Goal: Task Accomplishment & Management: Use online tool/utility

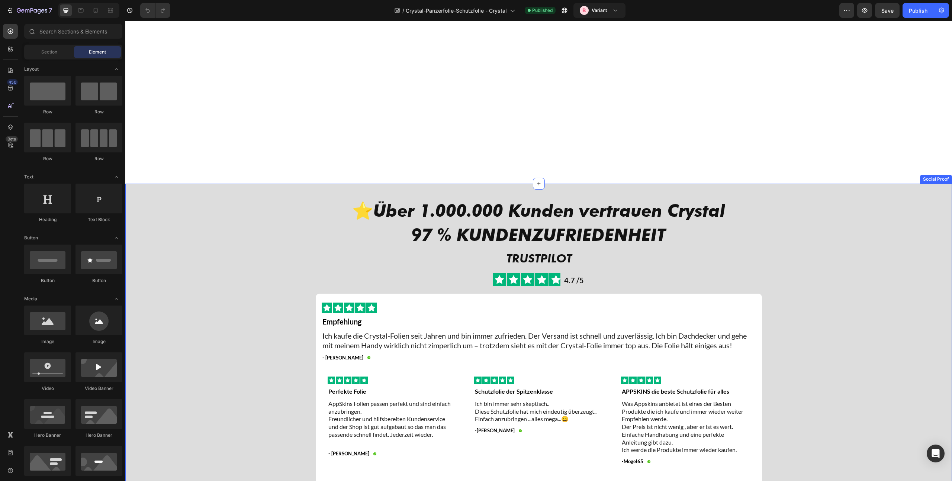
scroll to position [1485, 0]
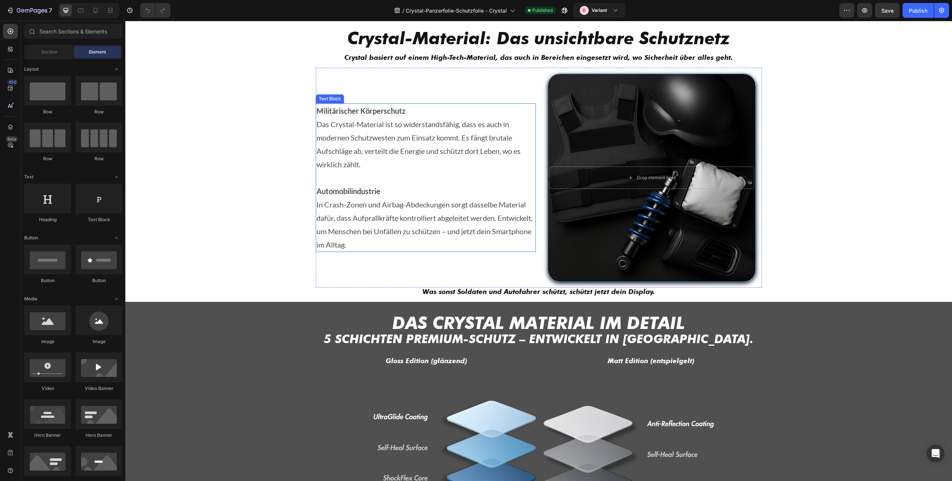
click at [408, 235] on p "In Crash-Zonen und Airbag-Abdeckungen sorgt dasselbe Material dafür, dass Aufpr…" at bounding box center [425, 225] width 219 height 54
click at [410, 231] on p "In Crash-Zonen und Airbag-Abdeckungen sorgt dasselbe Material dafür, dass Aufpr…" at bounding box center [425, 225] width 219 height 54
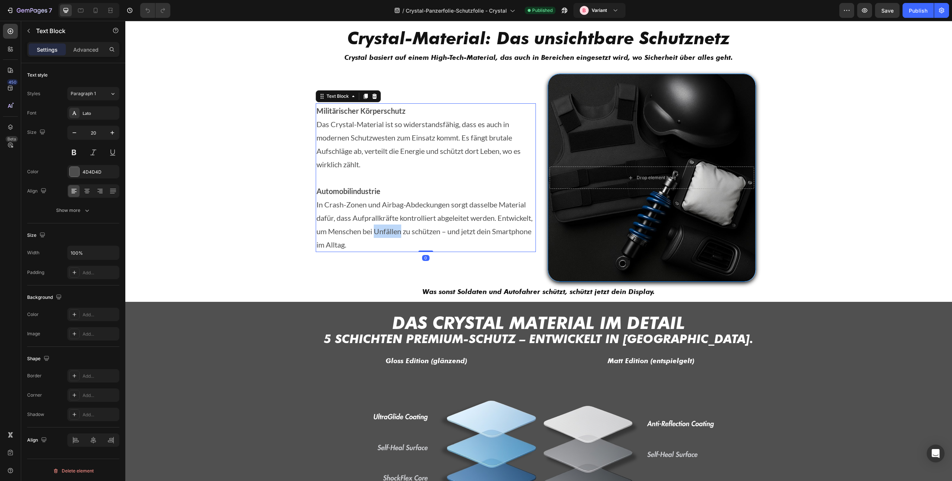
click at [410, 231] on p "In Crash-Zonen und Airbag-Abdeckungen sorgt dasselbe Material dafür, dass Aufpr…" at bounding box center [425, 225] width 219 height 54
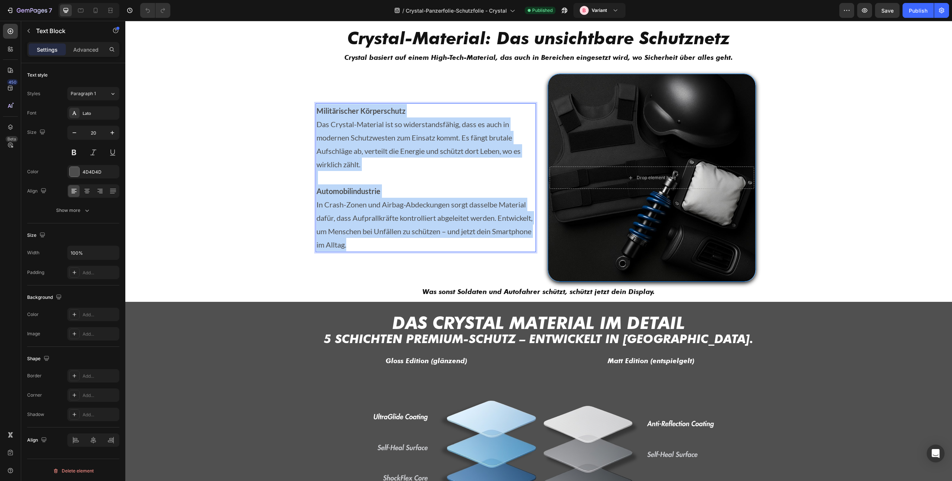
scroll to position [1458, 0]
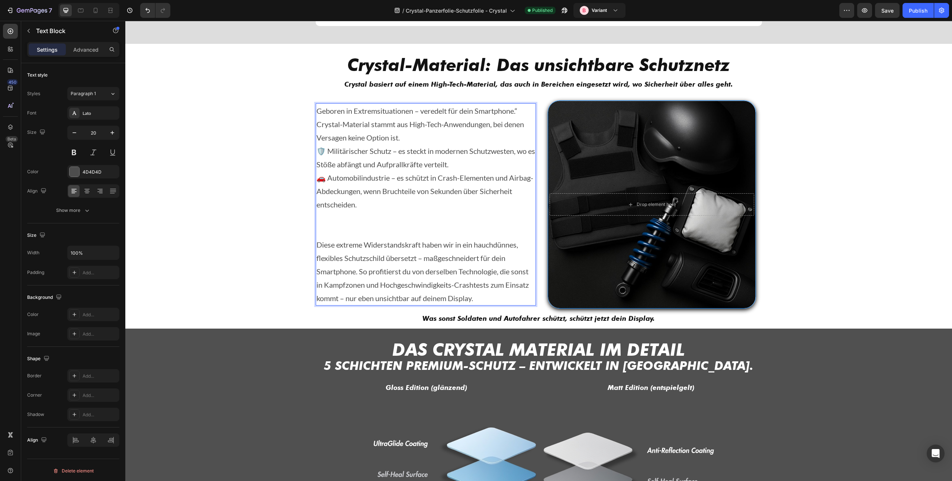
click at [517, 106] on p "Geboren in Extremsituationen – veredelt für dein Smartphone.“" at bounding box center [425, 110] width 219 height 13
drag, startPoint x: 516, startPoint y: 110, endPoint x: 318, endPoint y: 108, distance: 198.2
click at [318, 108] on p "Geboren in Extremsituationen – veredelt für dein Smartphone." at bounding box center [425, 110] width 219 height 13
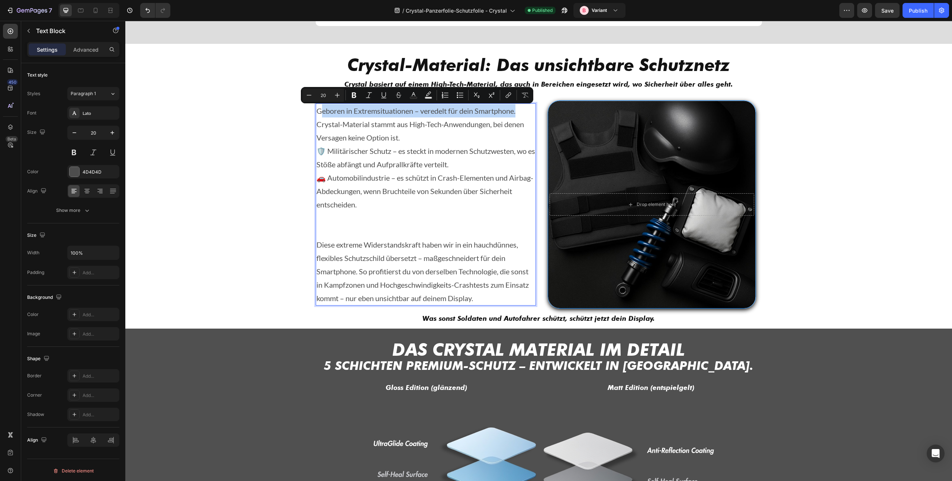
click at [317, 108] on p "Geboren in Extremsituationen – veredelt für dein Smartphone." at bounding box center [425, 110] width 219 height 13
click at [317, 109] on p "Geboren in Extremsituationen – veredelt für dein Smartphone." at bounding box center [425, 110] width 219 height 13
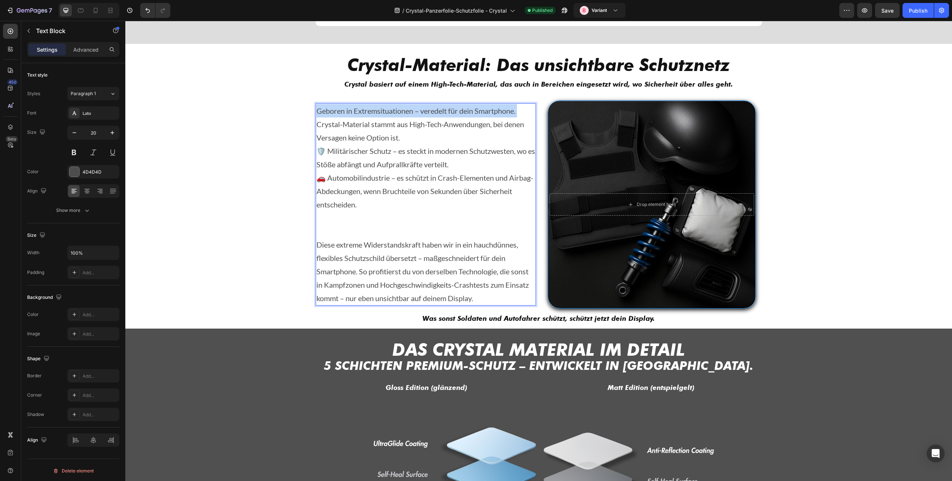
click at [317, 109] on p "Geboren in Extremsituationen – veredelt für dein Smartphone." at bounding box center [425, 110] width 219 height 13
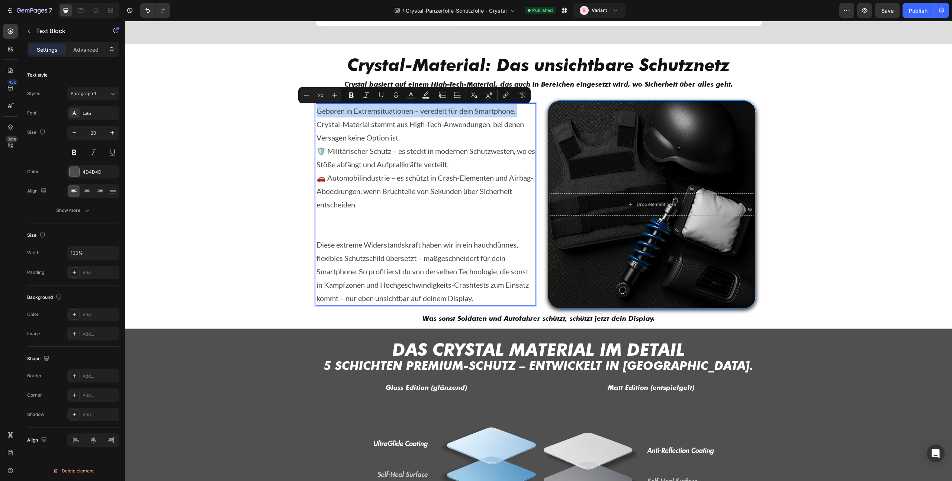
click at [341, 109] on p "Geboren in Extremsituationen – veredelt für dein Smartphone." at bounding box center [425, 110] width 219 height 13
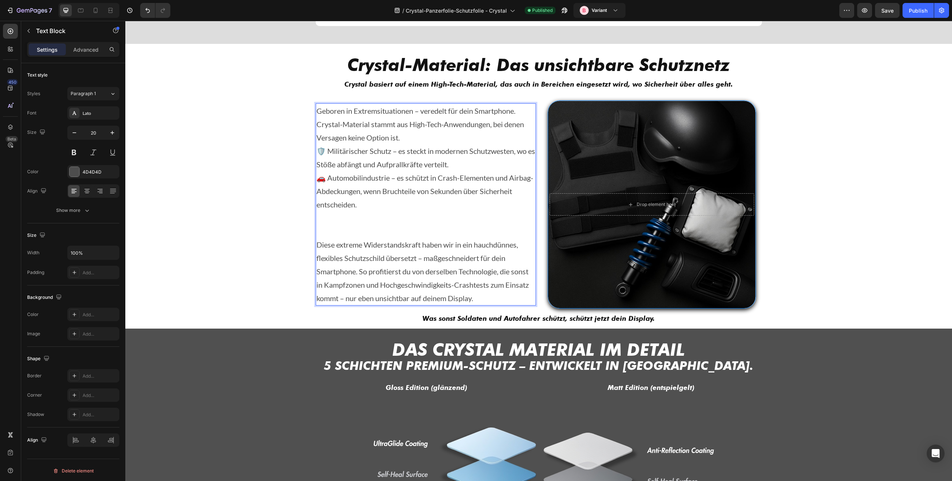
click at [341, 109] on p "Geboren in Extremsituationen – veredelt für dein Smartphone." at bounding box center [425, 110] width 219 height 13
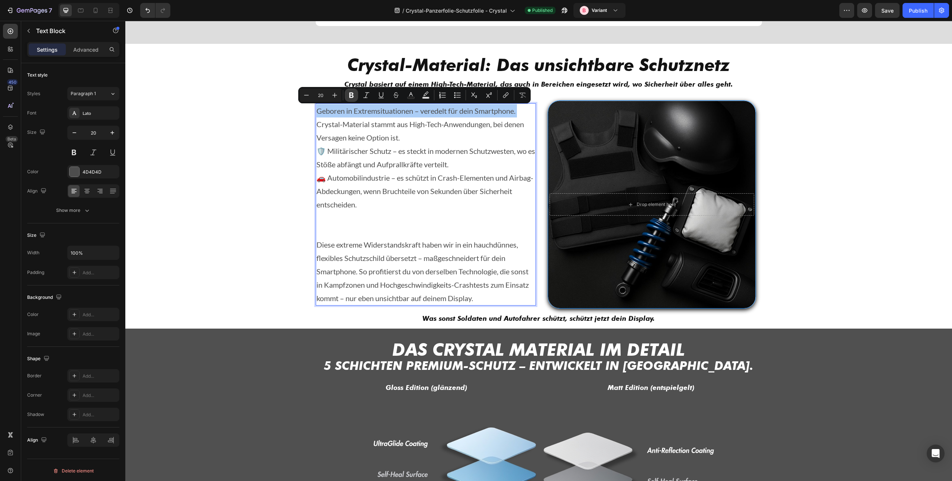
click at [350, 95] on icon "Editor contextual toolbar" at bounding box center [351, 96] width 4 height 6
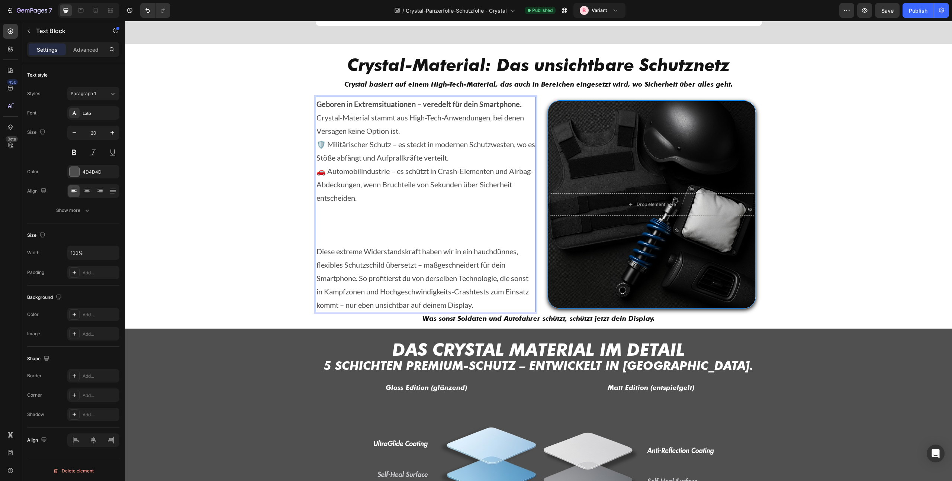
click at [373, 123] on p "Crystal-Material stammt aus High-Tech-Anwendungen, bei denen Versagen keine Opt…" at bounding box center [425, 124] width 219 height 27
click at [403, 131] on p "Crystal-Material stammt aus High-Tech-Anwendungen, bei denen Versagen keine Opt…" at bounding box center [425, 124] width 219 height 27
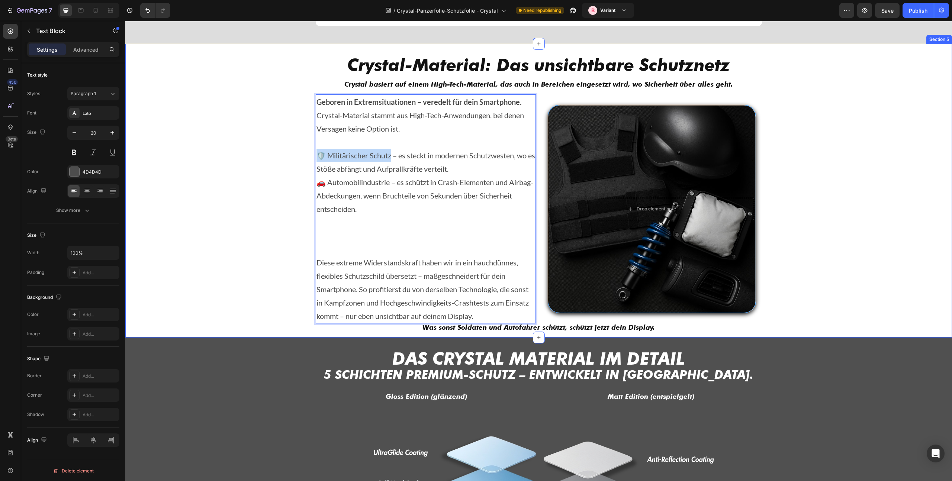
drag, startPoint x: 388, startPoint y: 156, endPoint x: 284, endPoint y: 155, distance: 103.4
click at [284, 155] on div "Crystal-Material: Das unsichtbare Schutznetz Heading Crystal basiert auf einem …" at bounding box center [538, 194] width 815 height 276
click at [345, 153] on p "🛡️ Militärischer Schutz – es steckt in modernen Schutzwesten, wo es Stöße abfän…" at bounding box center [425, 162] width 219 height 27
drag, startPoint x: 316, startPoint y: 154, endPoint x: 389, endPoint y: 155, distance: 72.5
click at [389, 155] on p "🛡️ Militärischer Schutz – es steckt in modernen Schutzwesten, wo es Stöße abfän…" at bounding box center [425, 162] width 219 height 27
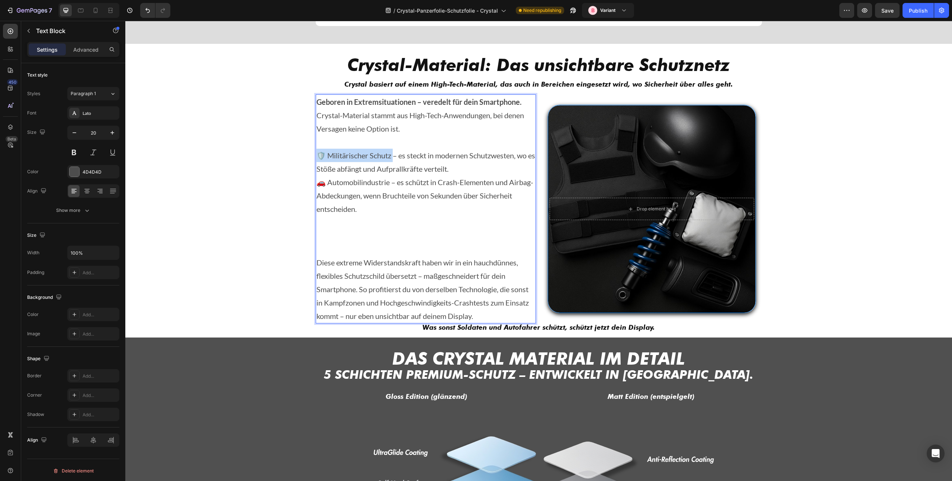
click at [333, 153] on p "🛡️ Militärischer Schutz – es steckt in modernen Schutzwesten, wo es Stöße abfän…" at bounding box center [425, 162] width 219 height 27
click at [359, 168] on p "🛡️ Militärischer Schutz – es steckt in modernen Schutzwesten, wo es Stöße abfän…" at bounding box center [425, 162] width 219 height 27
click at [475, 173] on p "🛡️ Militärischer Schutz – es steckt in modernen Schutzwesten, wo es Stöße abfän…" at bounding box center [425, 162] width 219 height 27
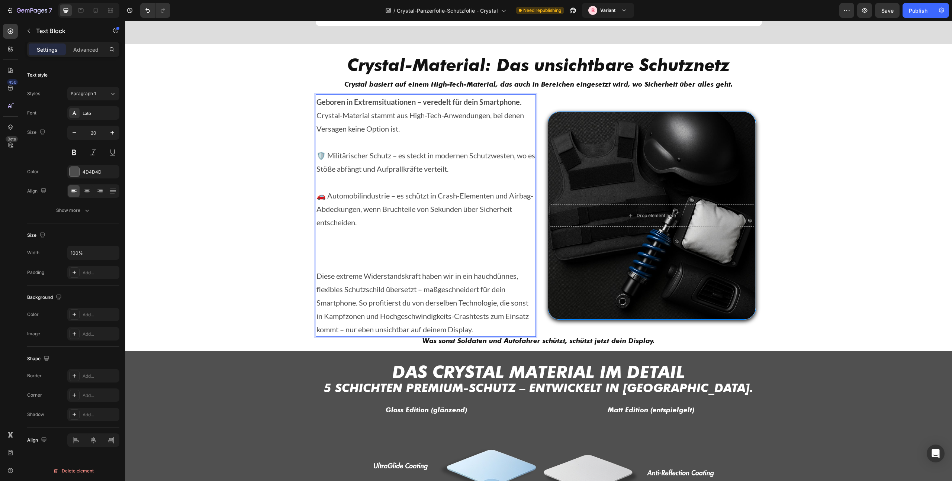
click at [355, 261] on p "Rich Text Editor. Editing area: main" at bounding box center [425, 249] width 219 height 40
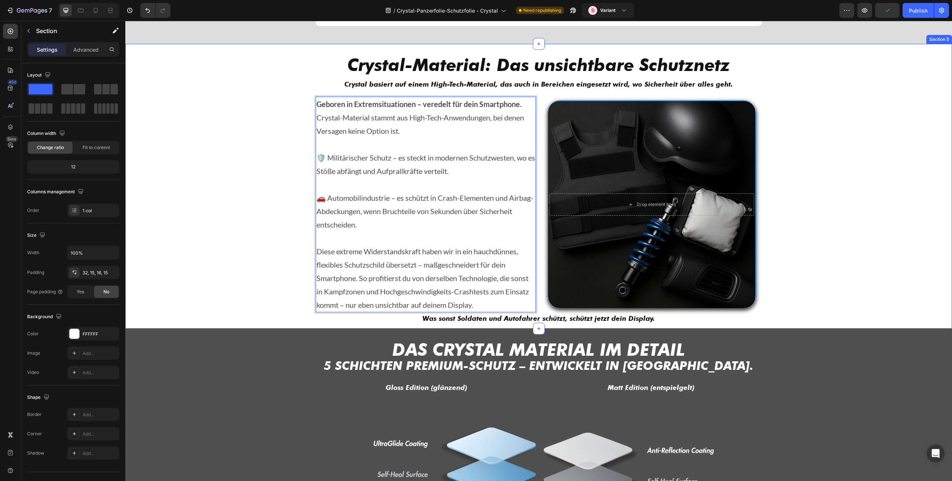
click at [478, 325] on div "Crystal-Material: Das unsichtbare Schutznetz Heading Crystal basiert auf einem …" at bounding box center [538, 186] width 827 height 285
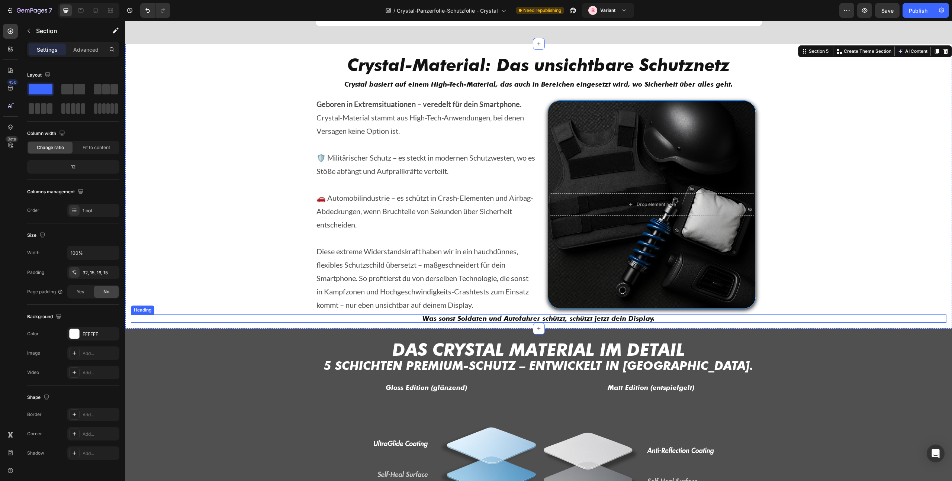
click at [503, 319] on icon "Was sonst Soldaten und Autofahrer schützt, schützt jetzt dein Display." at bounding box center [538, 319] width 232 height 8
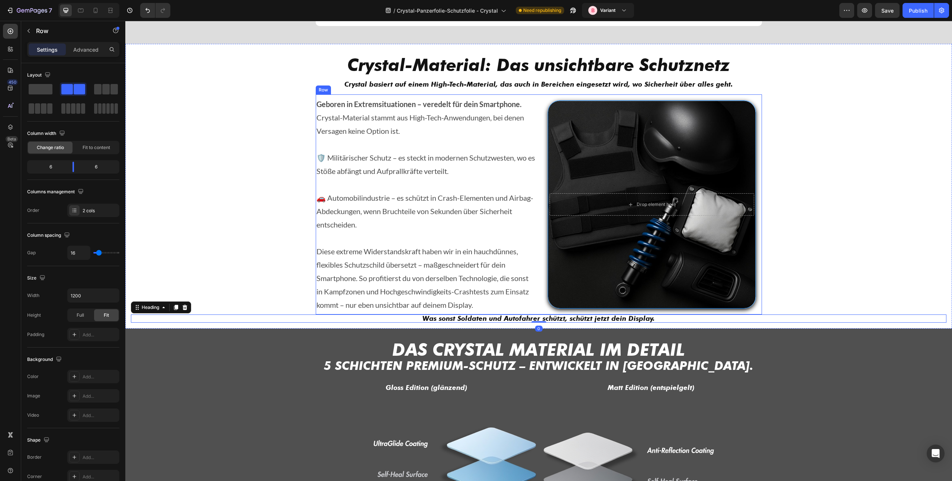
click at [532, 313] on div "Geboren in Extremsituationen – veredelt für dein Smartphone. Crystal-Material s…" at bounding box center [539, 204] width 446 height 220
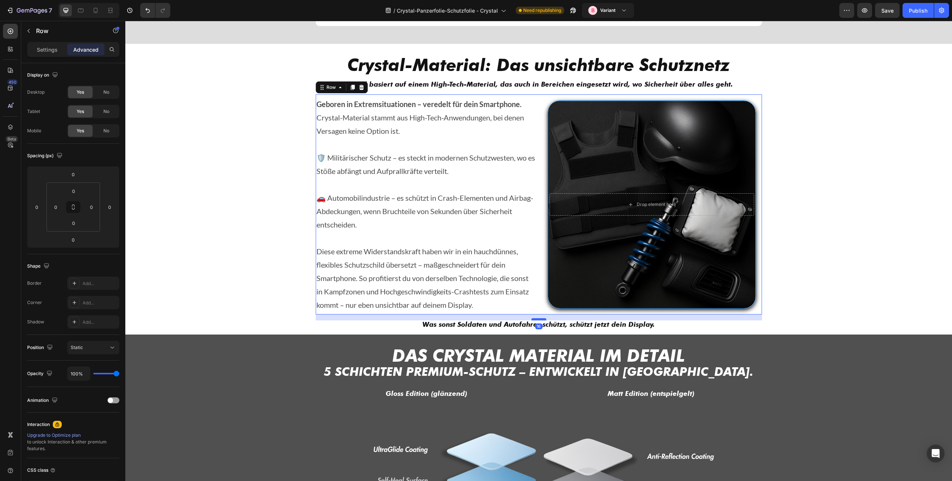
drag, startPoint x: 535, startPoint y: 314, endPoint x: 537, endPoint y: 320, distance: 6.1
click at [537, 320] on div at bounding box center [538, 319] width 15 height 2
type input "16"
click at [724, 328] on h2 "Was sonst Soldaten und Autofahrer schützt, schützt jetzt dein Display." at bounding box center [538, 325] width 815 height 8
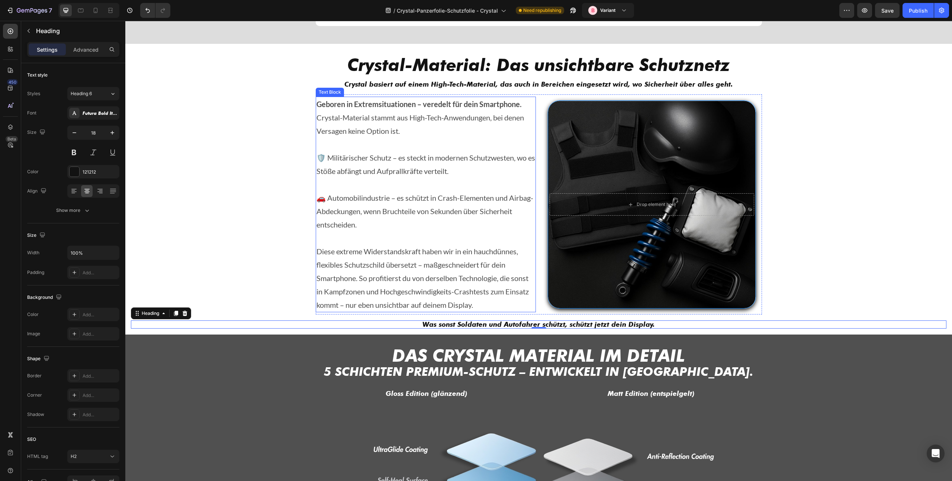
click at [356, 279] on p "Diese extreme Widerstandskraft haben wir in ein hauchdünnes, flexibles Schutzsc…" at bounding box center [425, 278] width 219 height 67
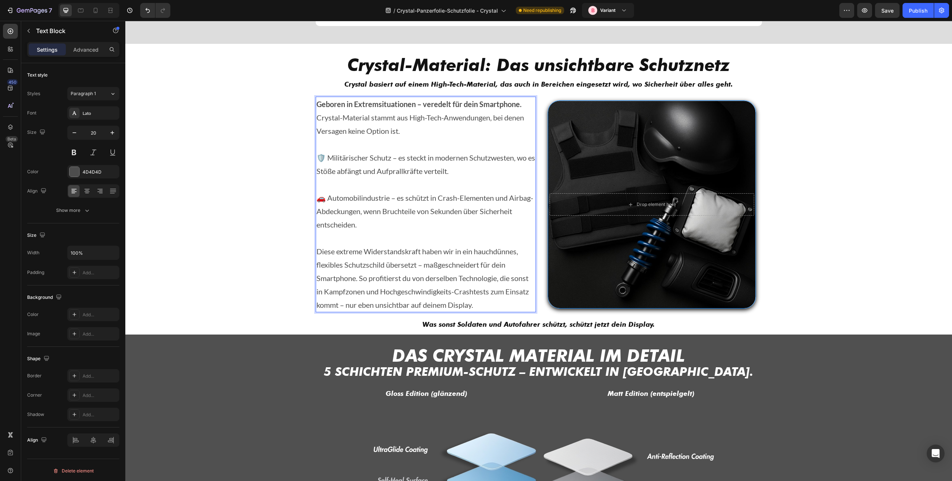
click at [358, 279] on p "Diese extreme Widerstandskraft haben wir in ein hauchdünnes, flexibles Schutzsc…" at bounding box center [425, 278] width 219 height 67
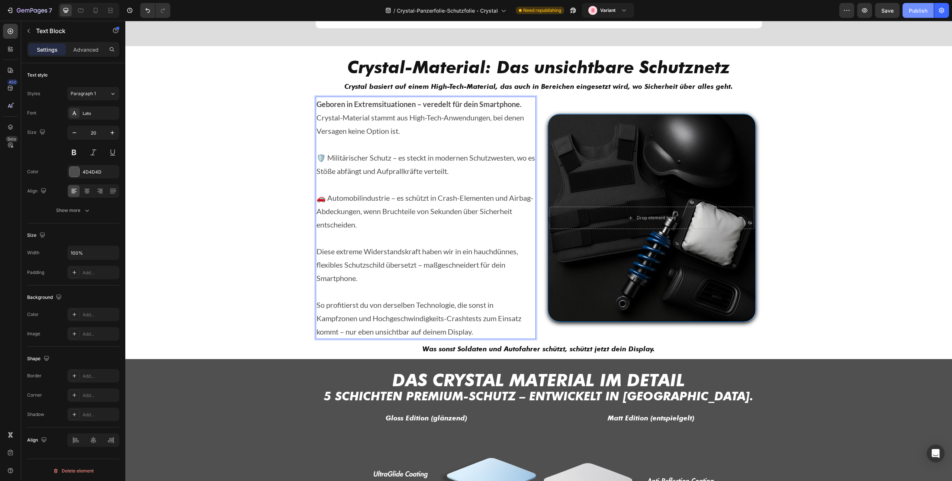
click at [910, 15] on button "Publish" at bounding box center [917, 10] width 31 height 15
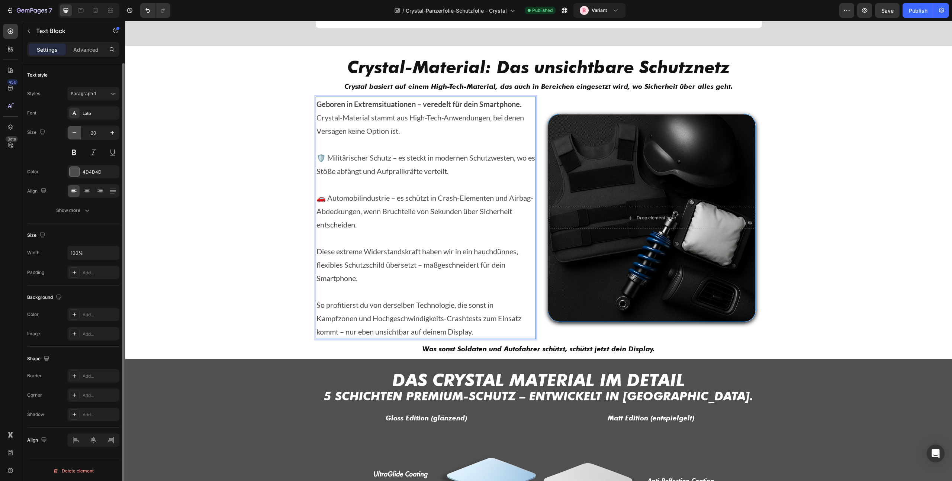
click at [75, 135] on icon "button" at bounding box center [74, 132] width 7 height 7
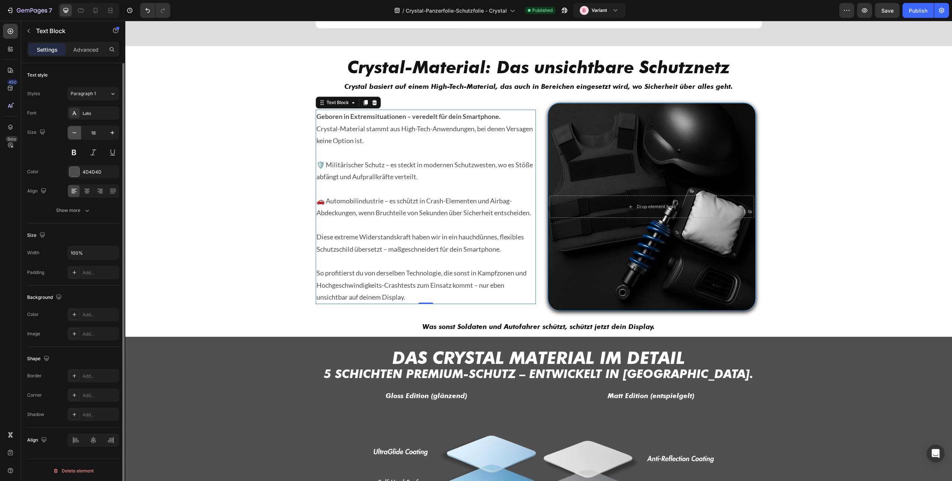
click at [75, 135] on icon "button" at bounding box center [74, 132] width 7 height 7
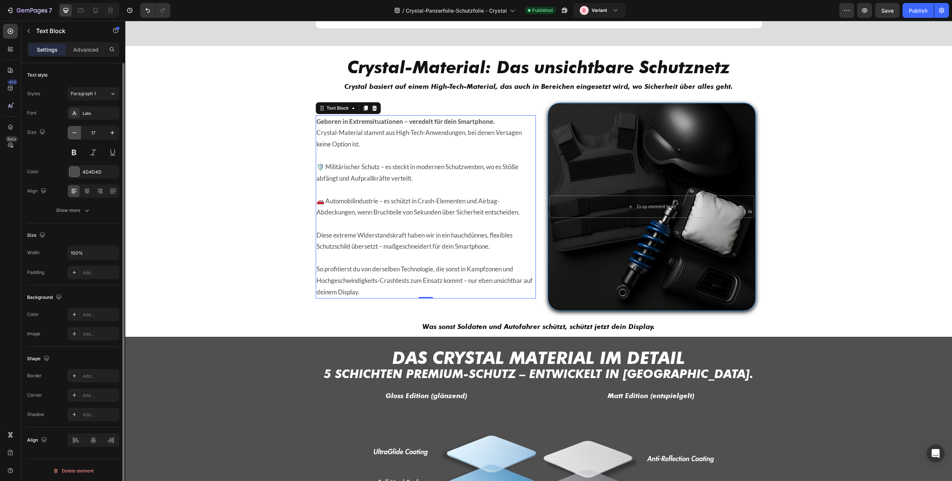
click at [75, 135] on icon "button" at bounding box center [74, 132] width 7 height 7
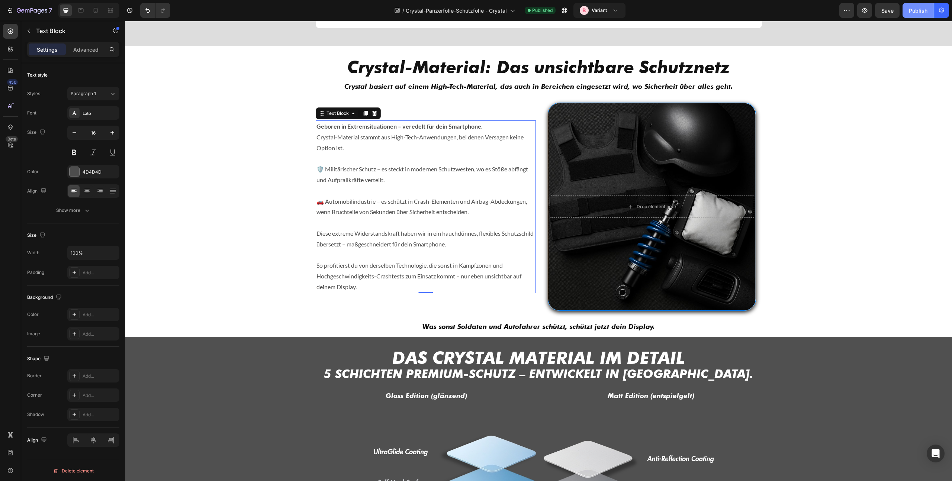
click at [911, 12] on div "Publish" at bounding box center [918, 11] width 19 height 8
click at [86, 13] on div at bounding box center [81, 10] width 12 height 12
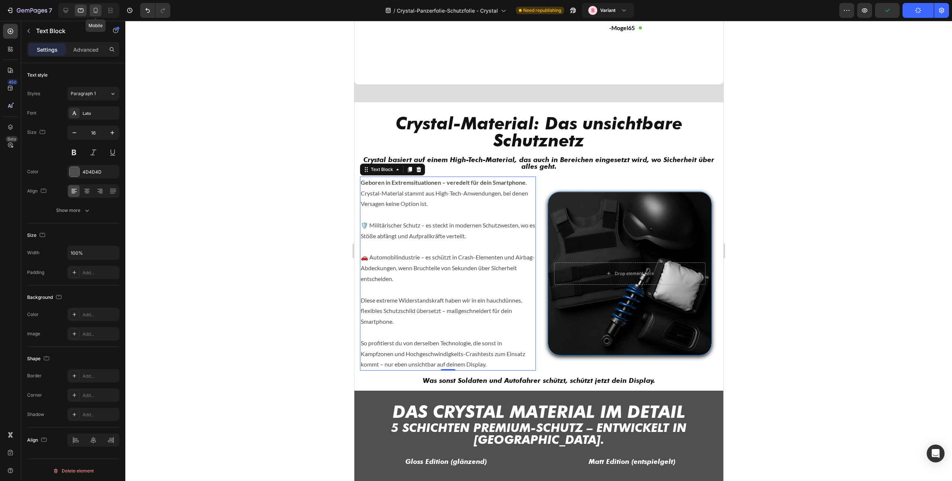
click at [91, 13] on div at bounding box center [96, 10] width 12 height 12
type input "14"
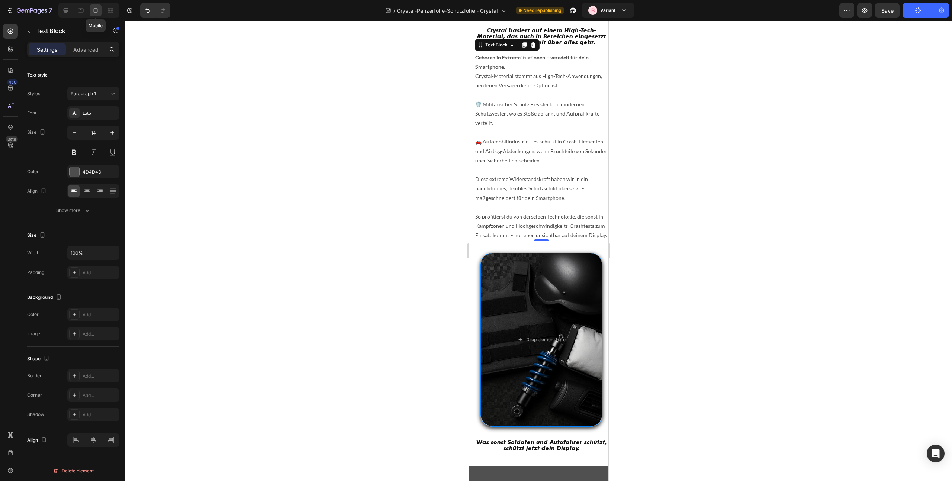
scroll to position [1745, 0]
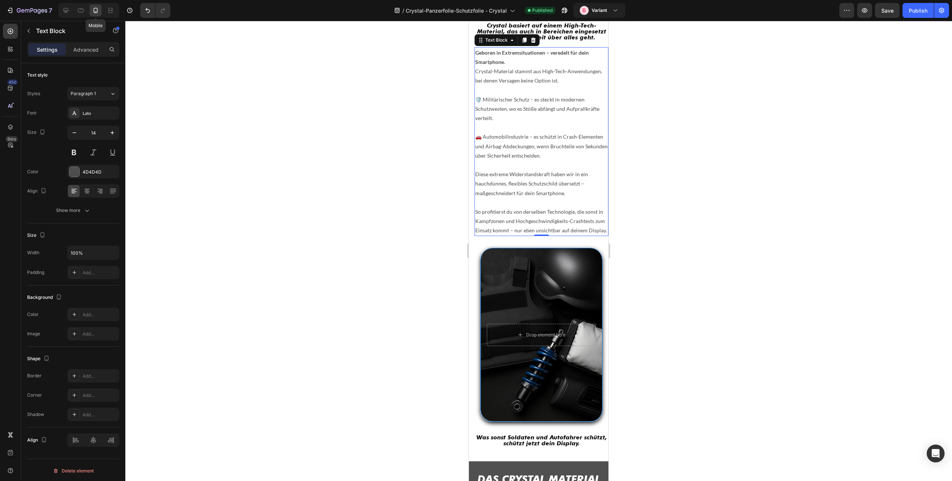
click at [91, 13] on div at bounding box center [96, 10] width 12 height 12
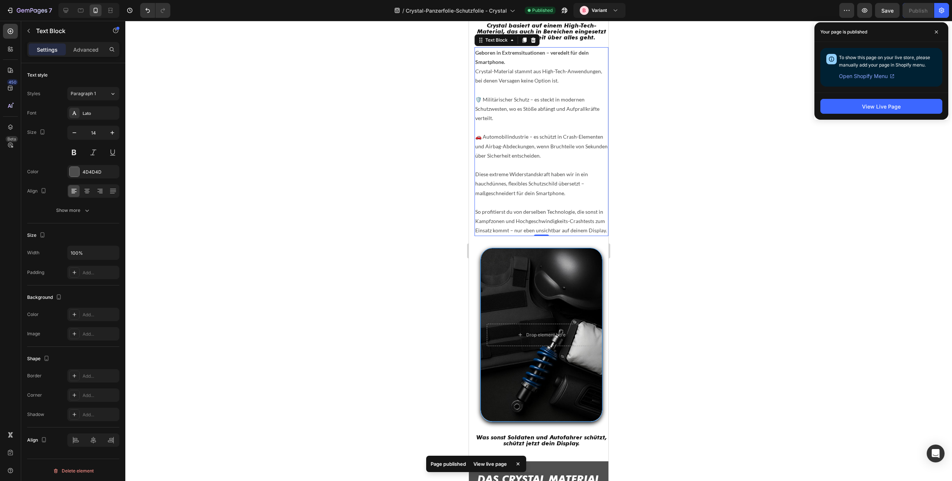
click at [266, 46] on div at bounding box center [538, 251] width 827 height 460
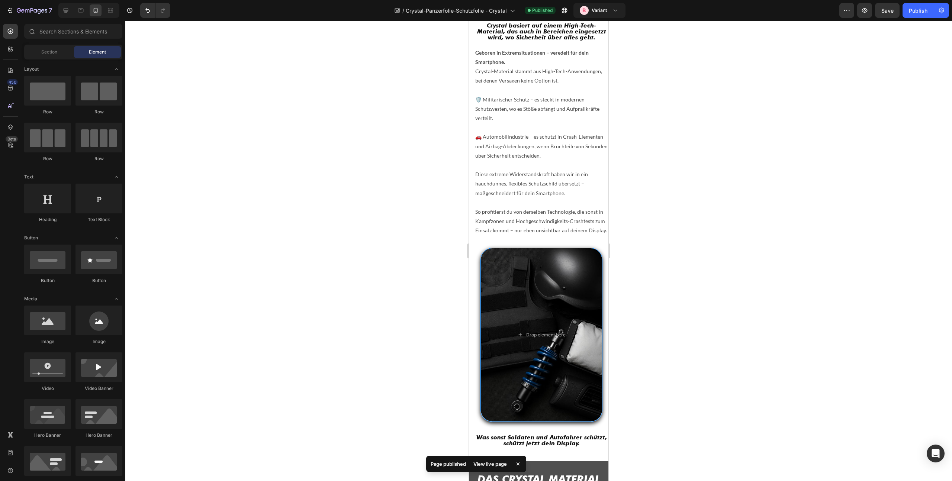
click at [68, 16] on div at bounding box center [88, 10] width 61 height 15
click at [68, 11] on icon at bounding box center [66, 10] width 5 height 5
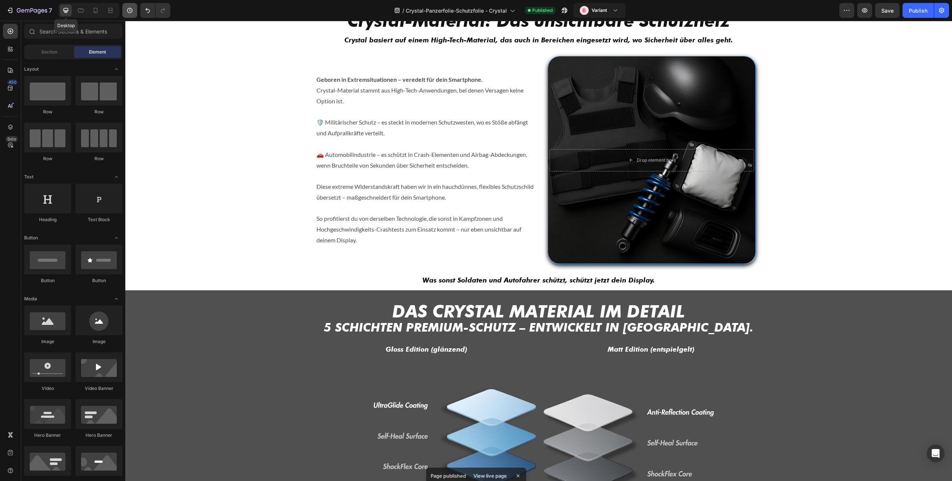
scroll to position [1733, 0]
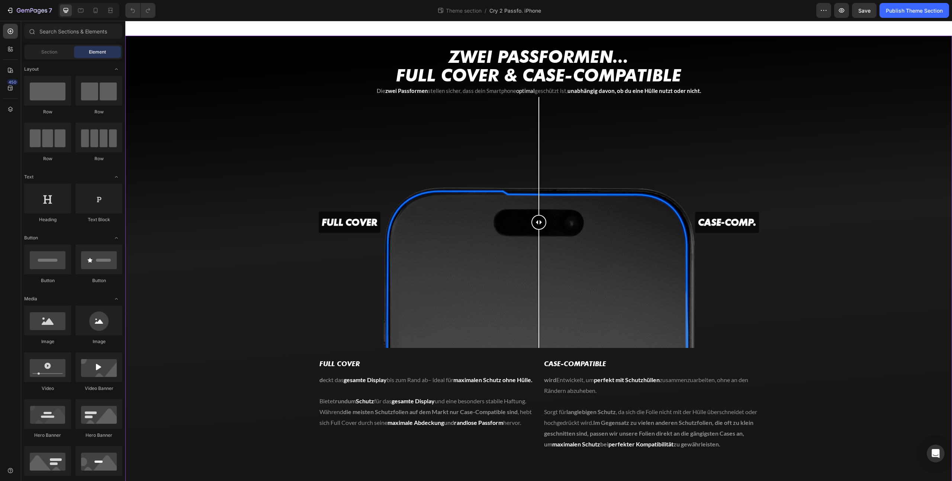
click at [197, 188] on div "Zwei Passformen... Heading FULL COVER & Case-Compatible Heading D ie zwei Passf…" at bounding box center [538, 266] width 827 height 437
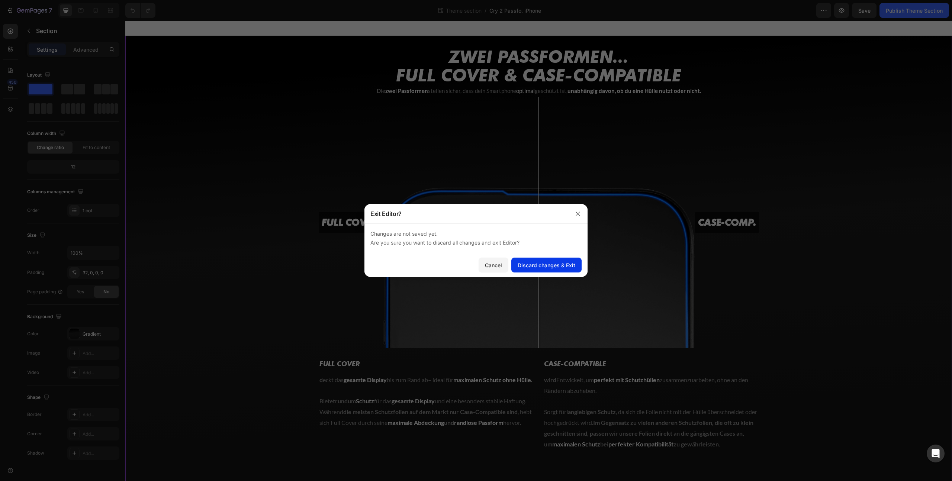
click at [527, 263] on div "Discard changes & Exit" at bounding box center [547, 265] width 58 height 8
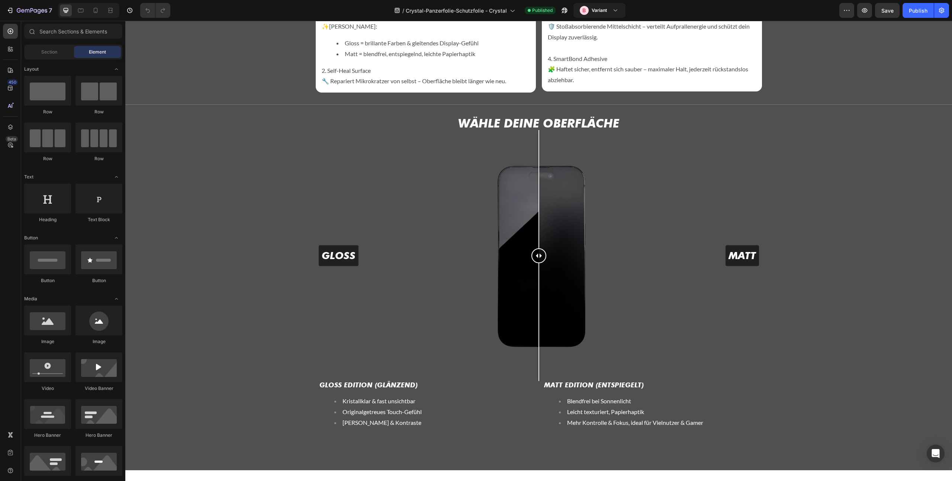
scroll to position [2180, 0]
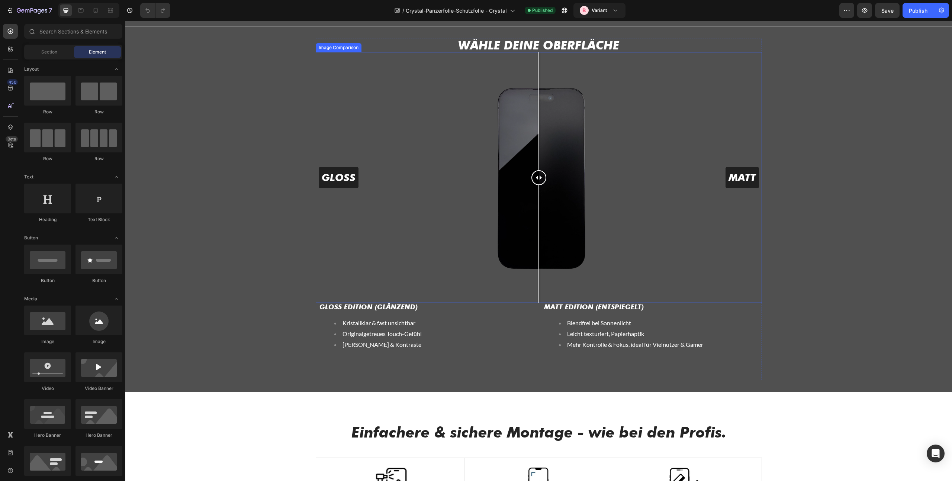
click at [296, 114] on div "Wähle deine Oberfläche Heading GLOSS MATT Image Comparison Gloss EDITION (Glänz…" at bounding box center [538, 209] width 827 height 341
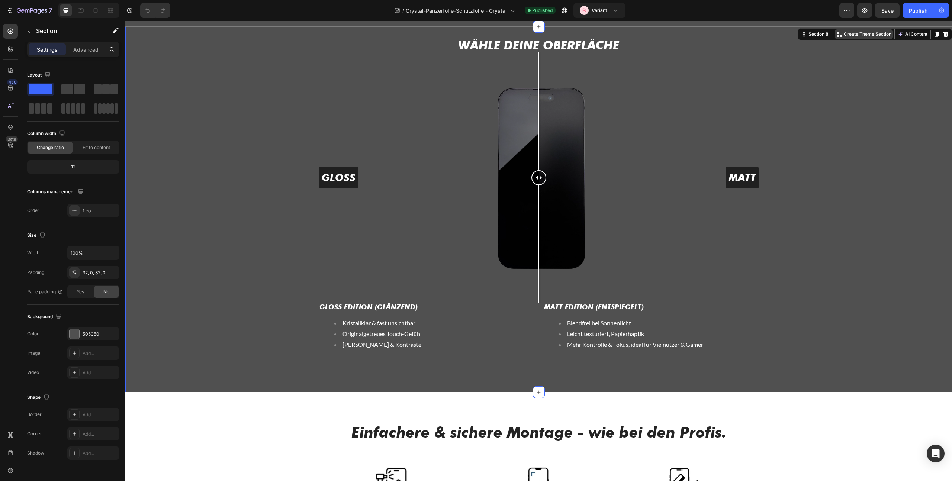
click at [857, 36] on p "Create Theme Section" at bounding box center [868, 34] width 48 height 7
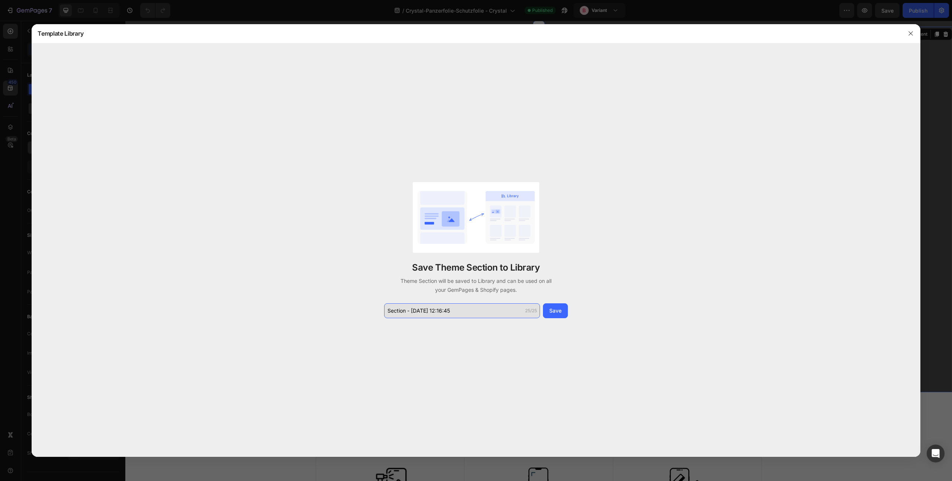
click at [457, 311] on input "Section - Aug 27 12:16:45" at bounding box center [462, 310] width 156 height 15
click at [458, 311] on input "Section - Aug 27 12:16:45" at bounding box center [462, 310] width 156 height 15
click at [458, 310] on input "Section - Aug 27 12:16:45" at bounding box center [462, 310] width 156 height 15
type input "Matt vs Gloss iPhone Gra"
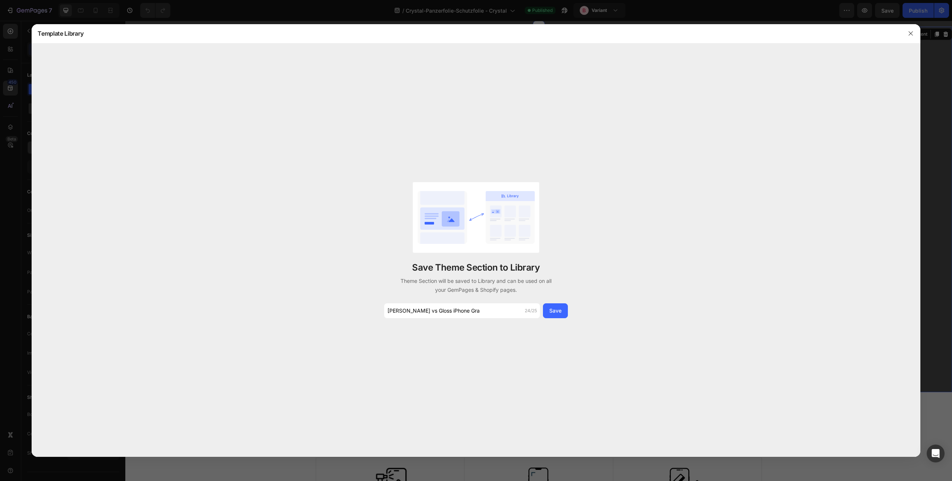
click at [559, 302] on div "Save Theme Section to Library Theme Section will be saved to Library and can be…" at bounding box center [476, 250] width 186 height 136
click at [555, 308] on div "Save" at bounding box center [555, 311] width 12 height 8
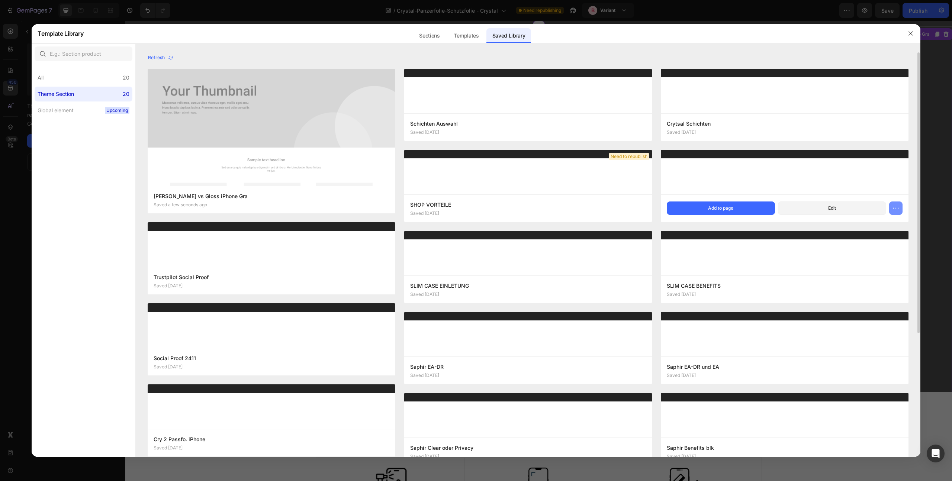
click at [889, 208] on button "button" at bounding box center [895, 208] width 13 height 13
click at [814, 189] on div at bounding box center [785, 172] width 248 height 45
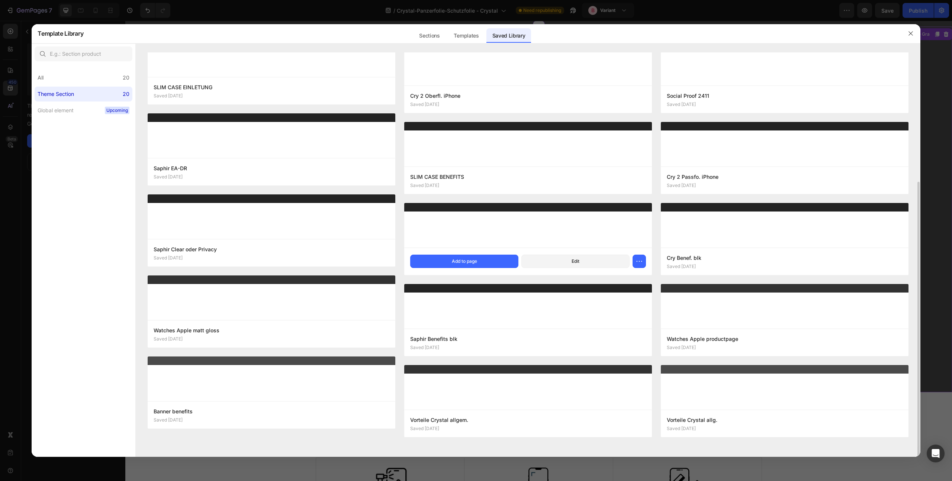
scroll to position [190, 0]
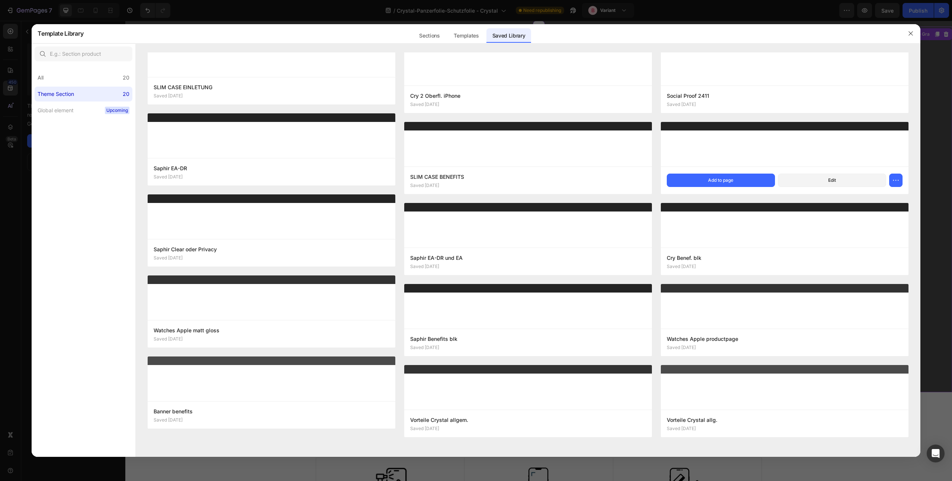
click at [708, 154] on div at bounding box center [785, 144] width 248 height 45
click at [805, 178] on button "Edit" at bounding box center [832, 180] width 108 height 13
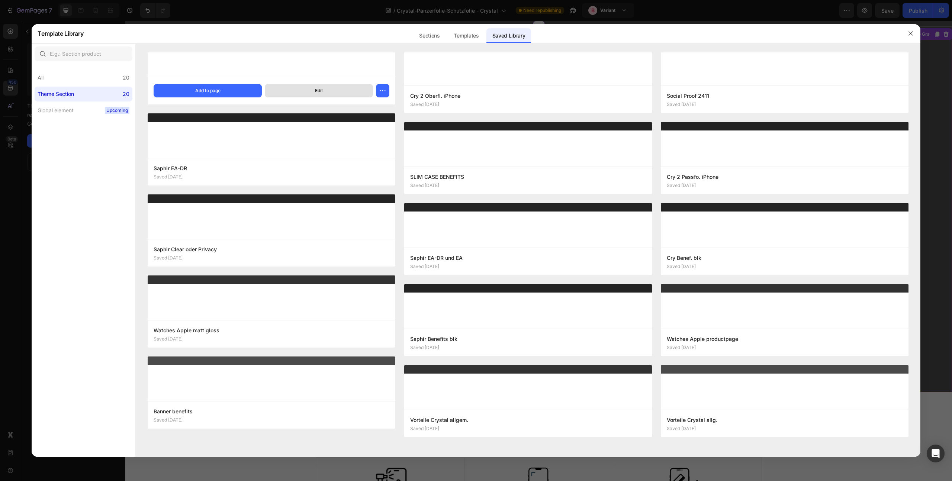
click at [315, 89] on div "Edit" at bounding box center [319, 90] width 8 height 7
click at [905, 34] on button "button" at bounding box center [911, 34] width 12 height 12
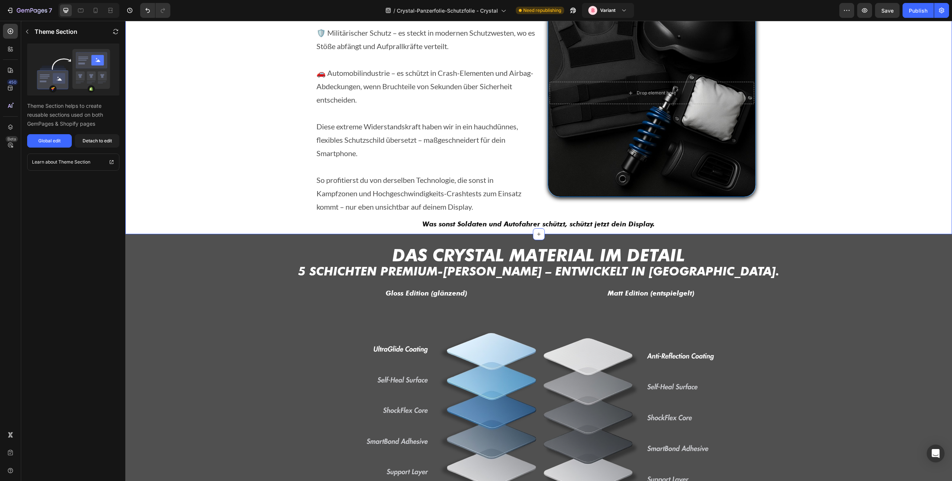
scroll to position [1585, 0]
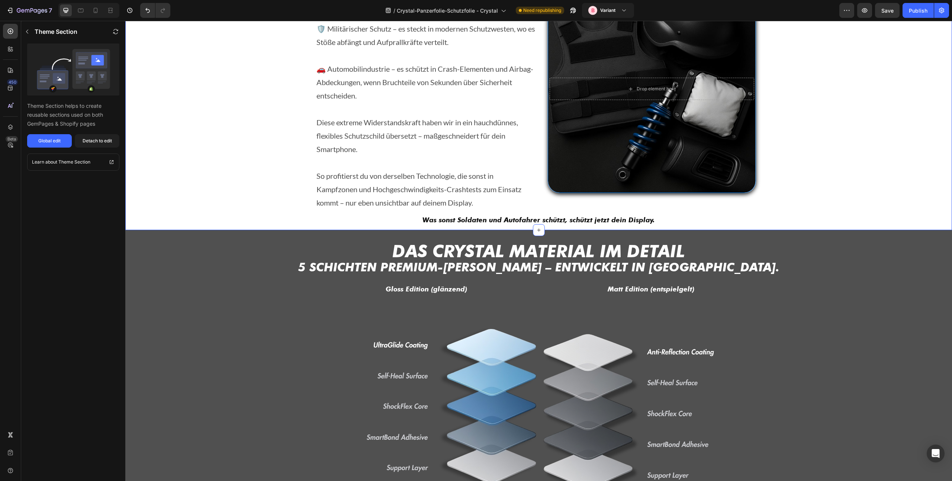
click at [254, 176] on div "Crystal-Material: Das unsichtbare Schutznetz Heading Crystal basiert auf einem …" at bounding box center [538, 76] width 815 height 295
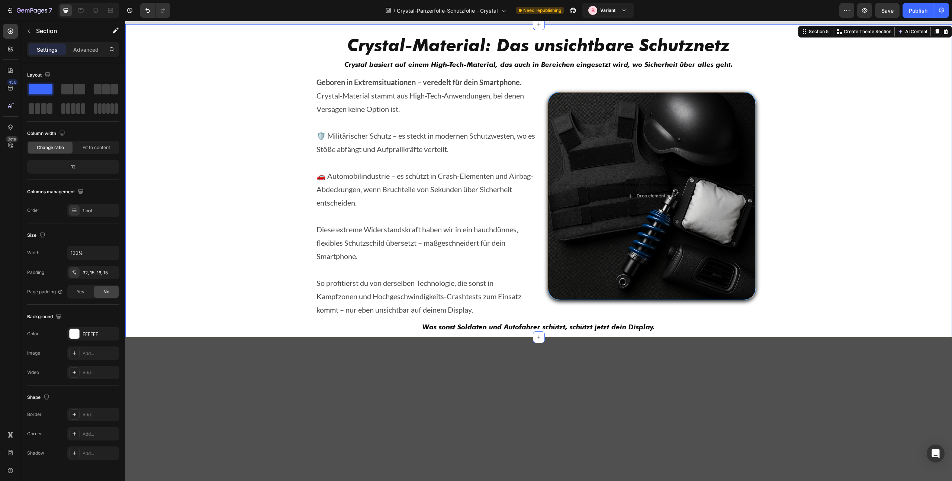
scroll to position [1331, 0]
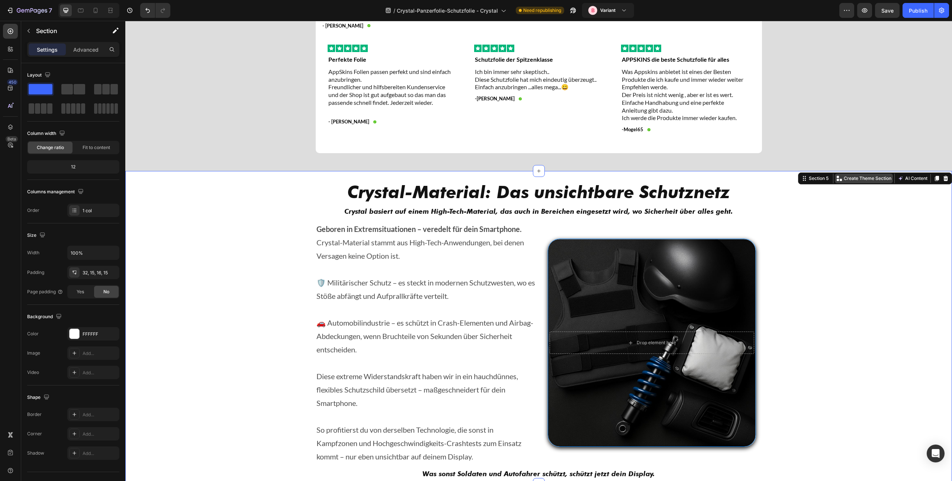
click at [854, 175] on p "Create Theme Section" at bounding box center [868, 178] width 48 height 7
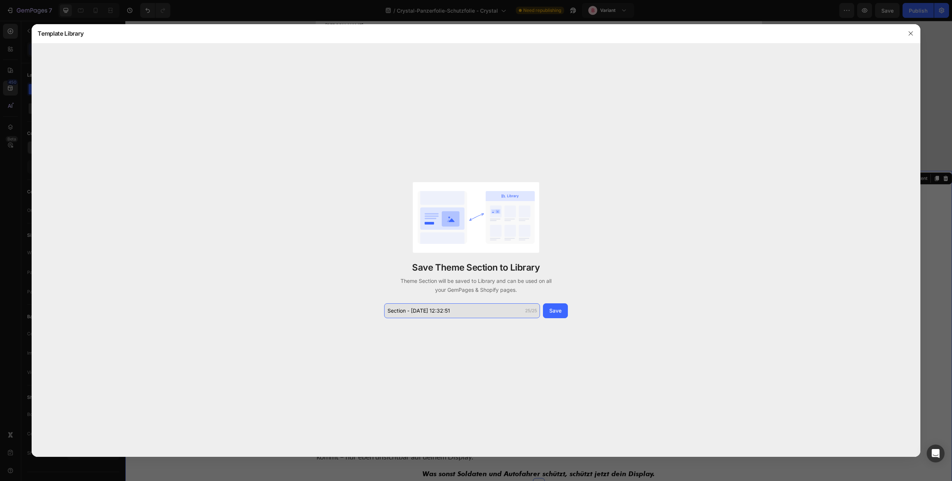
click at [449, 309] on input "Section - Aug 27 12:32:51" at bounding box center [462, 310] width 156 height 15
type input "Crytsal Material Militär"
click at [566, 310] on button "Save" at bounding box center [555, 310] width 25 height 15
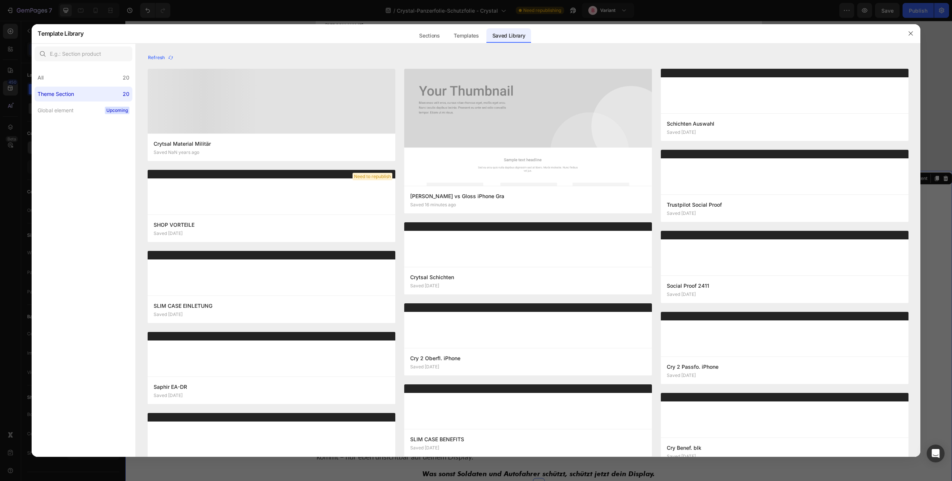
click at [517, 35] on div "Saved Library" at bounding box center [508, 35] width 45 height 15
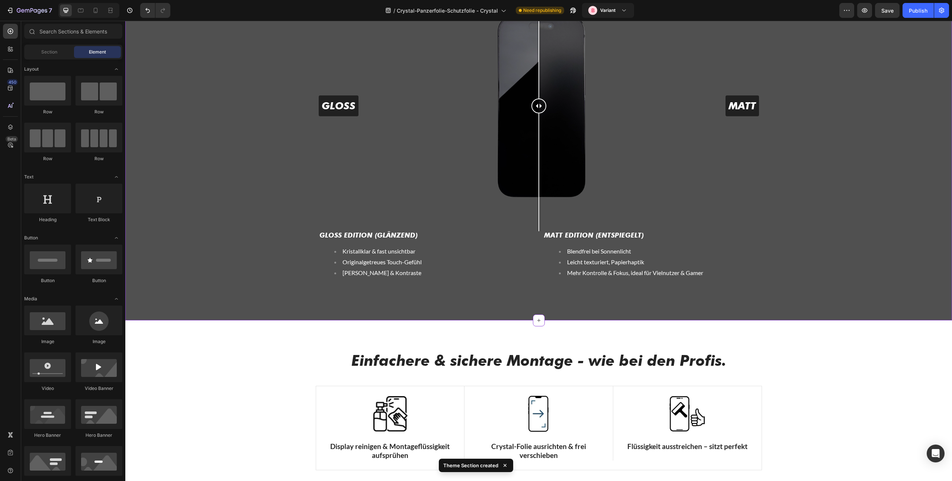
scroll to position [2358, 0]
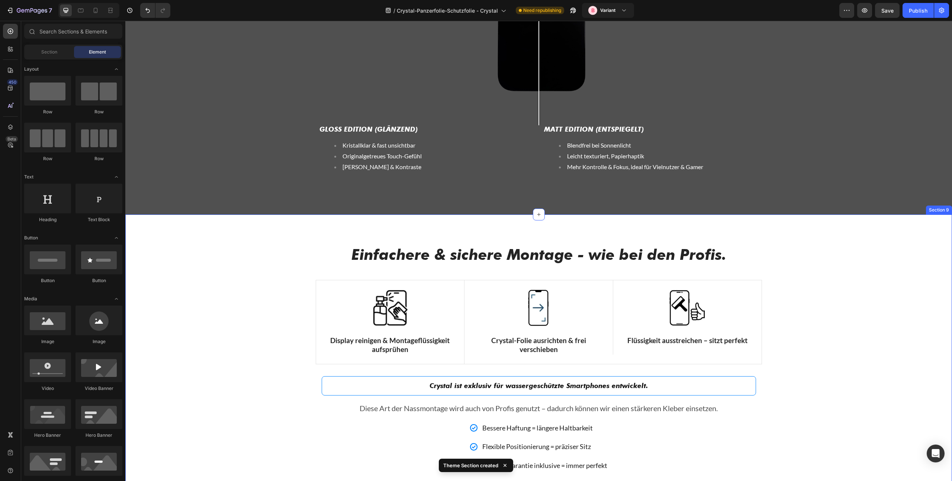
click at [316, 228] on div "Einfachere & sichere Montage - wie bei den Profis. Heading Row Image Display re…" at bounding box center [538, 365] width 827 height 300
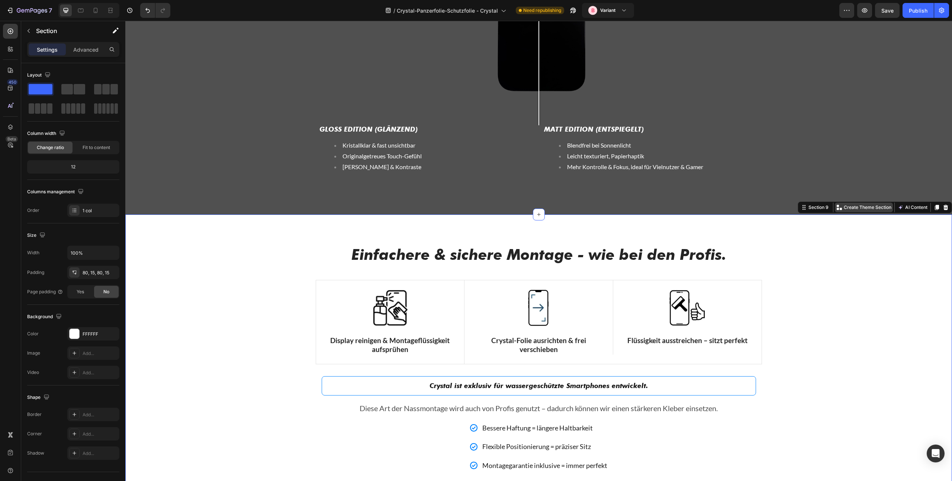
click at [872, 207] on p "Create Theme Section" at bounding box center [868, 207] width 48 height 7
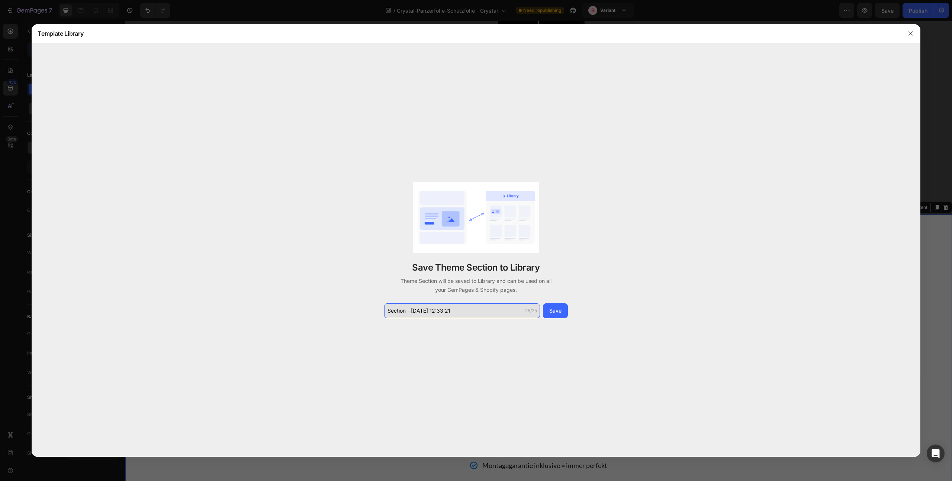
click at [478, 304] on input "Section - Aug 27 12:33:21" at bounding box center [462, 310] width 156 height 15
click at [478, 305] on input "Section - Aug 27 12:33:21" at bounding box center [462, 310] width 156 height 15
click at [493, 329] on div "Save Theme Section to Library Theme Section will be saved to Library and can be…" at bounding box center [476, 251] width 888 height 414
click at [496, 315] on input "Section - Aug 27 12:33:21" at bounding box center [462, 310] width 156 height 15
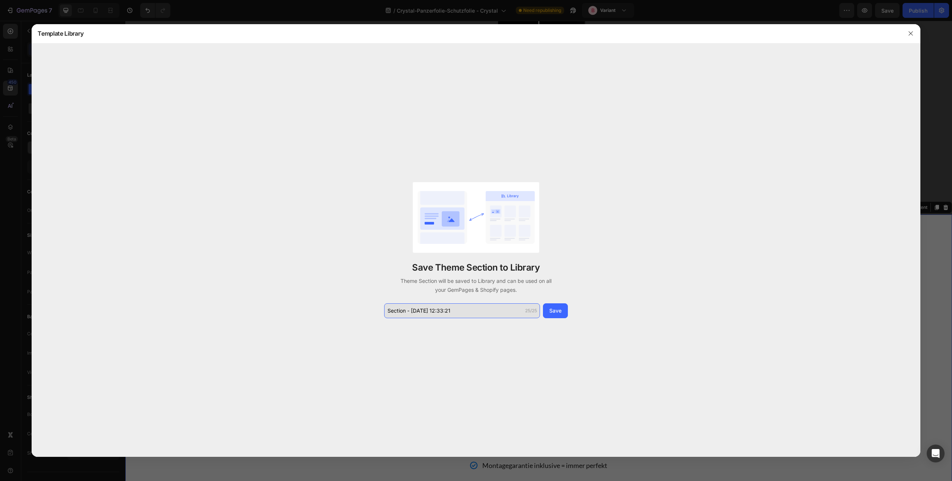
click at [497, 313] on input "Section - Aug 27 12:33:21" at bounding box center [462, 310] width 156 height 15
type input "Einfache Montage Cry"
click at [554, 308] on div "Save" at bounding box center [555, 311] width 12 height 8
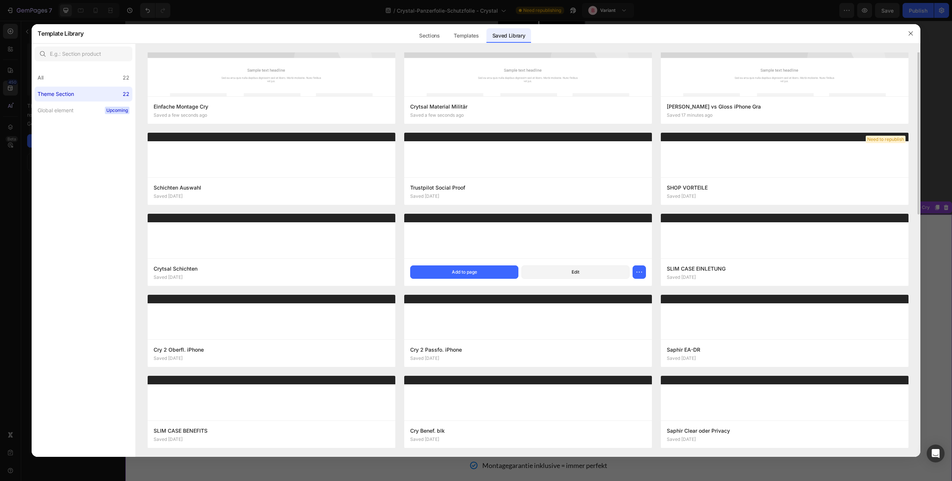
scroll to position [196, 0]
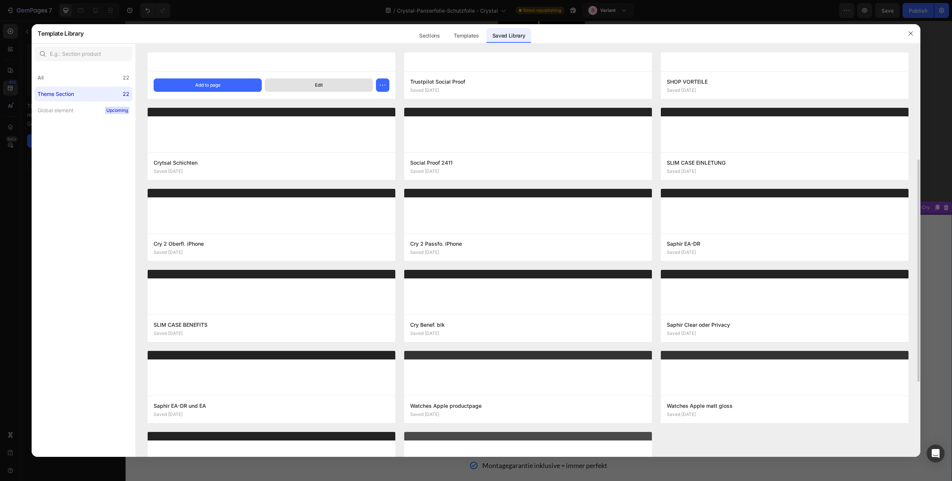
click at [306, 84] on button "Edit" at bounding box center [319, 84] width 108 height 13
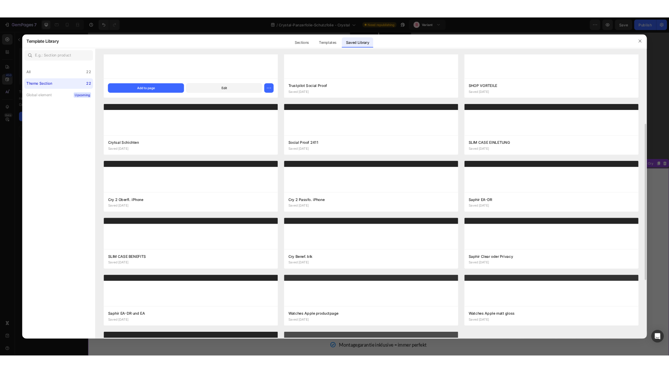
scroll to position [163, 0]
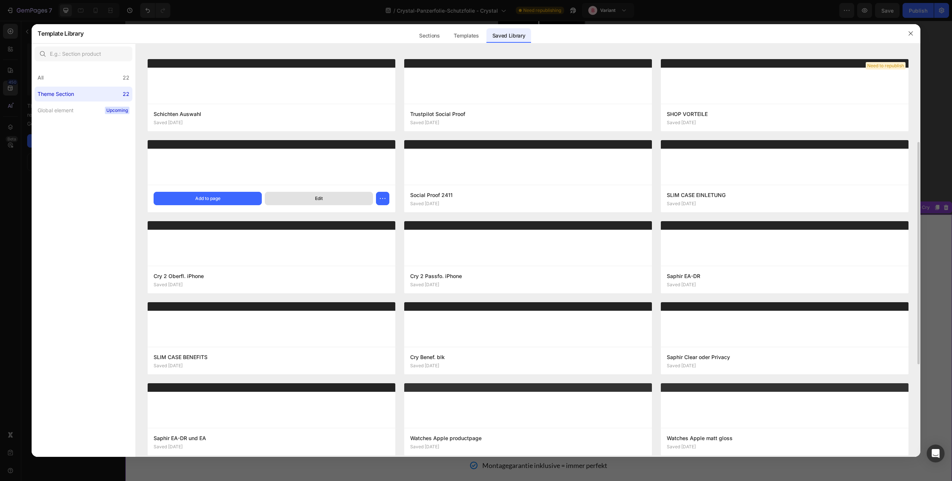
click at [322, 199] on div "Edit" at bounding box center [319, 198] width 8 height 7
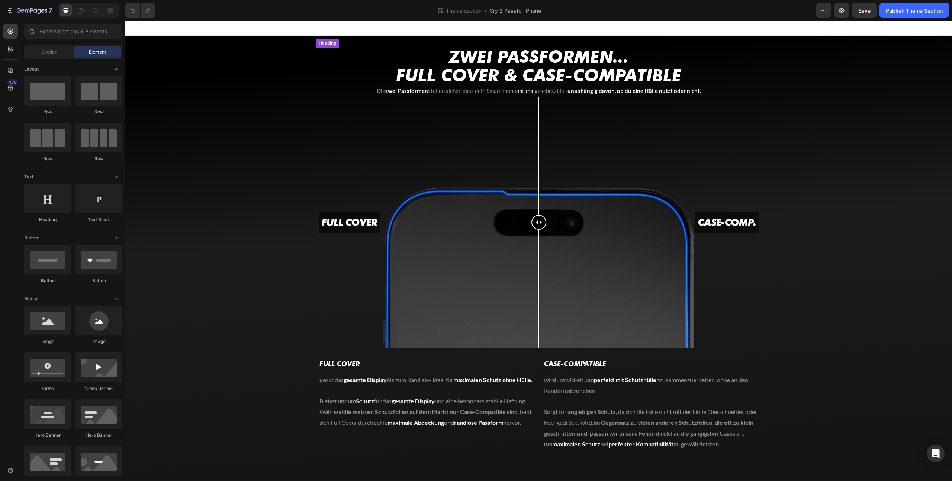
click at [522, 71] on strong "FULL COVER & Case-Compatible" at bounding box center [538, 75] width 285 height 20
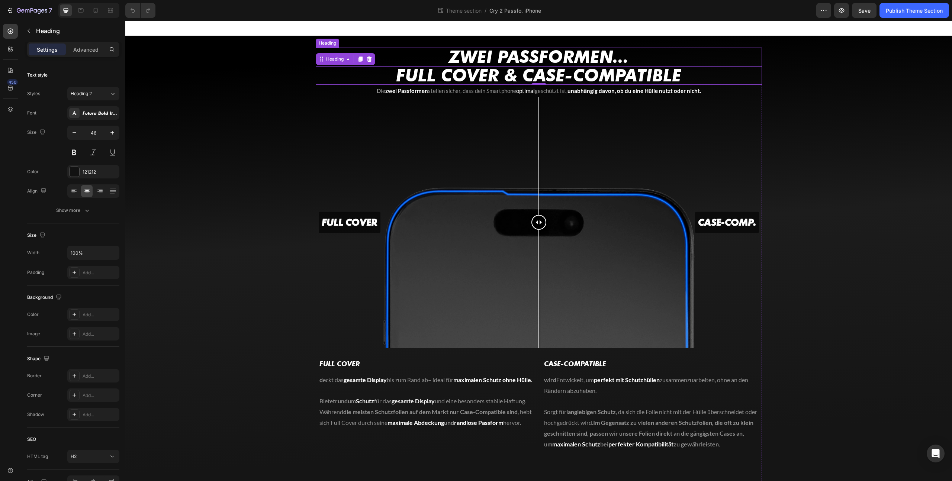
click at [536, 51] on strong "Zwei Passformen..." at bounding box center [539, 56] width 180 height 20
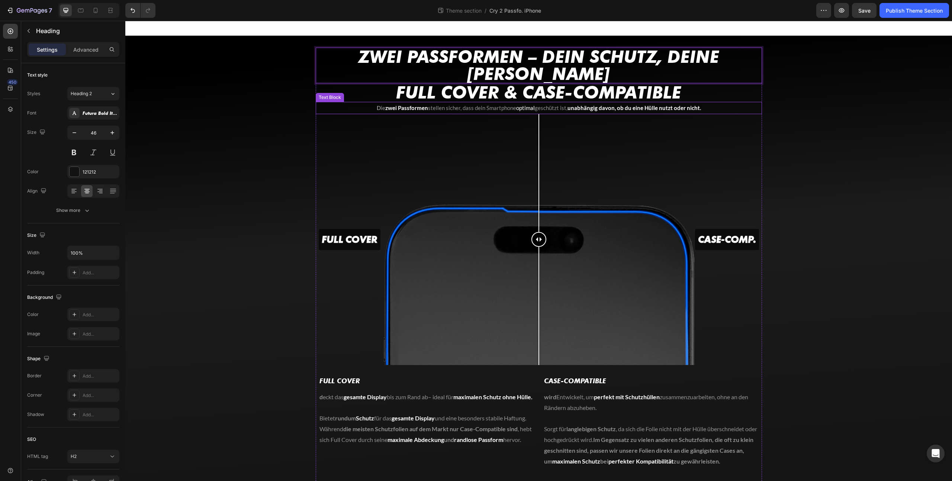
click at [490, 104] on span "stellen sicher, dass dein Smartphone" at bounding box center [472, 107] width 88 height 7
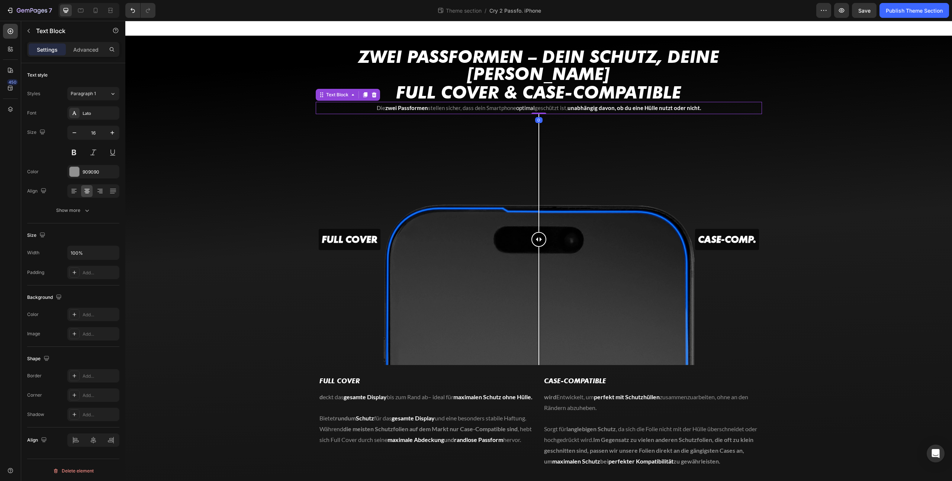
click at [490, 104] on span "stellen sicher, dass dein Smartphone" at bounding box center [472, 107] width 88 height 7
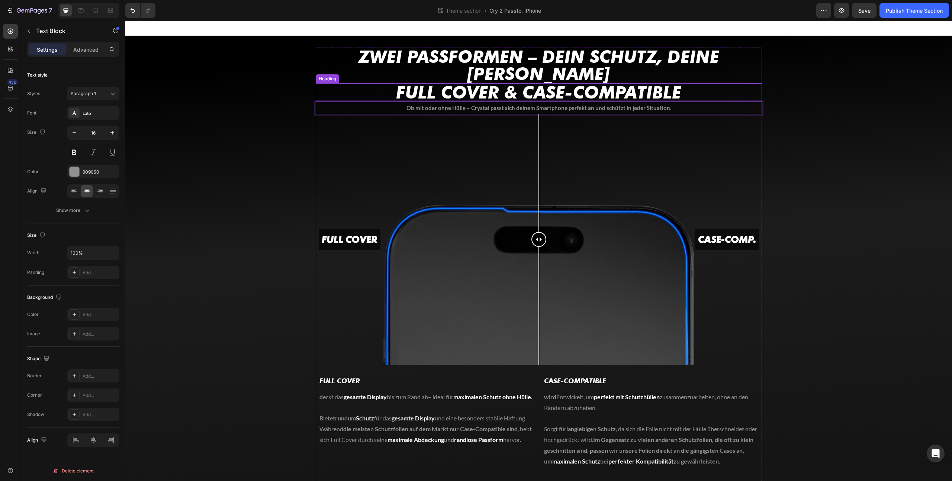
click at [502, 82] on strong "FULL COVER & Case-Compatible" at bounding box center [538, 92] width 285 height 20
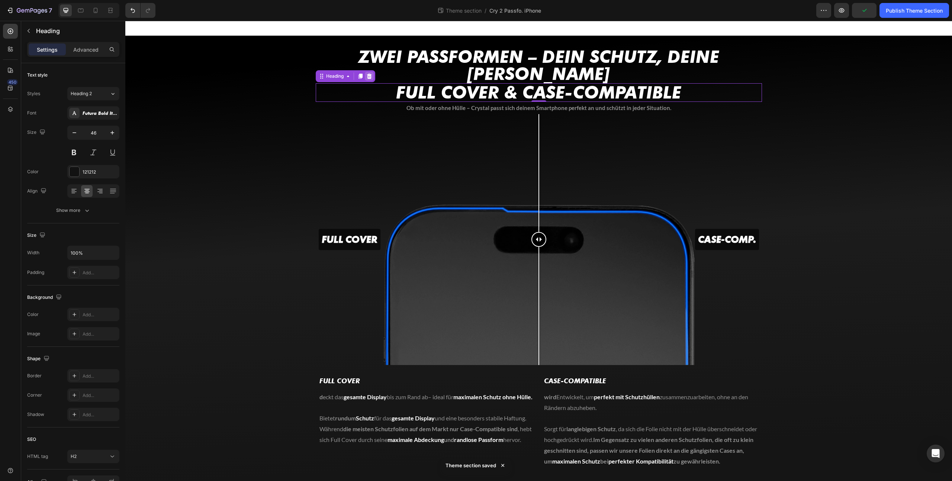
click at [368, 74] on icon at bounding box center [369, 76] width 5 height 5
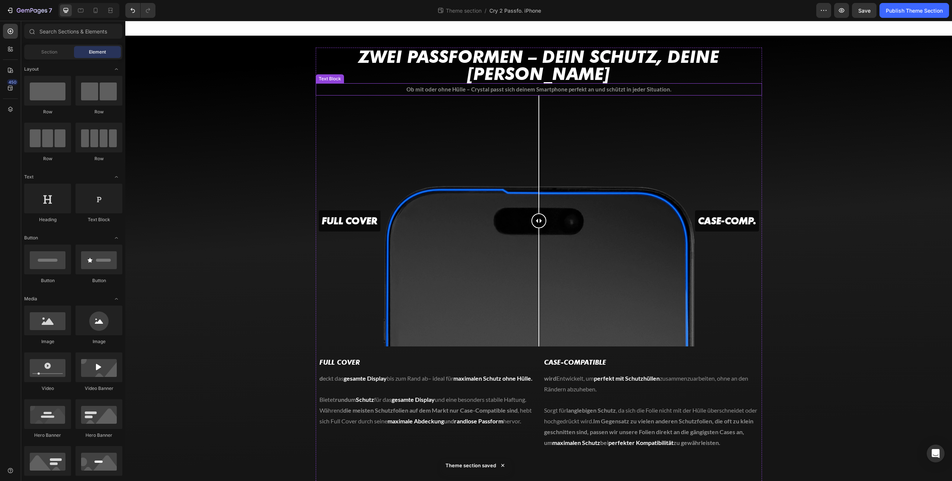
click at [488, 86] on strong "Ob mit oder ohne Hülle – Crystal passt sich deinem Smartphone perfekt an und sc…" at bounding box center [538, 89] width 265 height 7
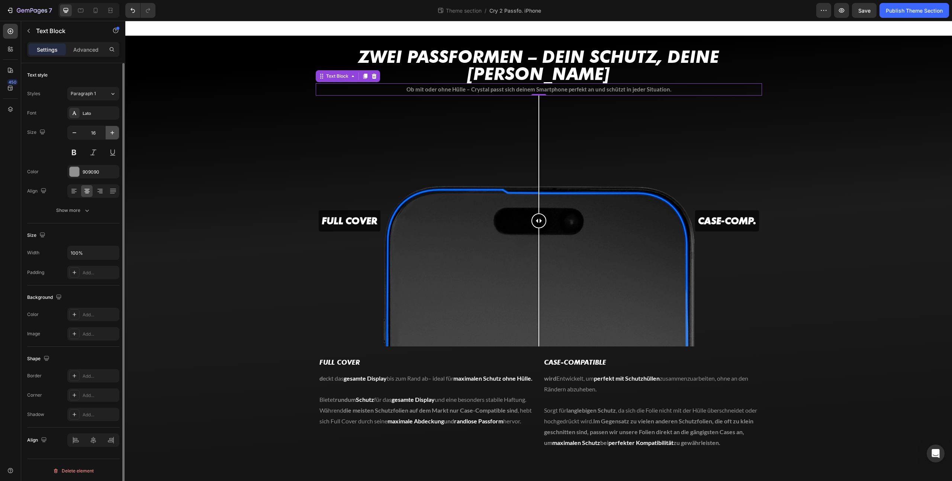
click at [110, 133] on icon "button" at bounding box center [112, 132] width 7 height 7
click at [109, 132] on icon "button" at bounding box center [112, 132] width 7 height 7
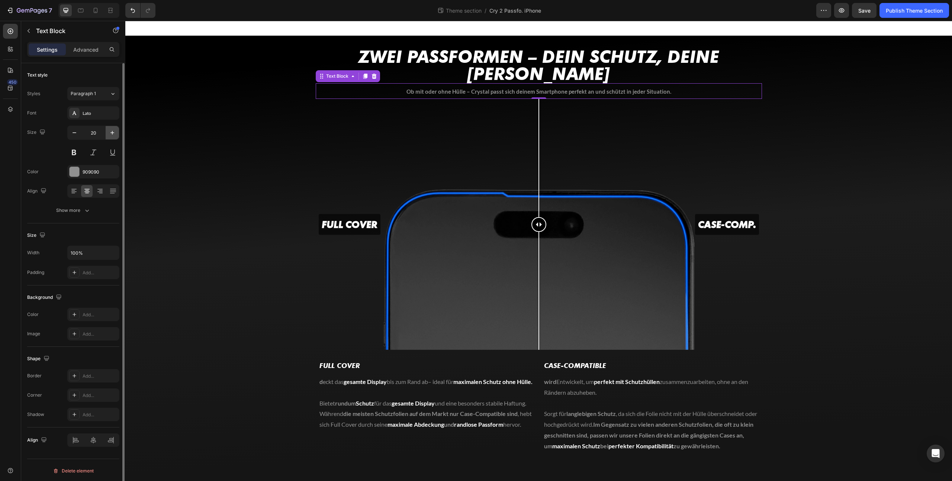
click at [109, 132] on icon "button" at bounding box center [112, 132] width 7 height 7
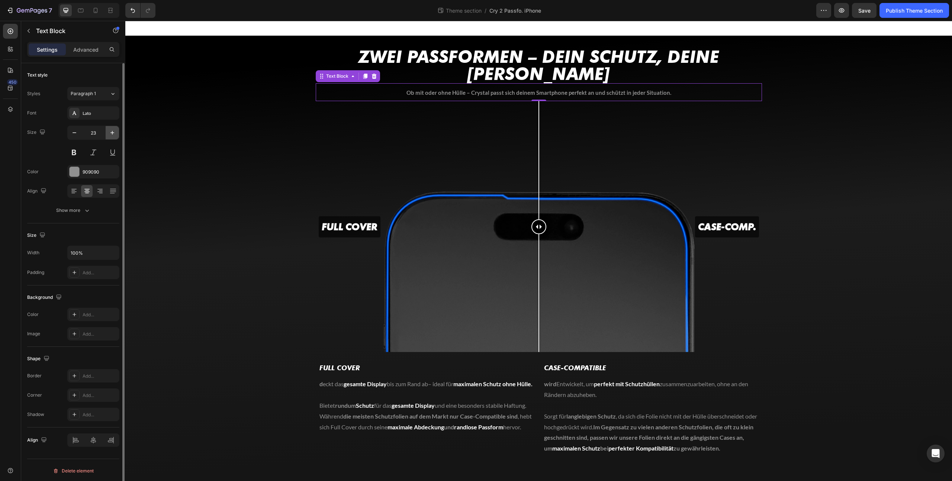
click at [110, 132] on icon "button" at bounding box center [112, 132] width 7 height 7
click at [75, 132] on icon "button" at bounding box center [74, 132] width 7 height 7
type input "24"
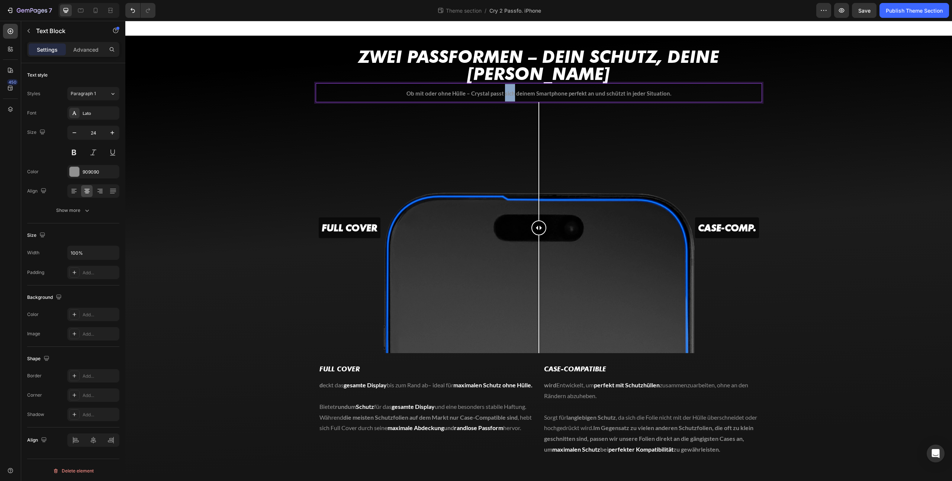
click at [511, 90] on strong "Ob mit oder ohne Hülle – Crystal passt sich deinem Smartphone perfekt an und sc…" at bounding box center [538, 93] width 265 height 7
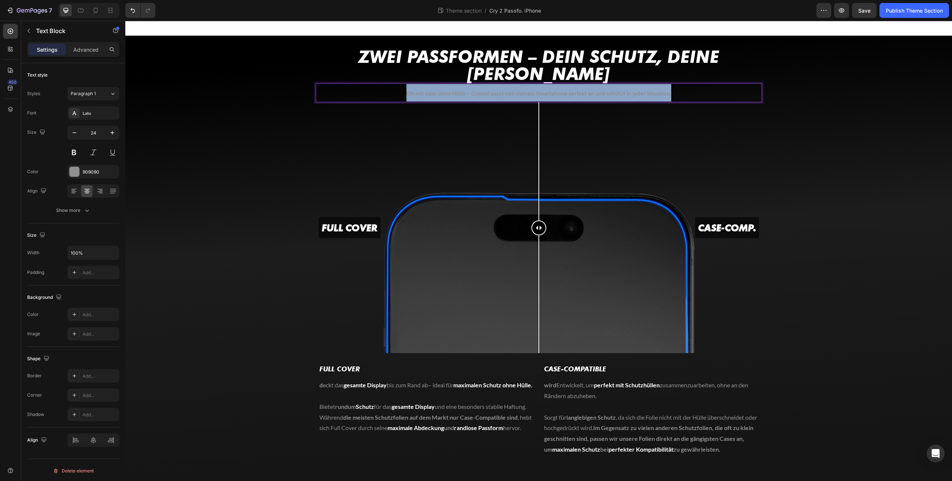
click at [511, 90] on strong "Ob mit oder ohne Hülle – Crystal passt sich deinem Smartphone perfekt an und sc…" at bounding box center [538, 93] width 265 height 7
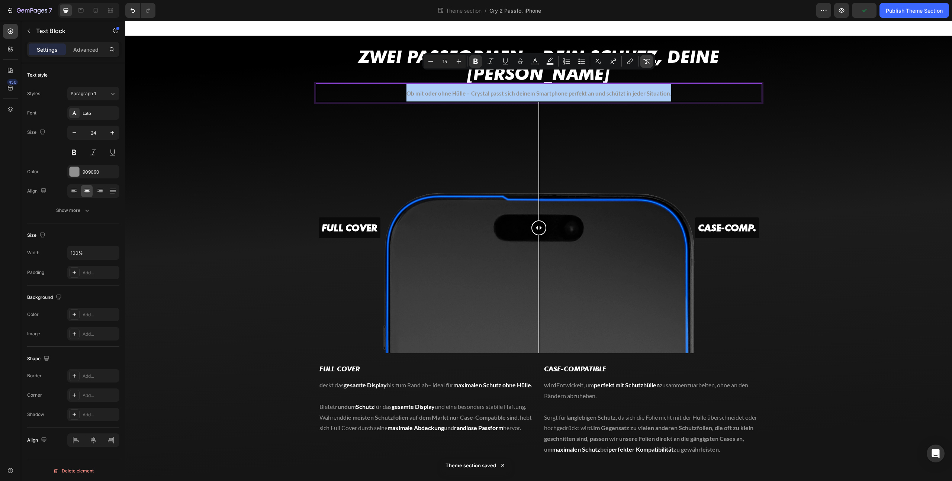
click at [646, 63] on icon "Editor contextual toolbar" at bounding box center [646, 61] width 7 height 5
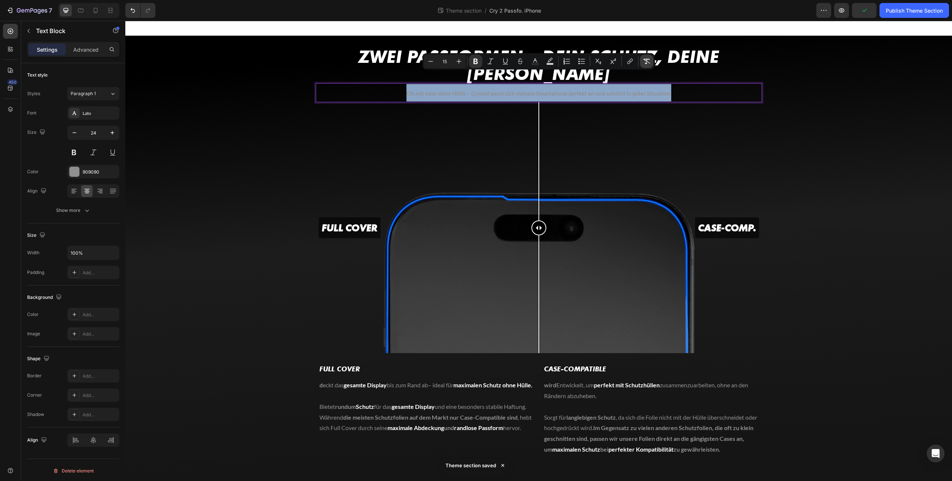
type input "24"
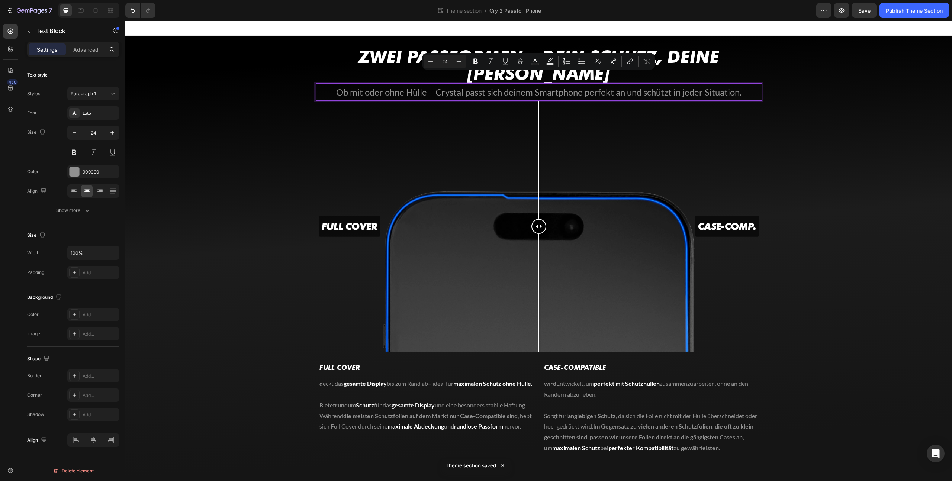
click at [627, 84] on p "Ob mit oder ohne Hülle – Crystal passt sich deinem Smartphone perfekt an und sc…" at bounding box center [538, 92] width 439 height 16
click at [422, 84] on p "Ob mit oder ohne Hülle – Crystal passt sich deinem Smartphone perfekt an und sc…" at bounding box center [538, 92] width 439 height 16
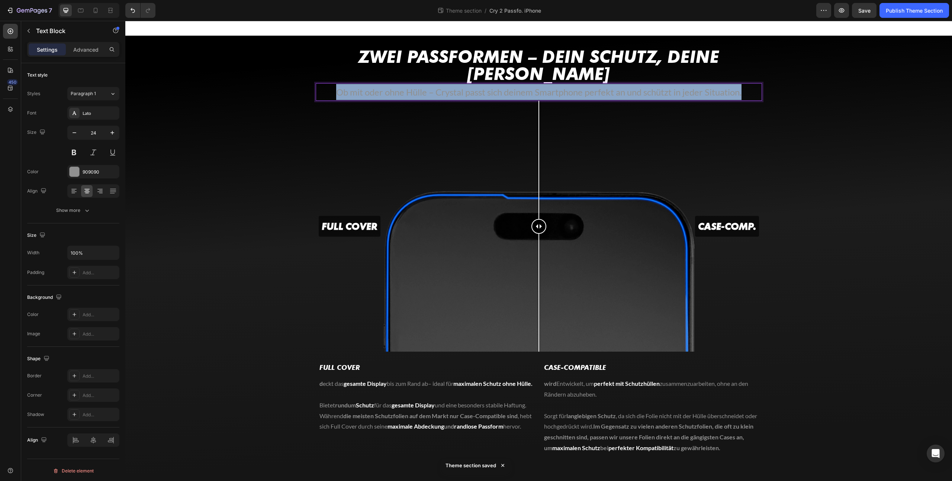
click at [422, 84] on p "Ob mit oder ohne Hülle – Crystal passt sich deinem Smartphone perfekt an und sc…" at bounding box center [538, 92] width 439 height 16
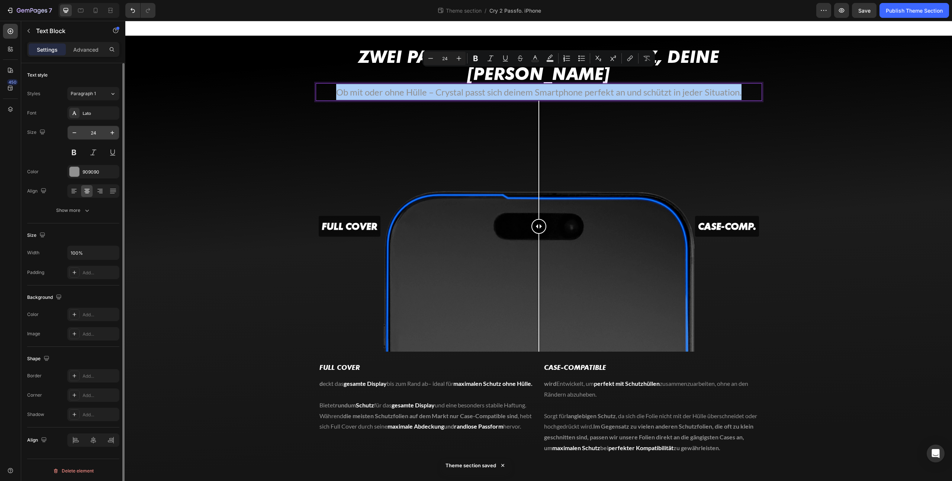
click at [90, 136] on input "24" at bounding box center [93, 132] width 25 height 13
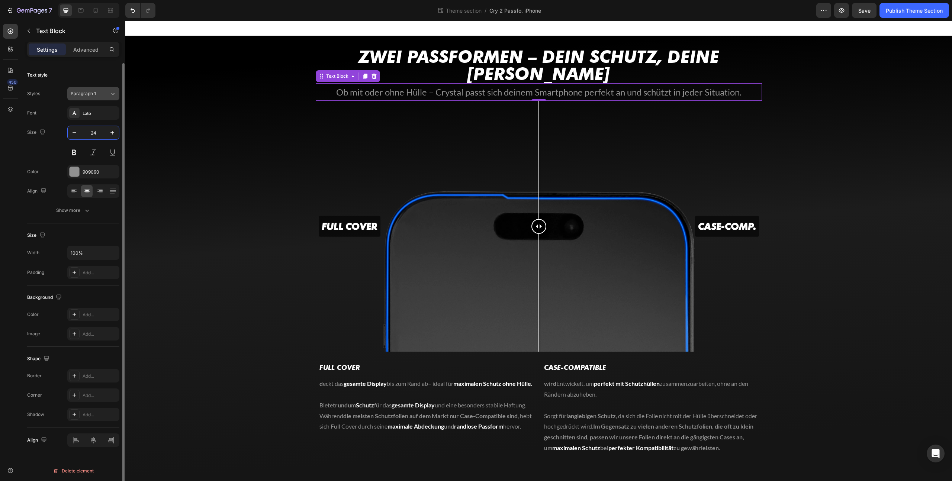
click at [96, 96] on div "Paragraph 1" at bounding box center [86, 93] width 30 height 7
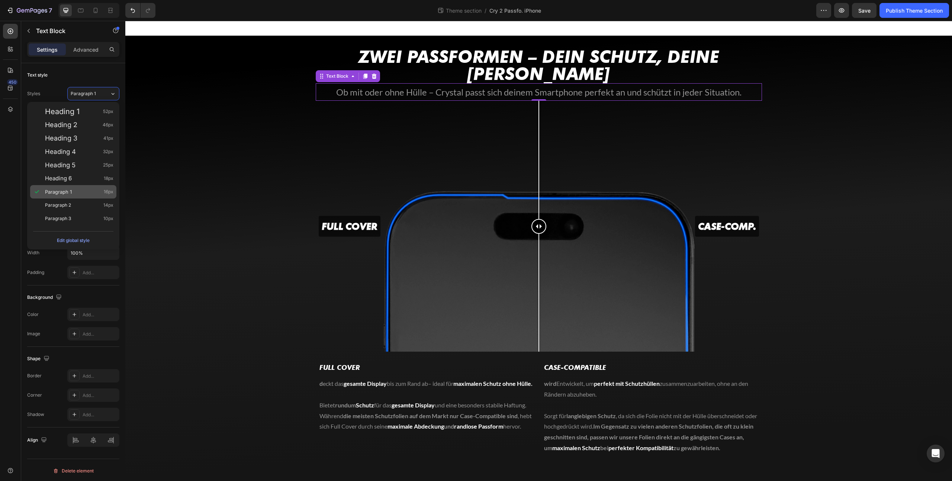
click at [87, 189] on div "Paragraph 1 16px" at bounding box center [79, 191] width 68 height 7
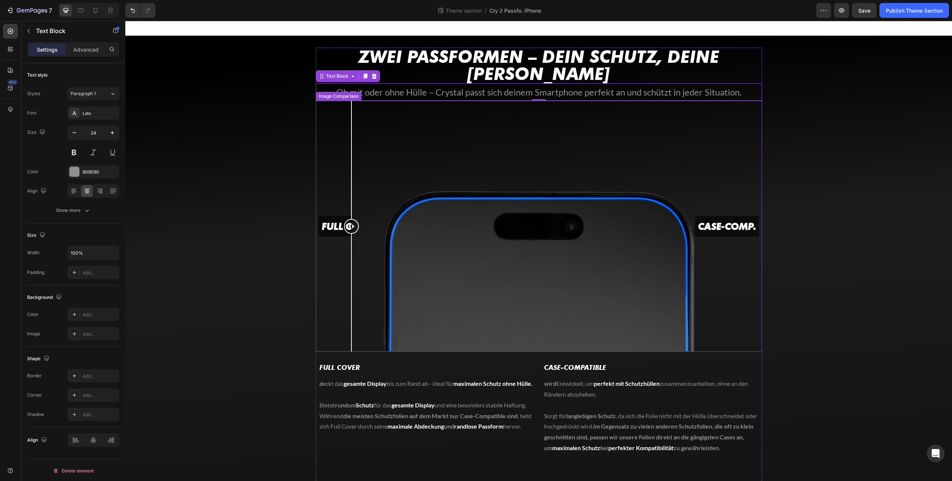
click at [351, 141] on div "Full Cover Case-Comp." at bounding box center [539, 226] width 446 height 251
click at [396, 84] on p "Ob mit oder ohne Hülle – Crystal passt sich deinem Smartphone perfekt an und sc…" at bounding box center [538, 92] width 439 height 16
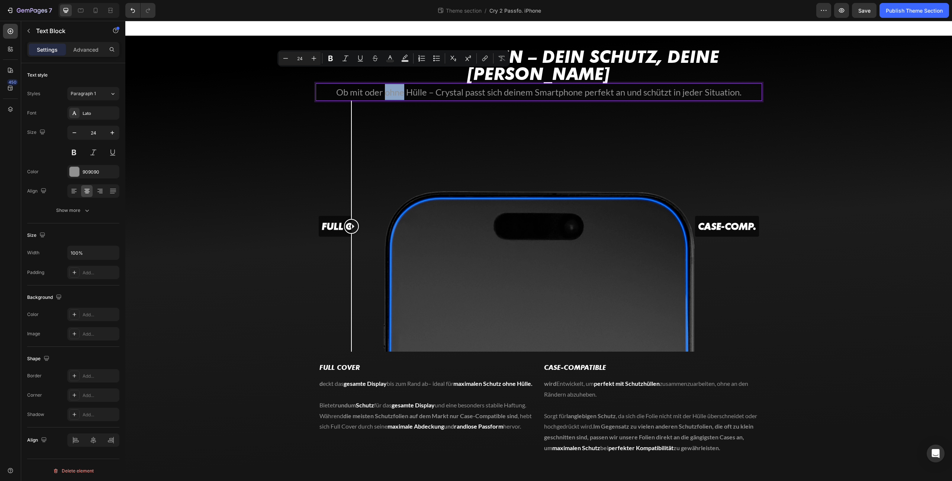
click at [397, 84] on p "Ob mit oder ohne Hülle – Crystal passt sich deinem Smartphone perfekt an und sc…" at bounding box center [538, 92] width 439 height 16
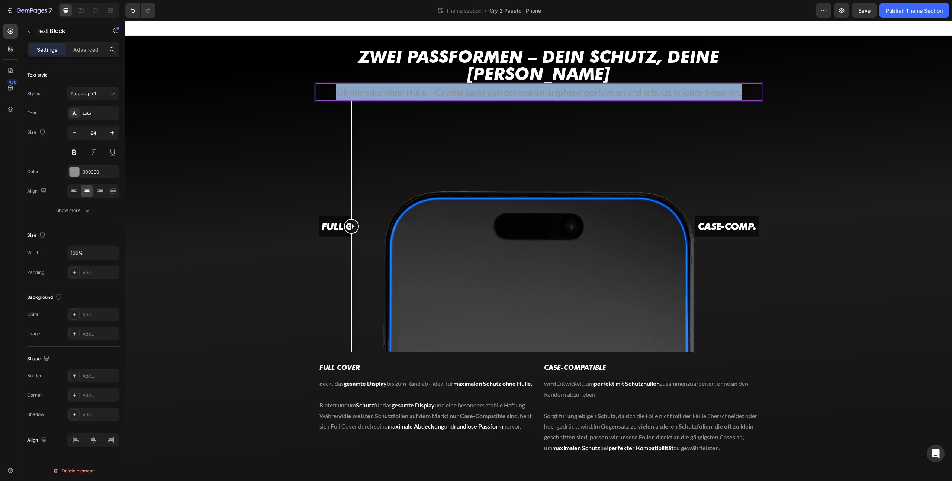
click at [398, 84] on p "Ob mit oder ohne Hülle – Crystal passt sich deinem Smartphone perfekt an und sc…" at bounding box center [538, 92] width 439 height 16
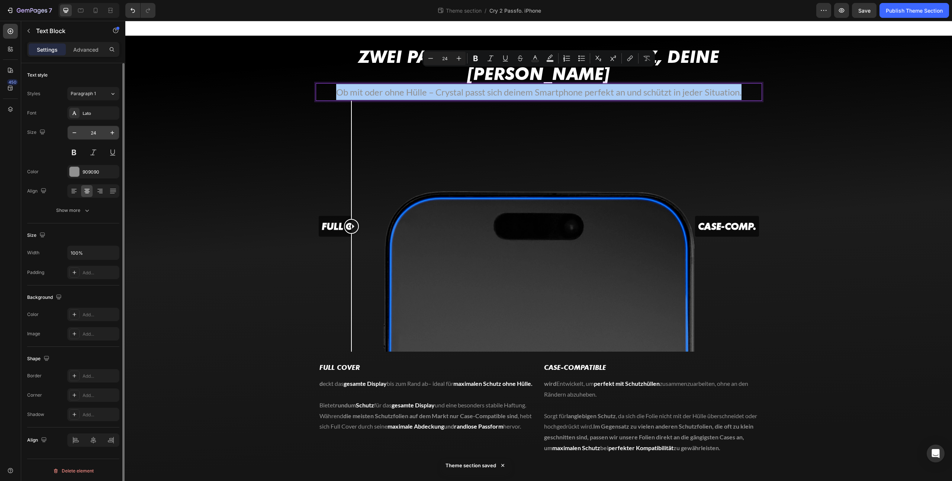
click at [103, 132] on input "24" at bounding box center [93, 132] width 25 height 13
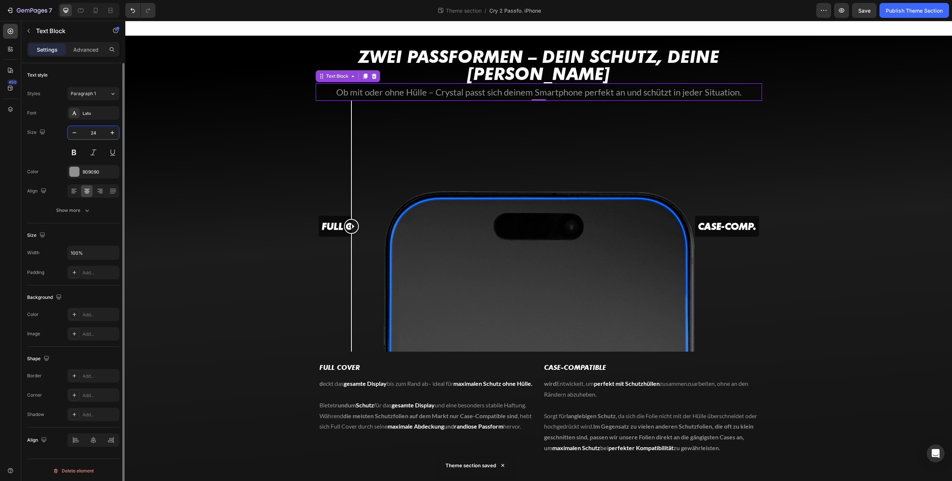
type input "2"
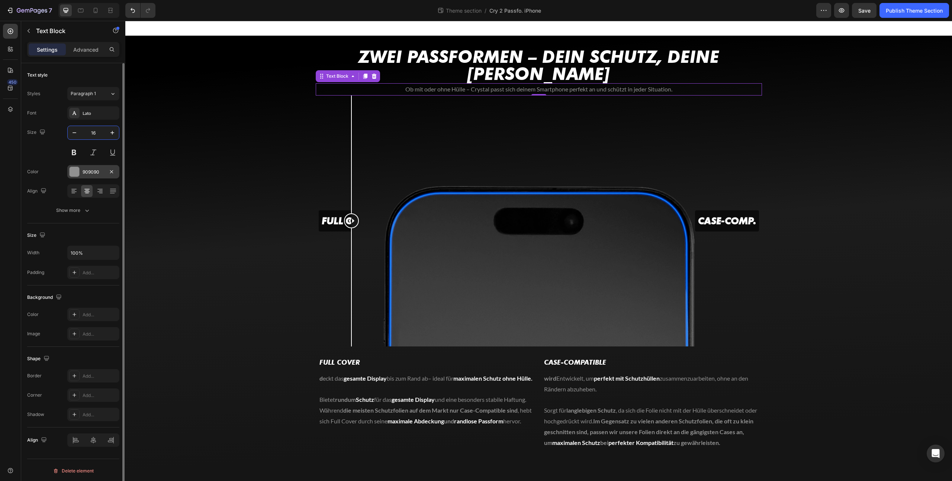
type input "16"
click at [78, 171] on div at bounding box center [75, 172] width 10 height 10
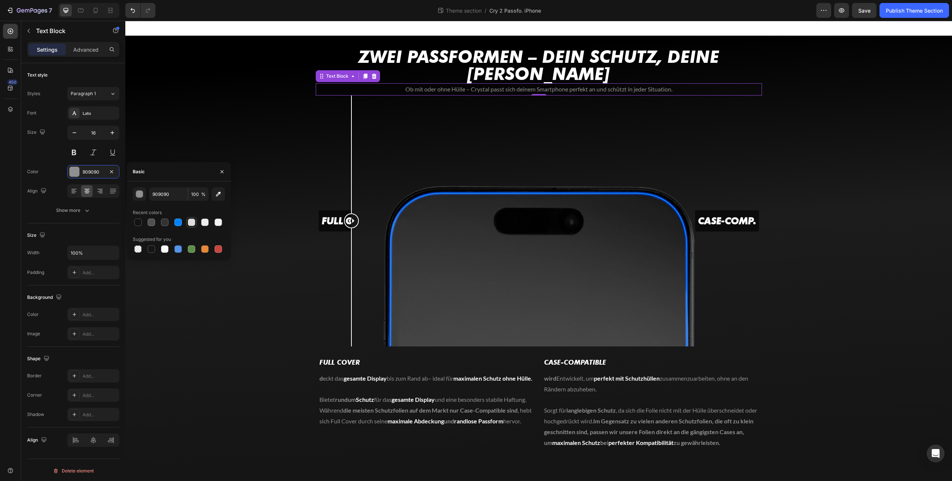
click at [193, 221] on div at bounding box center [191, 222] width 7 height 7
click at [165, 246] on div at bounding box center [164, 248] width 7 height 7
type input "FFFFFF"
click at [293, 236] on div "⁠⁠⁠⁠⁠⁠⁠ Zwei Passformen – dein Schutz, deine Wahl Heading Ob mit oder ohne Hüll…" at bounding box center [538, 265] width 827 height 435
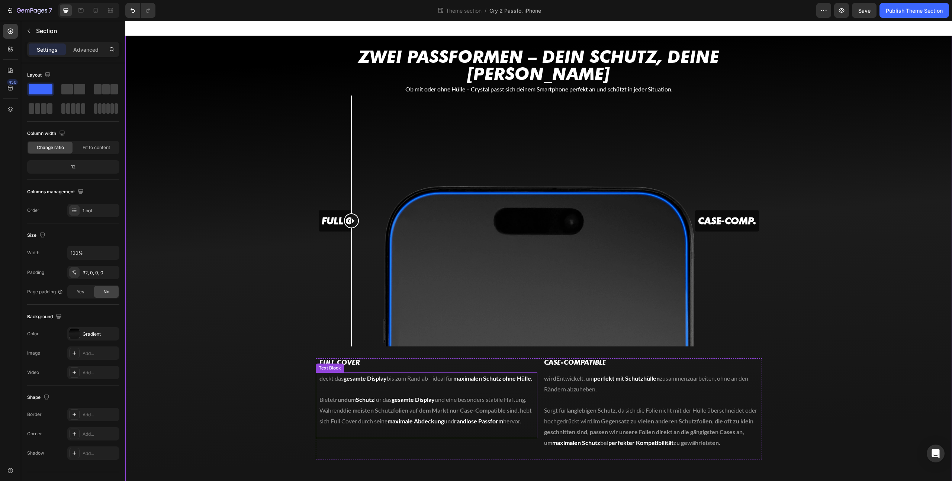
click at [411, 407] on strong "die meisten Schutzfolien auf dem Markt nur Case-Compatible sind" at bounding box center [430, 410] width 174 height 7
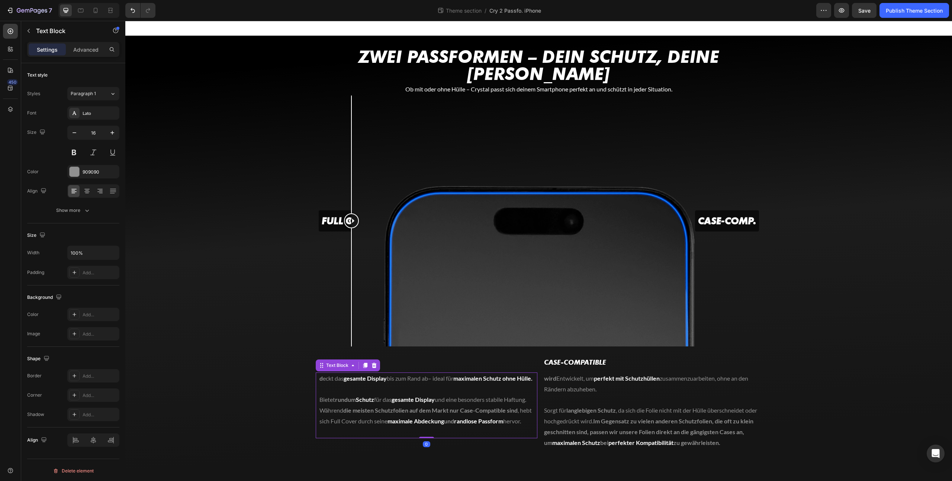
click at [411, 407] on strong "die meisten Schutzfolien auf dem Markt nur Case-Compatible sind" at bounding box center [430, 410] width 174 height 7
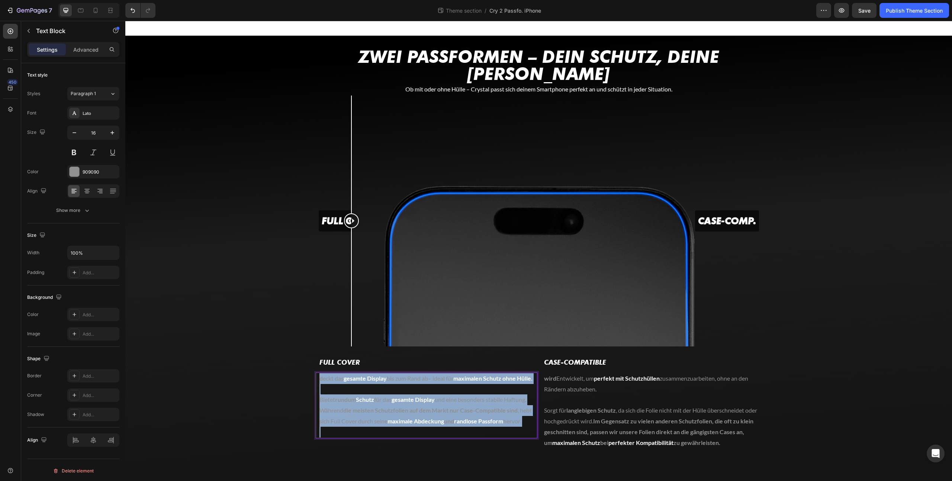
copy div "d eckt das gesamte Display bis zum Rand ab – ideal für maximalen Schutz ohne Hü…"
click at [611, 395] on p at bounding box center [651, 400] width 214 height 11
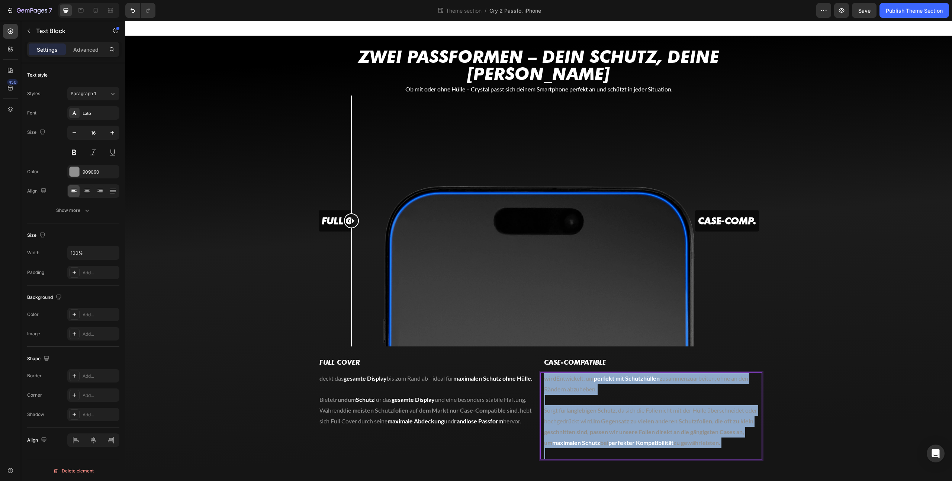
click at [577, 395] on p "Rich Text Editor. Editing area: main" at bounding box center [651, 400] width 214 height 11
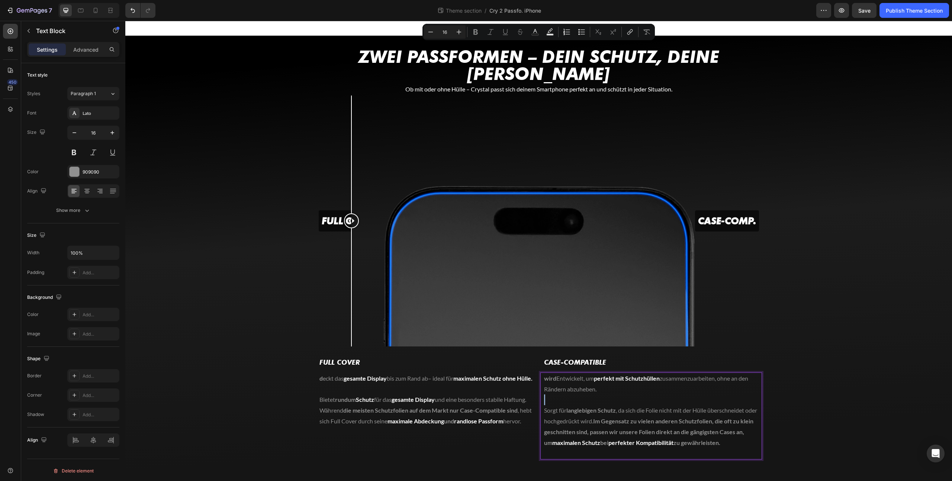
click at [577, 395] on p "Rich Text Editor. Editing area: main" at bounding box center [651, 400] width 214 height 11
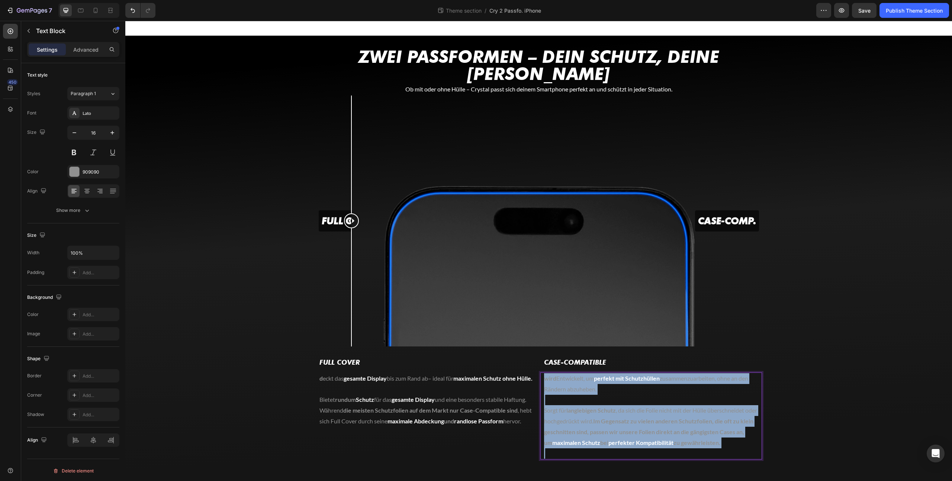
copy div "wird Entwickelt, um perfekt mit Schutzhüllen zusammenzuarbeiten, ohne an den Rä…"
click at [428, 373] on p "d eckt das gesamte Display bis zum Rand ab – ideal für maximalen Schutz ohne Hü…" at bounding box center [426, 378] width 214 height 11
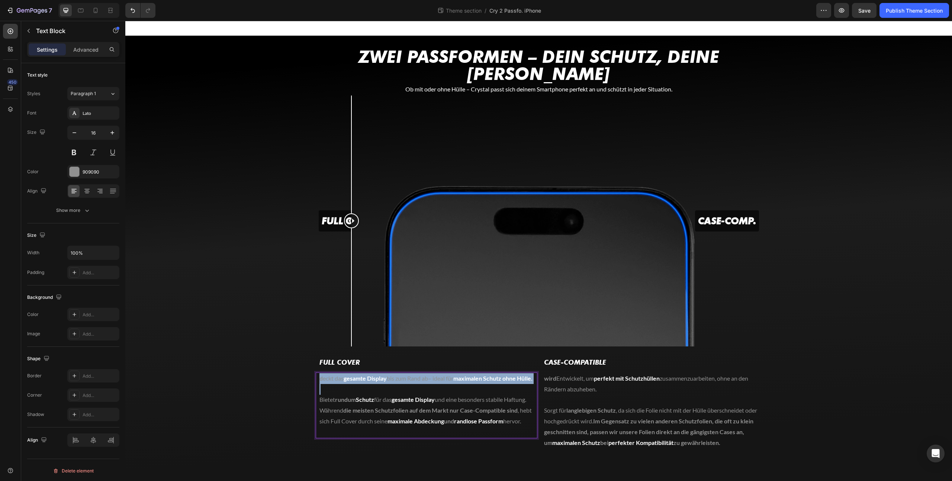
click at [428, 373] on p "d eckt das gesamte Display bis zum Rand ab – ideal für maximalen Schutz ohne Hü…" at bounding box center [426, 378] width 214 height 11
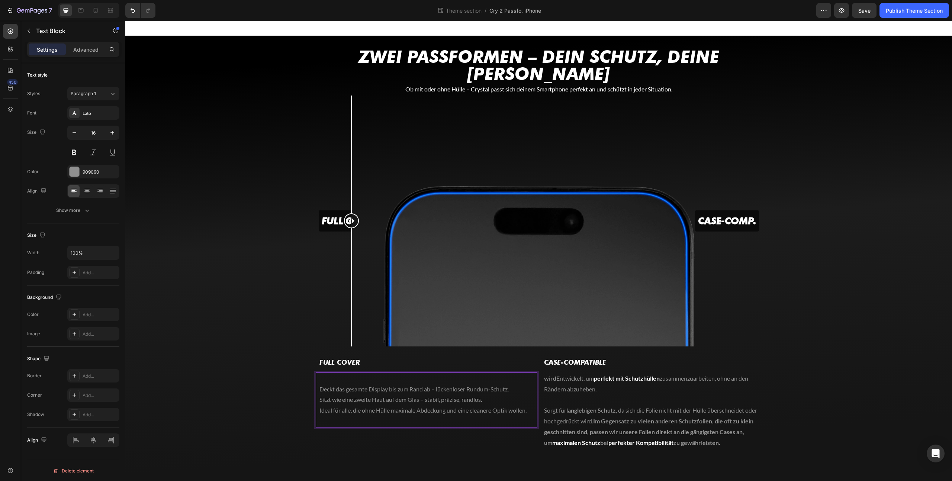
click at [318, 373] on div "Deckt das gesamte Display bis zum Rand ab – lückenloser Rundum-Schutz. Sitzt wi…" at bounding box center [427, 400] width 222 height 55
click at [321, 384] on p "Deckt das gesamte Display bis zum Rand ab – lückenloser Rundum-Schutz." at bounding box center [426, 389] width 214 height 11
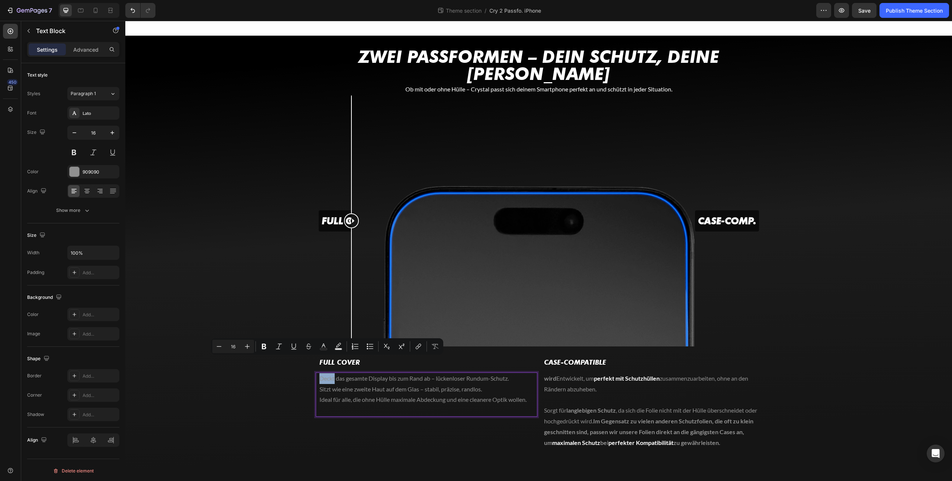
click at [322, 373] on p "Deckt das gesamte Display bis zum Rand ab – lückenloser Rundum-Schutz." at bounding box center [426, 378] width 214 height 11
click at [320, 373] on p "Deckt das gesamte Display bis zum Rand ab – lückenloser Rundum-Schutz." at bounding box center [426, 378] width 214 height 11
click at [319, 373] on p "Deckt das gesamte Display bis zum Rand ab – lückenloser Rundum-Schutz." at bounding box center [426, 378] width 214 height 11
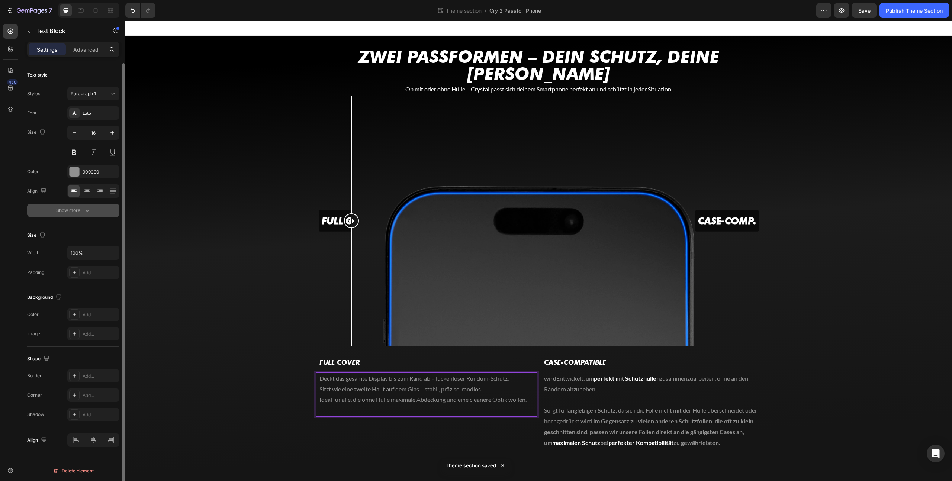
click at [78, 207] on div "Show more" at bounding box center [73, 210] width 35 height 7
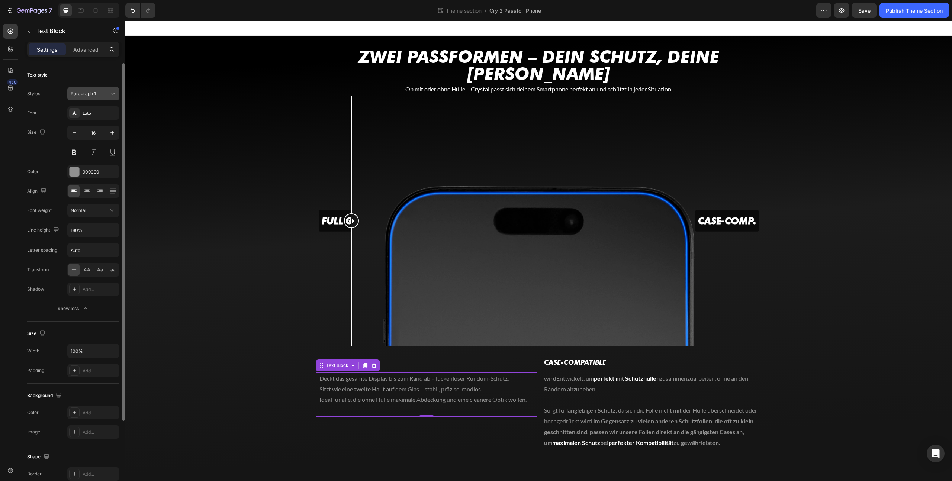
click at [87, 99] on button "Paragraph 1" at bounding box center [93, 93] width 52 height 13
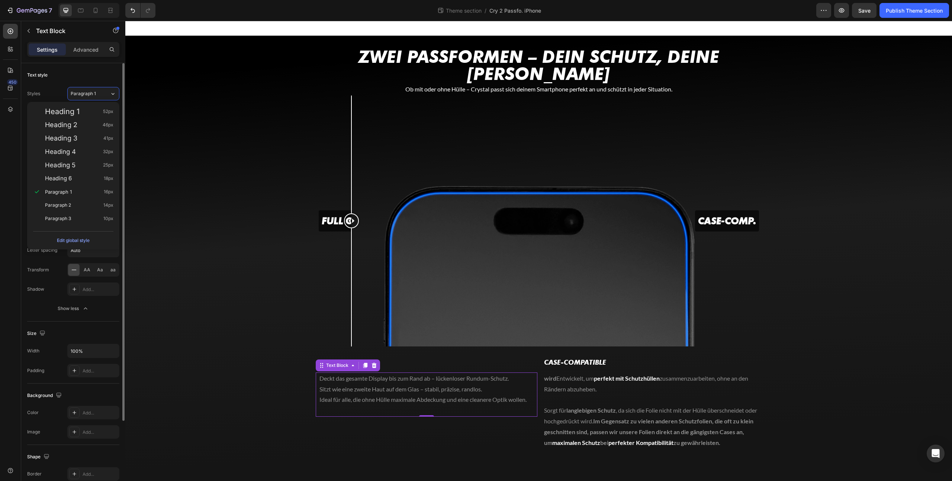
click at [99, 100] on div "Styles Paragraph 1 Font Lato Size 16 Color 909090 Align Font weight Normal Line…" at bounding box center [73, 201] width 92 height 228
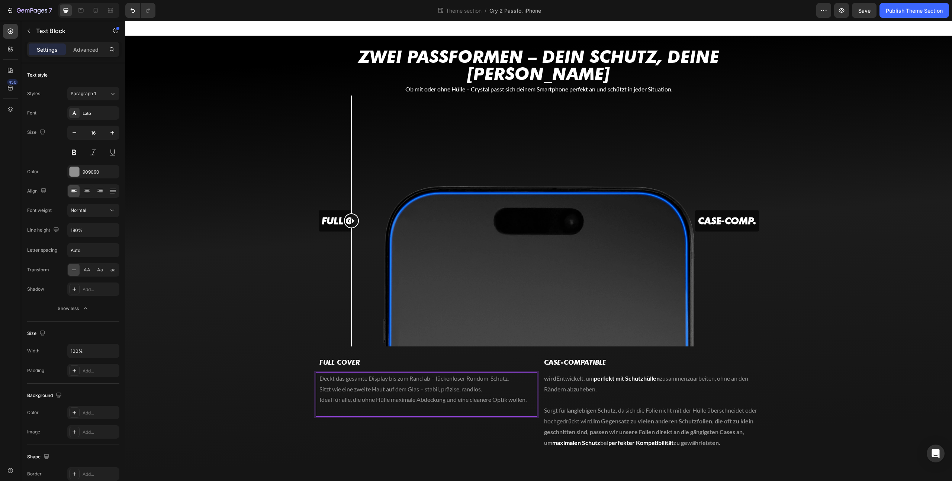
click at [319, 373] on div "Deckt das gesamte Display bis zum Rand ab – lückenloser Rundum-Schutz. Sitzt wi…" at bounding box center [427, 395] width 216 height 44
click at [323, 373] on p "Deckt das gesamte Display bis zum Rand ab – lückenloser Rundum-Schutz." at bounding box center [426, 378] width 214 height 11
click at [371, 345] on icon "Editor contextual toolbar" at bounding box center [369, 346] width 7 height 7
click at [321, 396] on p "Sitzt wie eine zweite Haut auf dem Glas – stabil, präzise, randlos." at bounding box center [426, 401] width 214 height 11
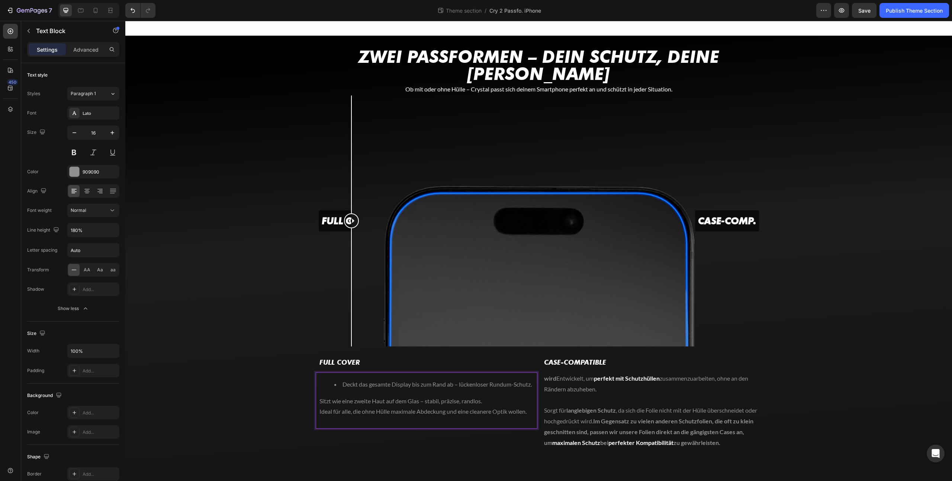
click at [320, 396] on p "Sitzt wie eine zweite Haut auf dem Glas – stabil, präzise, randlos." at bounding box center [426, 401] width 214 height 11
click at [319, 408] on div "Deckt das gesamte Display bis zum Rand ab – lückenloser Rundum-Schutz. Sitzt wi…" at bounding box center [427, 401] width 216 height 56
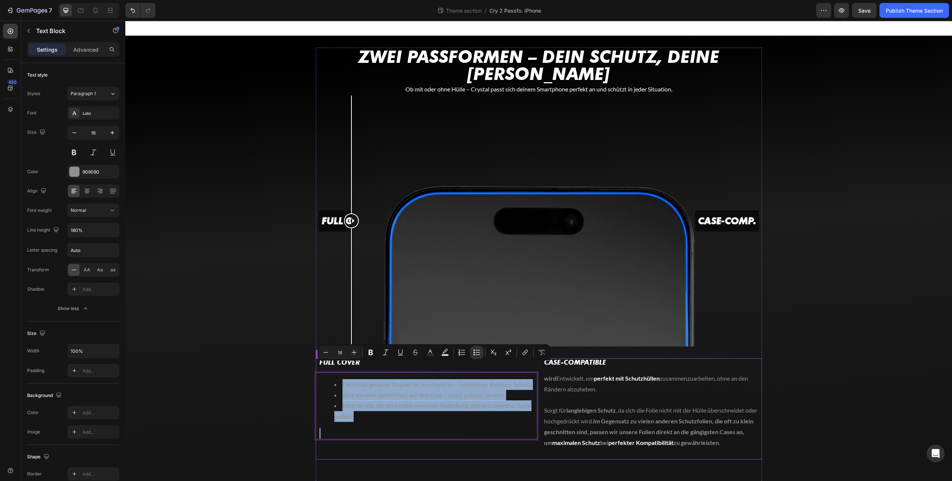
drag, startPoint x: 380, startPoint y: 417, endPoint x: 481, endPoint y: 381, distance: 107.4
click at [326, 358] on div "Full cover Heading Deckt das gesamte Display bis zum Rand ab – lückenloser Rund…" at bounding box center [427, 408] width 222 height 101
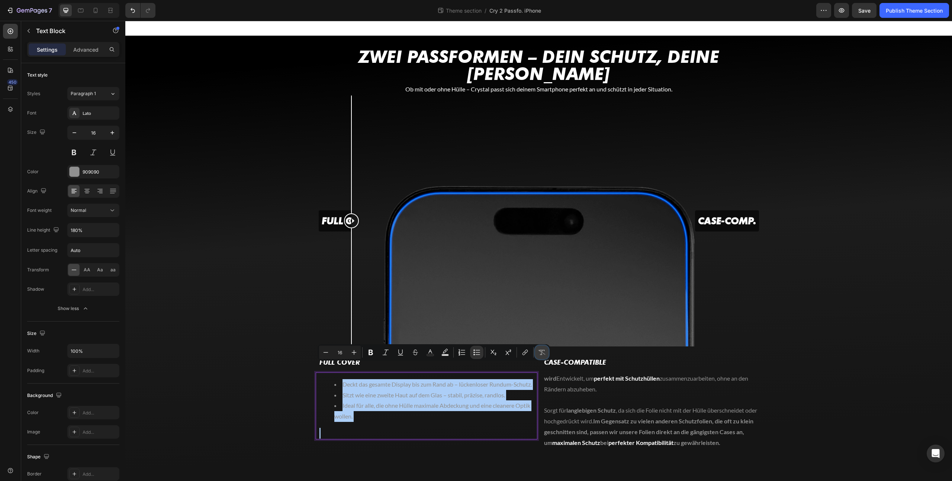
click at [541, 352] on icon "Editor contextual toolbar" at bounding box center [541, 352] width 7 height 5
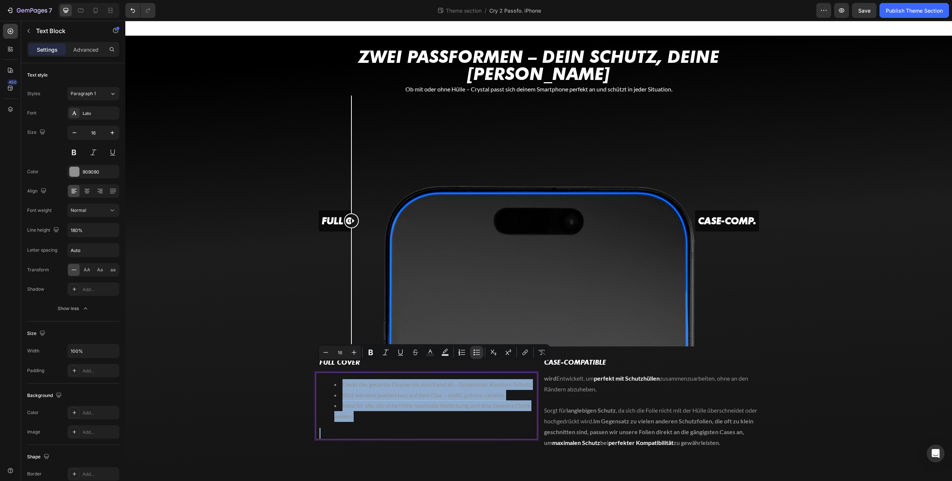
click at [477, 400] on li "Ideal für alle, die ohne Hülle maximale Abdeckung und eine cleanere Optik wolle…" at bounding box center [433, 411] width 199 height 22
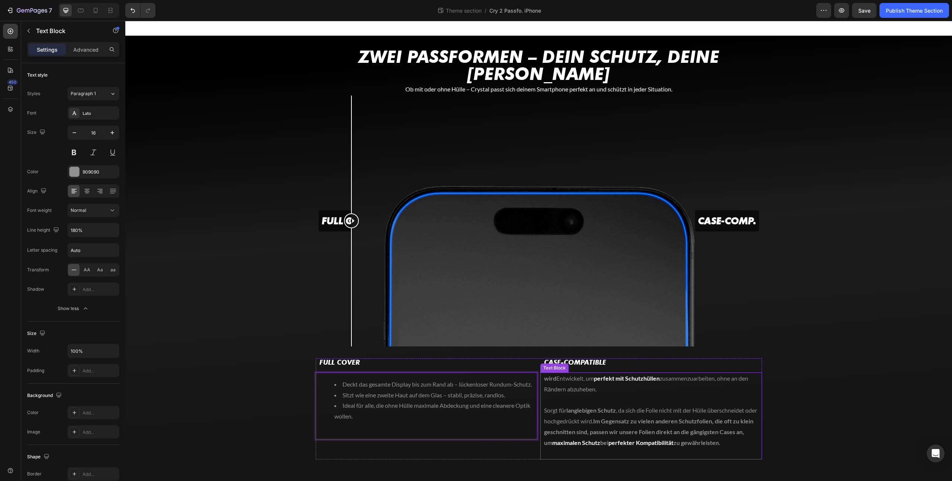
click at [586, 395] on p "Rich Text Editor. Editing area: main" at bounding box center [651, 400] width 214 height 11
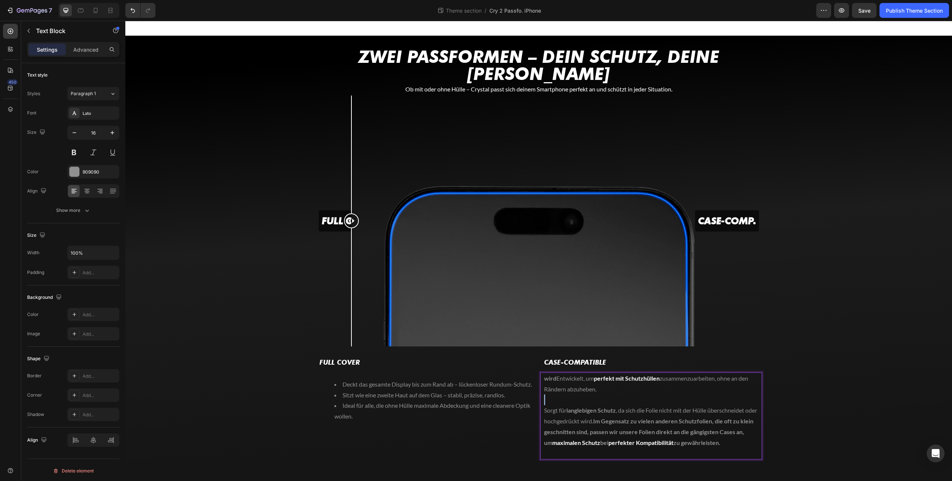
click at [591, 395] on p "Rich Text Editor. Editing area: main" at bounding box center [651, 400] width 214 height 11
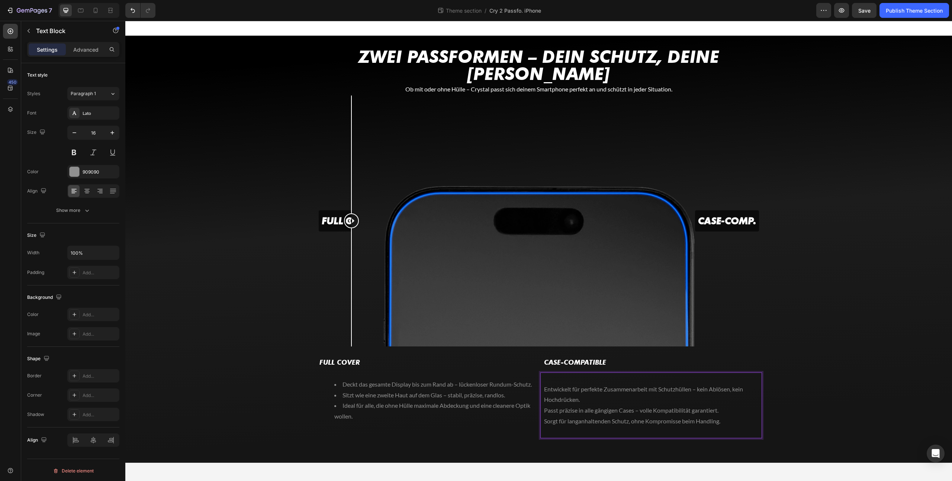
click at [551, 384] on p "Entwickelt für perfekte Zusammenarbeit mit Schutzhüllen – kein Ablösen, kein Ho…" at bounding box center [651, 395] width 214 height 22
click at [597, 357] on icon "Editor contextual toolbar" at bounding box center [597, 357] width 1 height 1
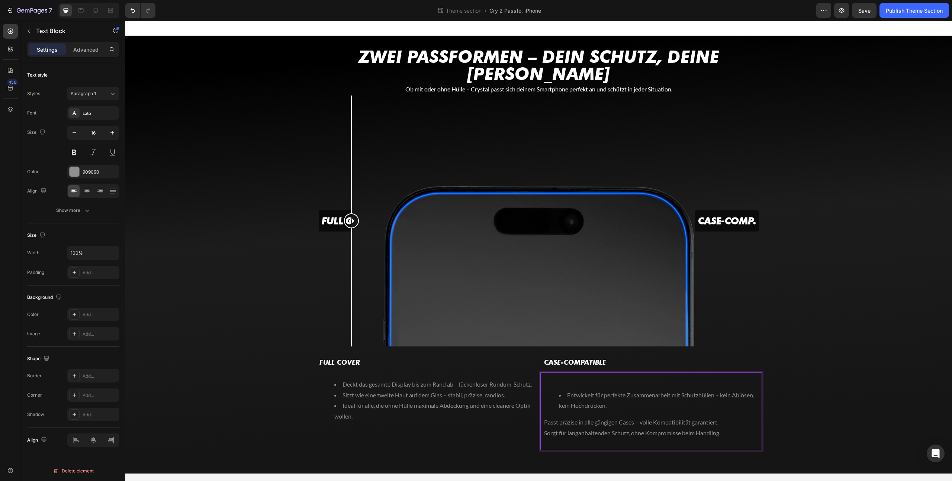
click at [543, 407] on div "Entwickelt für perfekte Zusammenarbeit mit Schutzhüllen – kein Ablösen, kein Ho…" at bounding box center [651, 412] width 216 height 78
click at [546, 428] on p "Sorgt für langanhaltenden Schutz, ohne Kompromisse beim Handling." at bounding box center [651, 433] width 214 height 11
click at [544, 428] on p "Sorgt für langanhaltenden Schutz, ohne Kompromisse beim Handling." at bounding box center [651, 433] width 214 height 11
click at [569, 373] on div "Entwickelt für perfekte Zusammenarbeit mit Schutzhüllen – kein Ablösen, kein Ho…" at bounding box center [651, 412] width 216 height 78
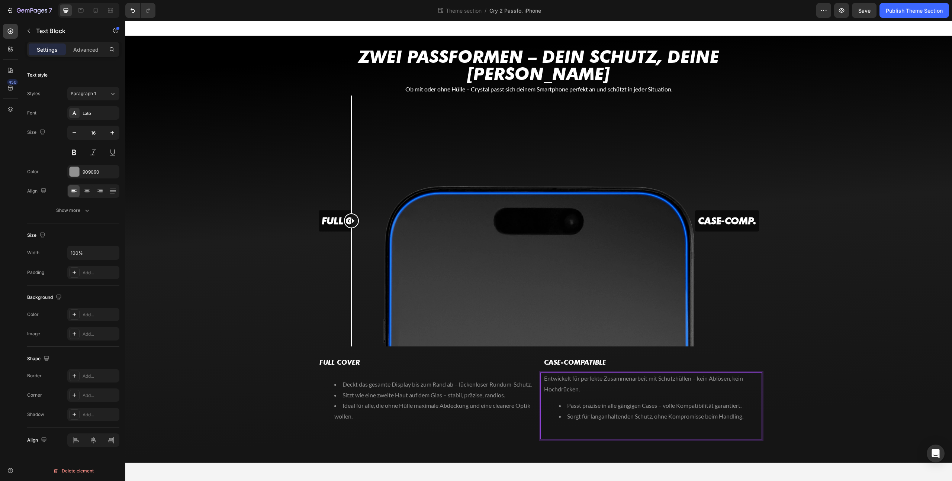
click at [551, 373] on p "Entwickelt für perfekte Zusammenarbeit mit Schutzhüllen – kein Ablösen, kein Ho…" at bounding box center [651, 384] width 214 height 22
click at [597, 348] on icon "Editor contextual toolbar" at bounding box center [600, 346] width 7 height 7
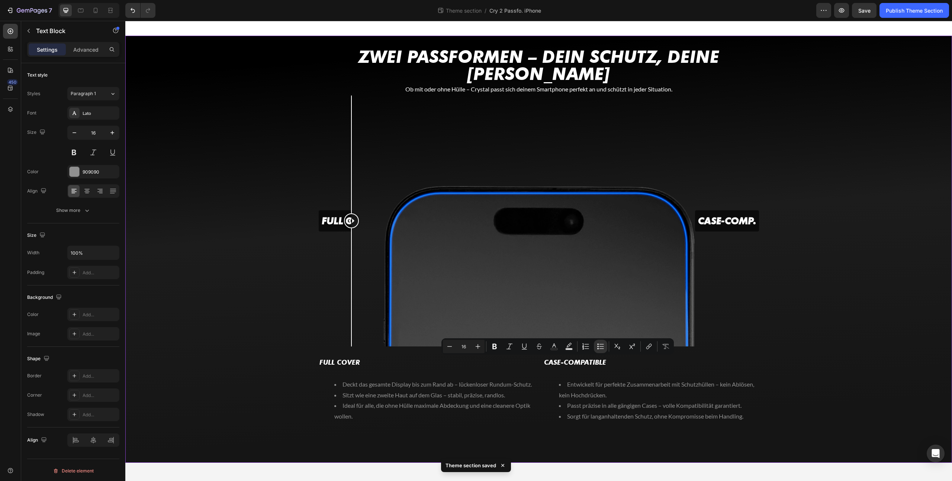
click at [810, 342] on div "⁠⁠⁠⁠⁠⁠⁠ Zwei Passformen – dein Schutz, deine Wahl Heading Ob mit oder ohne Hüll…" at bounding box center [538, 255] width 827 height 415
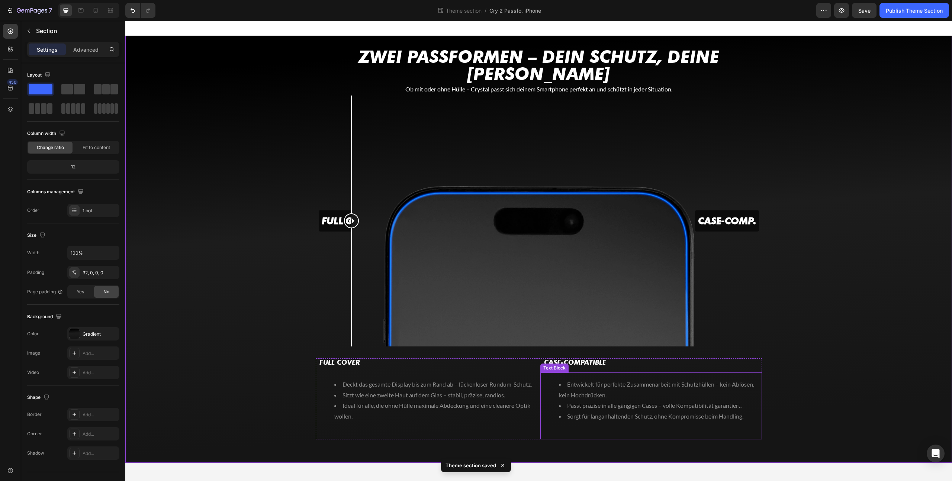
click at [658, 379] on li "Entwickelt für perfekte Zusammenarbeit mit Schutzhüllen – kein Ablösen, kein Ho…" at bounding box center [658, 390] width 199 height 22
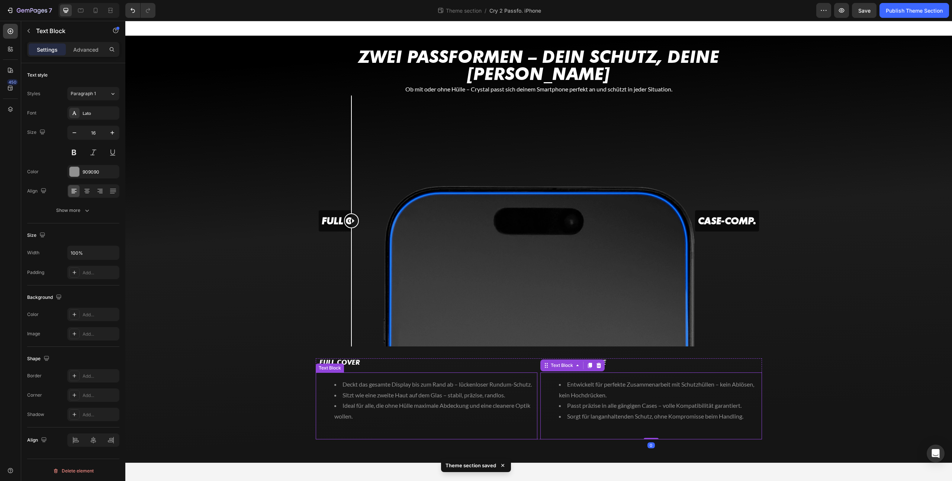
click at [460, 379] on li "Deckt das gesamte Display bis zum Rand ab – lückenloser Rundum-Schutz." at bounding box center [433, 384] width 199 height 11
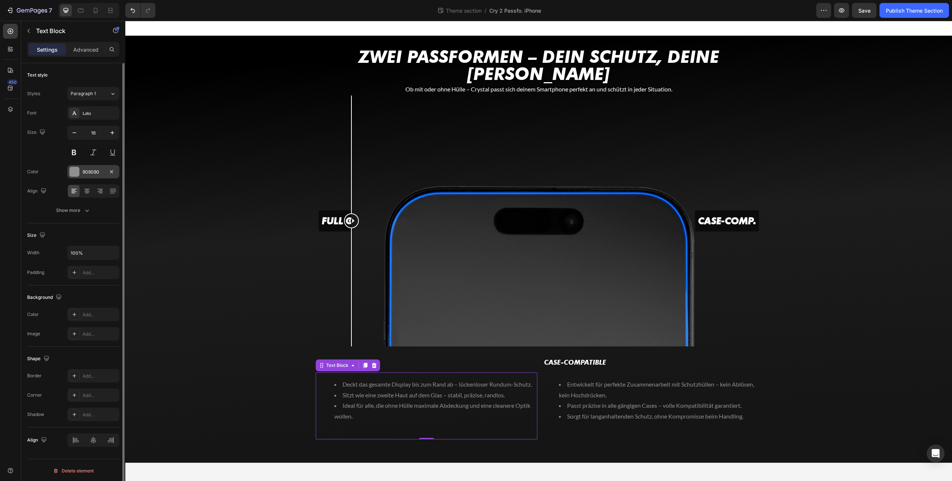
click at [76, 176] on div at bounding box center [75, 172] width 10 height 10
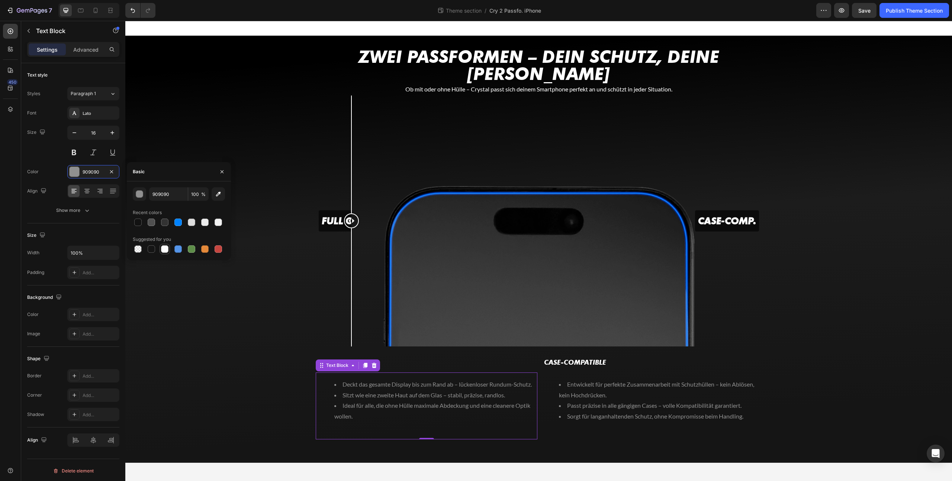
click at [167, 250] on div at bounding box center [164, 248] width 7 height 7
type input "FFFFFF"
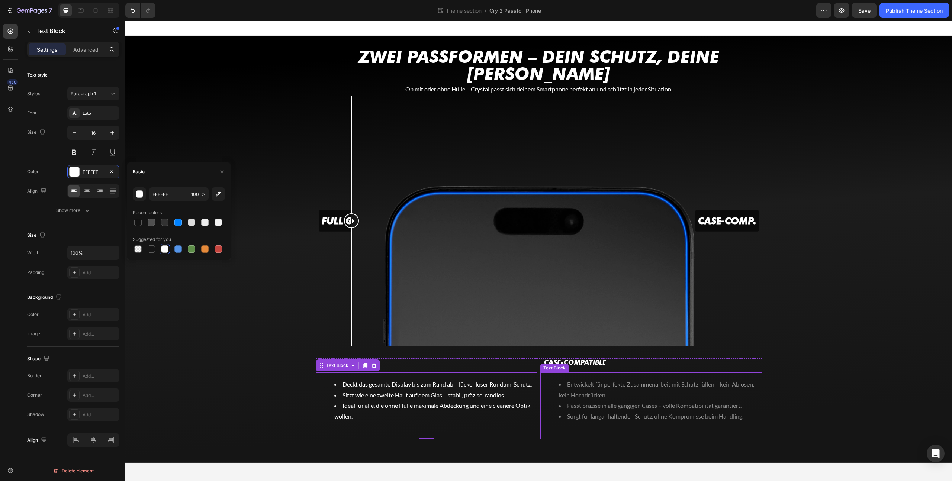
click at [601, 379] on li "Entwickelt für perfekte Zusammenarbeit mit Schutzhüllen – kein Ablösen, kein Ho…" at bounding box center [658, 390] width 199 height 22
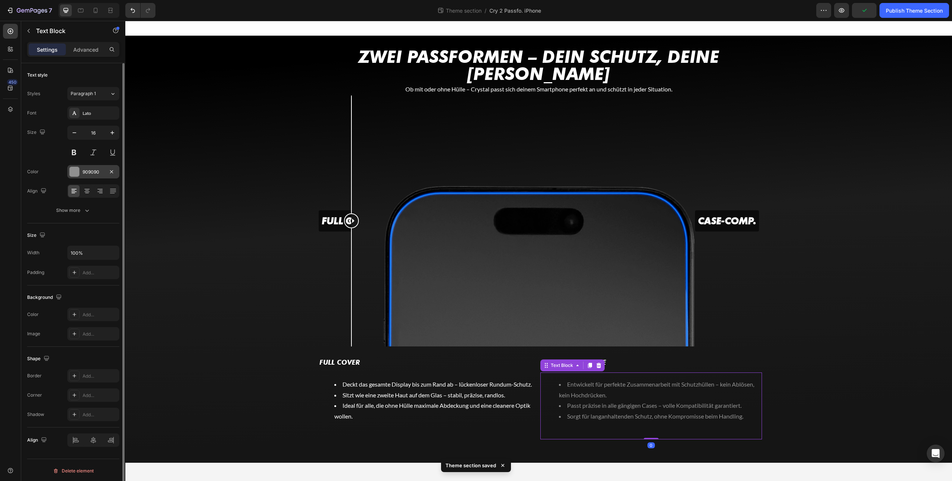
click at [76, 174] on div at bounding box center [75, 172] width 10 height 10
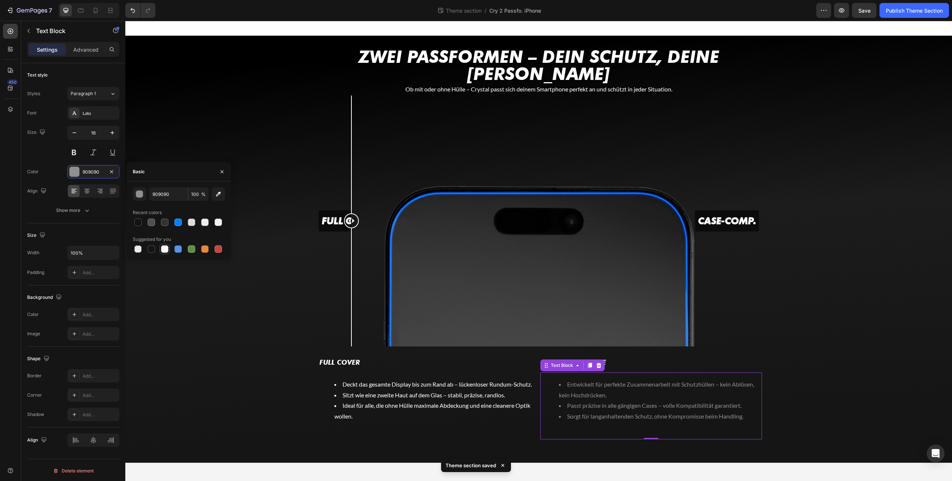
click at [167, 247] on div at bounding box center [164, 248] width 7 height 7
type input "FFFFFF"
click at [254, 308] on div "⁠⁠⁠⁠⁠⁠⁠ Zwei Passformen – dein Schutz, deine Wahl Heading Ob mit oder ohne Hüll…" at bounding box center [538, 255] width 827 height 415
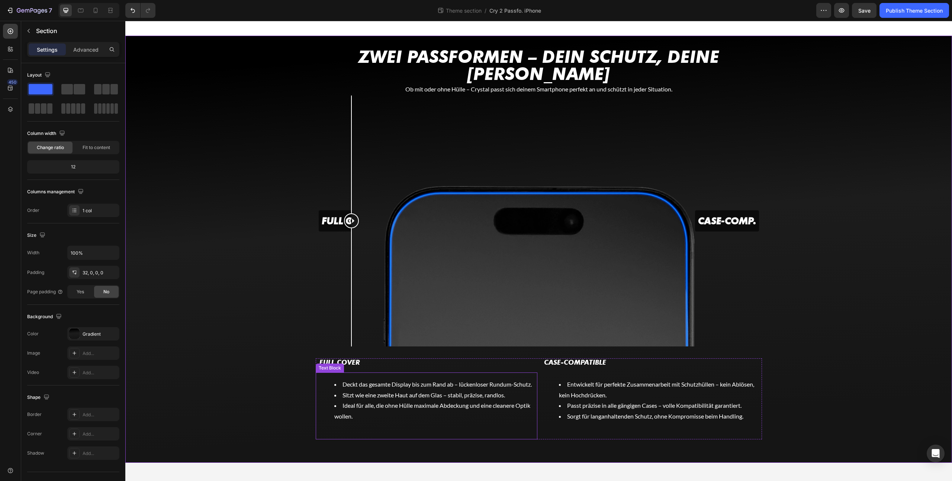
click at [464, 379] on li "Deckt das gesamte Display bis zum Rand ab – lückenloser Rundum-Schutz." at bounding box center [433, 384] width 199 height 11
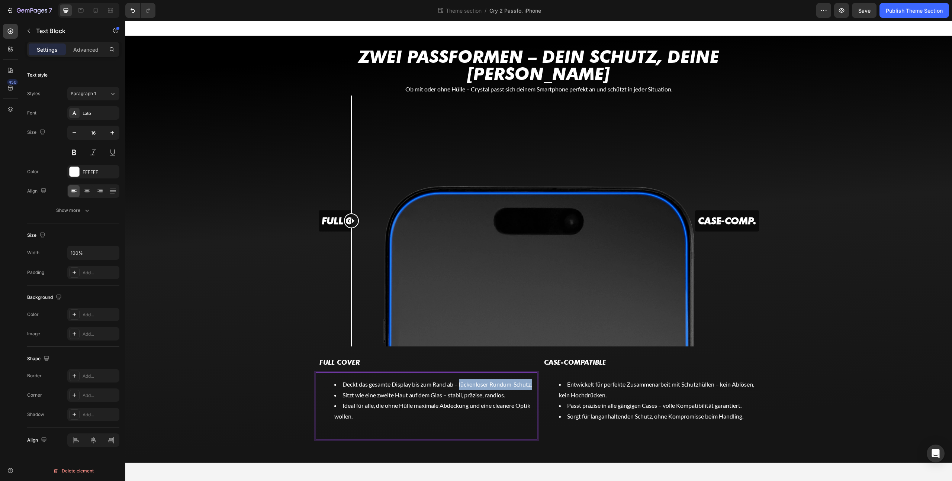
drag, startPoint x: 460, startPoint y: 369, endPoint x: 463, endPoint y: 374, distance: 6.8
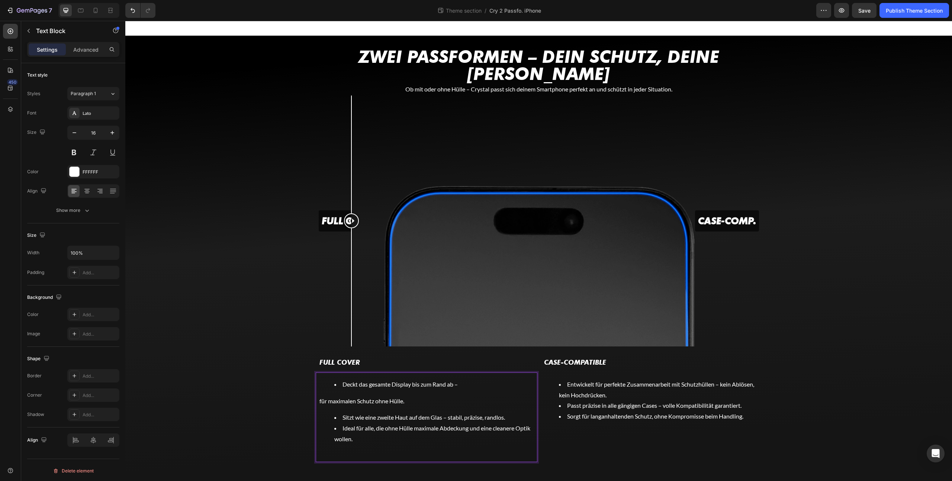
click at [319, 396] on p "für maximalen Schutz ohne Hülle." at bounding box center [426, 401] width 214 height 11
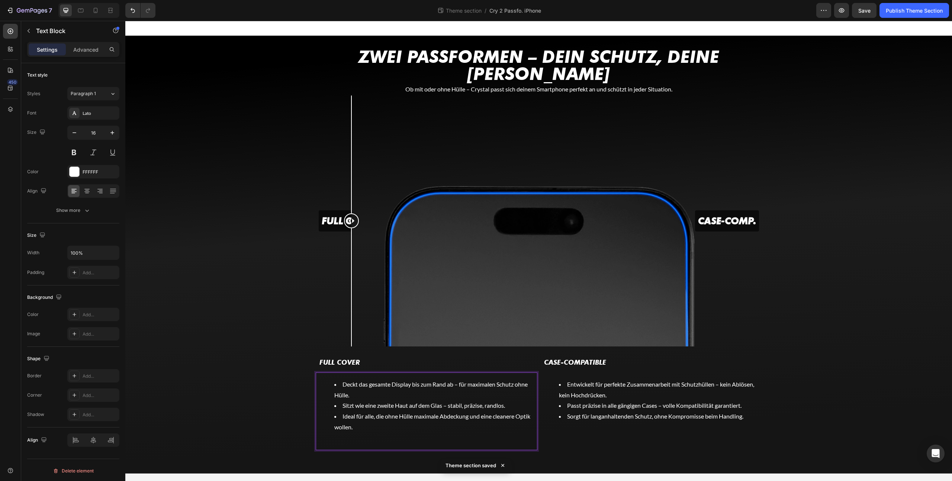
click at [393, 411] on li "Ideal für alle, die ohne Hülle maximale Abdeckung und eine cleanere Optik wolle…" at bounding box center [433, 422] width 199 height 22
click at [328, 387] on icon "Editor contextual toolbar" at bounding box center [329, 385] width 4 height 6
click at [398, 411] on li "Ideal für alle, die ohne Hülle maximale Abdeckung und eine cleanere Optik wolle…" at bounding box center [433, 422] width 199 height 22
click at [522, 379] on li "Deckt das gesamte Display bis zum Rand ab – für maximalen Schutz ohne Hülle." at bounding box center [433, 390] width 199 height 22
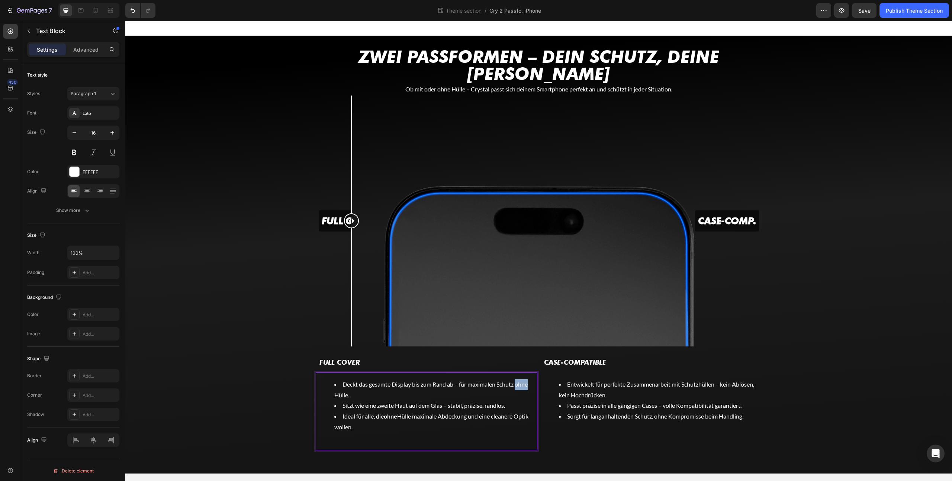
click at [522, 379] on li "Deckt das gesamte Display bis zum Rand ab – für maximalen Schutz ohne Hülle." at bounding box center [433, 390] width 199 height 22
click at [643, 411] on li "Sorgt für langanhaltenden Schutz, ohne Kompromisse beim Handling." at bounding box center [658, 416] width 199 height 11
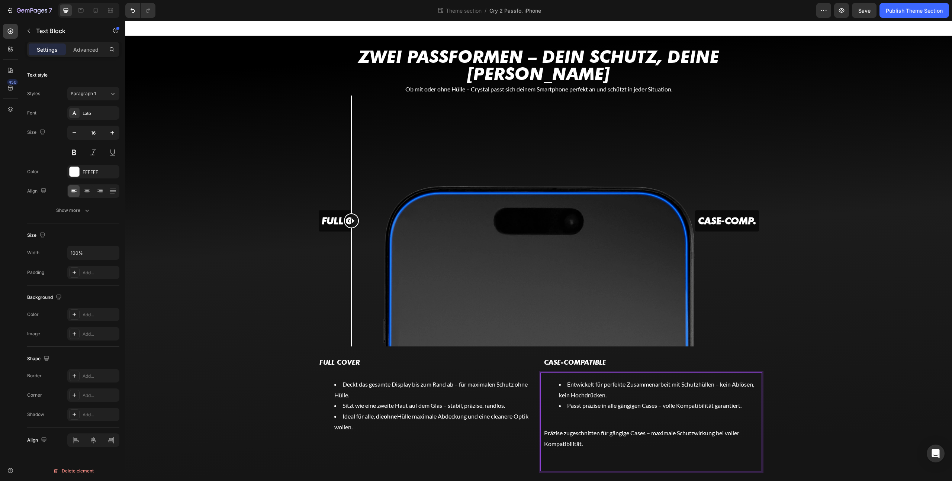
click at [544, 428] on p "Präzise zugeschnitten für gängige Cases – maximale Schutzwirkung bei voller Kom…" at bounding box center [651, 439] width 214 height 22
click at [725, 400] on li "Passt präzise in alle gängigen Cases – volle Kompatibilität garantiert" at bounding box center [658, 405] width 199 height 11
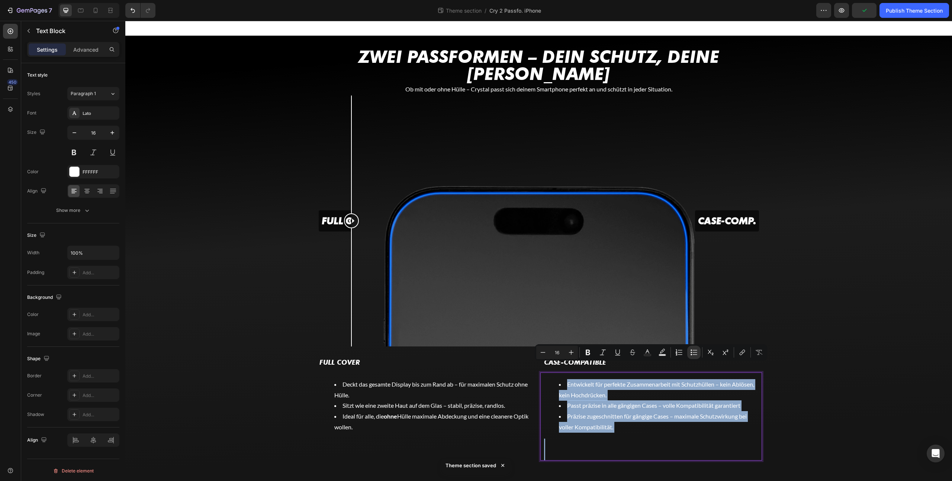
copy div "Entwickelt für perfekte Zusammenarbeit mit Schutzhüllen – kein Ablösen, kein Ho…"
click at [682, 411] on li "Präzise zugeschnitten für gängige Cases – maximale Schutzwirkung bei voller Kom…" at bounding box center [658, 422] width 199 height 22
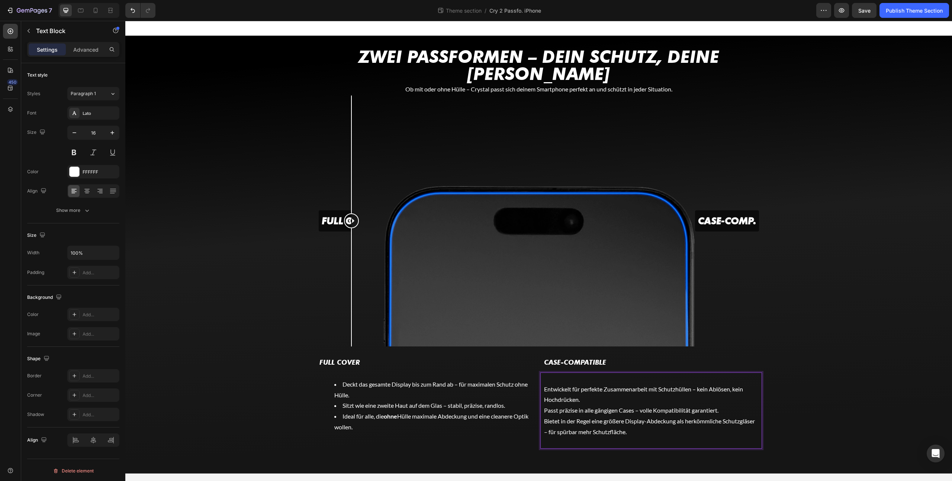
click at [551, 384] on p "Entwickelt für perfekte Zusammenarbeit mit Schutzhüllen – kein Ablösen, kein Ho…" at bounding box center [651, 395] width 214 height 22
click at [544, 384] on p "Entwickelt für perfekte Zusammenarbeit mit Schutzhüllen – kein Ablösen, kein Ho…" at bounding box center [651, 395] width 214 height 22
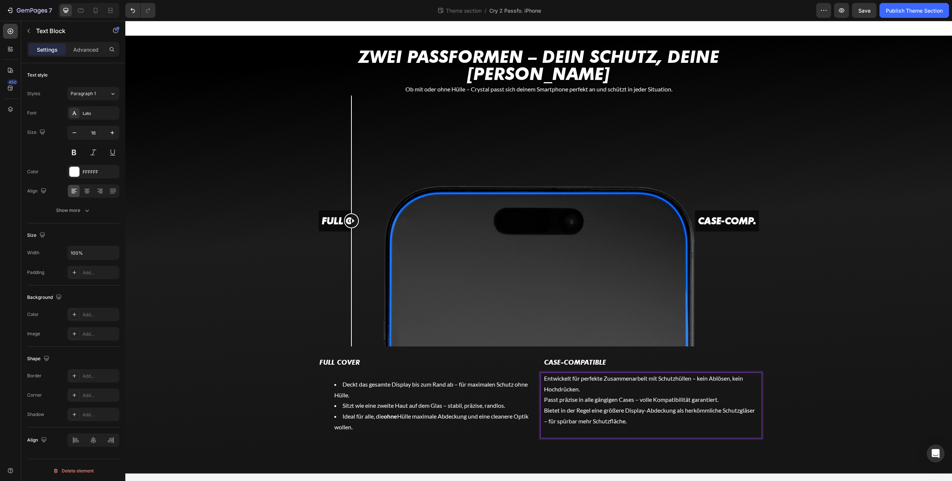
click at [553, 373] on p "Entwickelt für perfekte Zusammenarbeit mit Schutzhüllen – kein Ablösen, kein Ho…" at bounding box center [651, 384] width 214 height 22
click at [596, 347] on button "Bulleted List" at bounding box center [600, 346] width 13 height 13
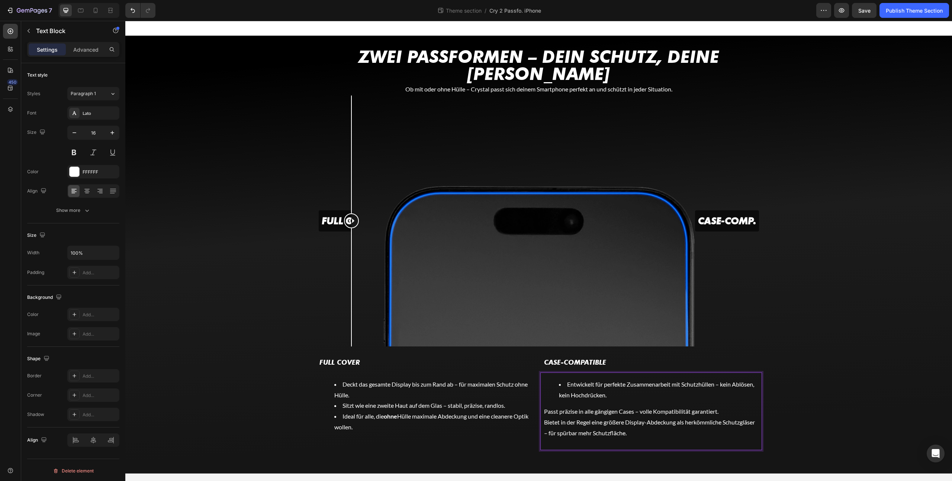
click at [544, 406] on p "Passt präzise in alle gängigen Cases – volle Kompatibilität garantiert." at bounding box center [651, 411] width 214 height 11
click at [544, 417] on p "Bietet in der Regel eine größere Display-Abdeckung als herkömmliche Schutzgläse…" at bounding box center [651, 428] width 214 height 22
click at [222, 157] on div "⁠⁠⁠⁠⁠⁠⁠ Zwei Passformen – dein Schutz, deine Wahl Heading Ob mit oder ohne Hüll…" at bounding box center [538, 261] width 827 height 426
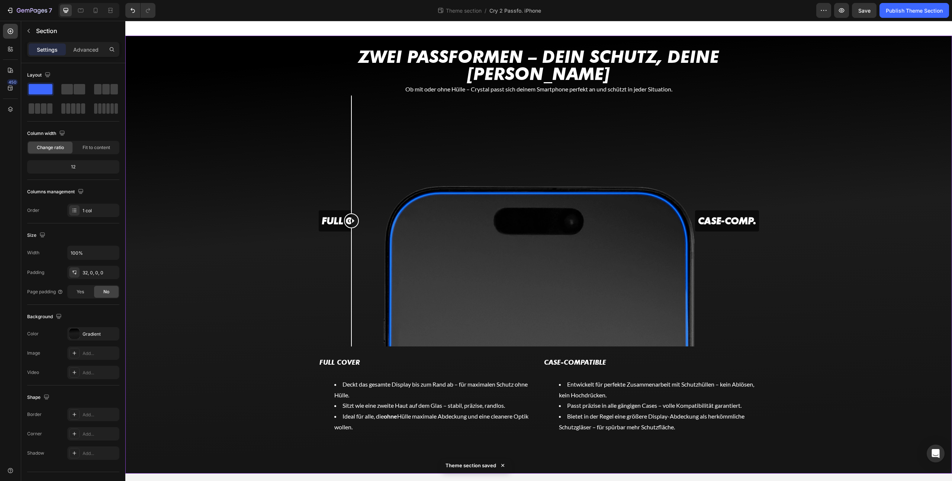
click at [185, 242] on div "⁠⁠⁠⁠⁠⁠⁠ Zwei Passformen – dein Schutz, deine Wahl Heading Ob mit oder ohne Hüll…" at bounding box center [538, 261] width 827 height 426
click at [920, 10] on div "Publish Theme Section" at bounding box center [914, 11] width 57 height 8
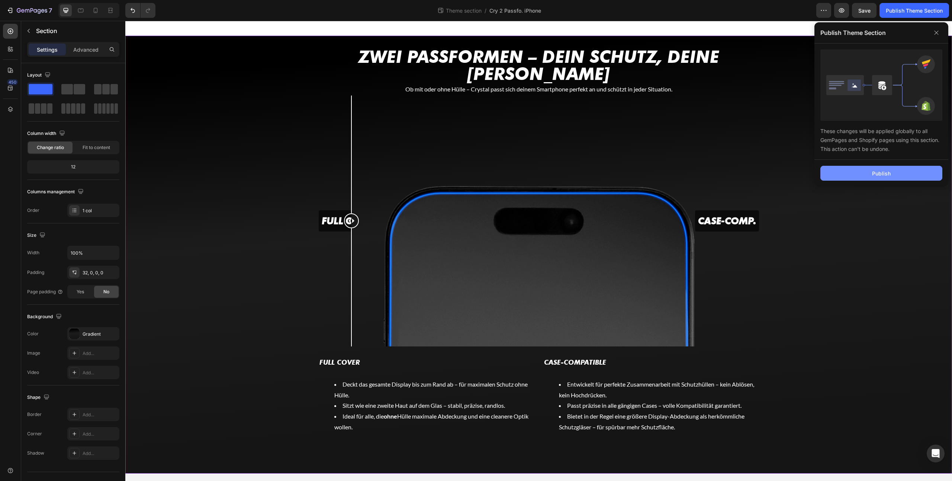
click at [868, 170] on button "Publish" at bounding box center [881, 173] width 122 height 15
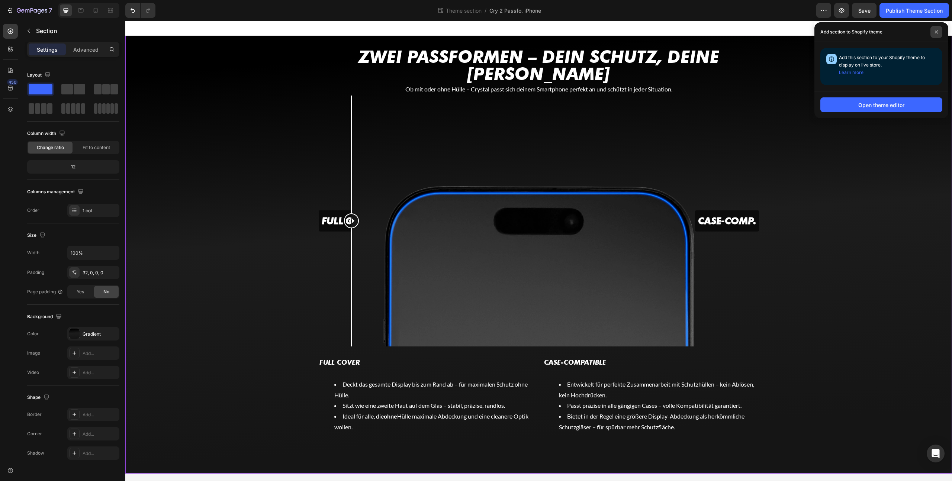
click at [939, 33] on span at bounding box center [936, 32] width 12 height 12
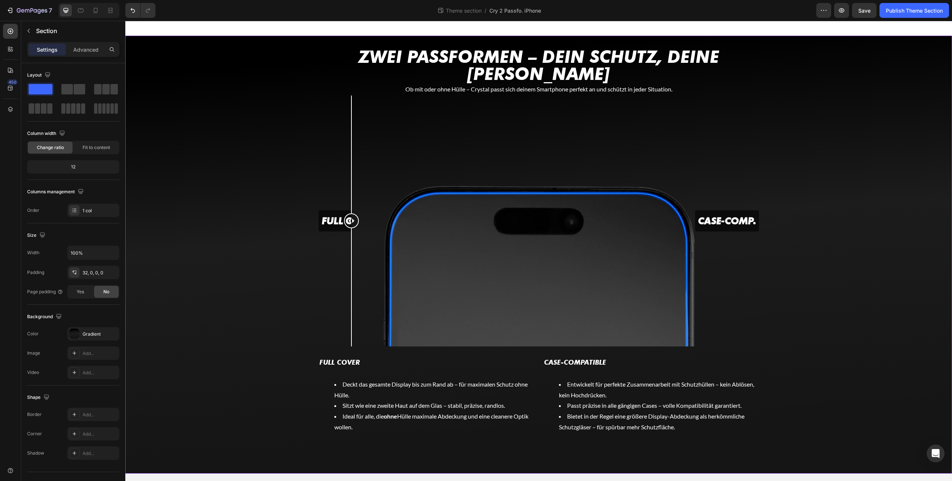
click at [225, 163] on div "⁠⁠⁠⁠⁠⁠⁠ Zwei Passformen – dein Schutz, deine Wahl Heading Ob mit oder ohne Hüll…" at bounding box center [538, 261] width 827 height 426
click at [77, 333] on div at bounding box center [74, 334] width 10 height 10
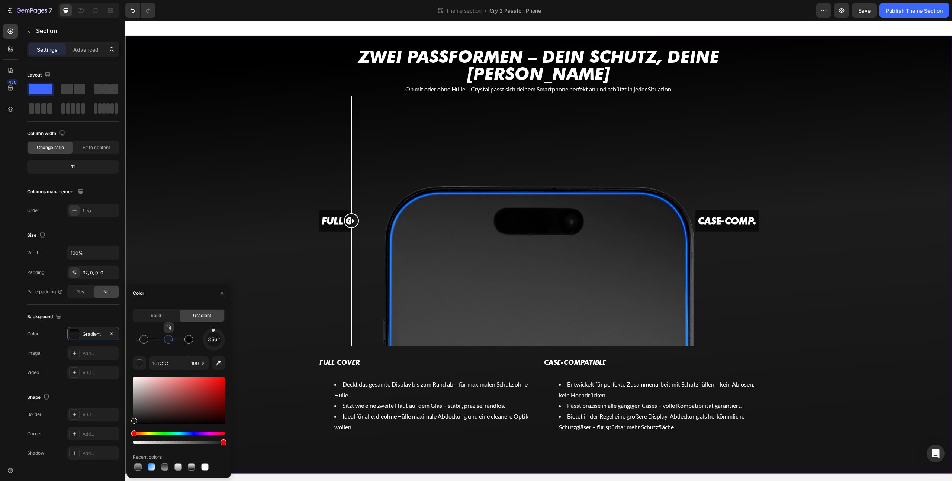
click at [165, 341] on div at bounding box center [168, 340] width 6 height 6
click at [163, 331] on button "button" at bounding box center [163, 327] width 10 height 10
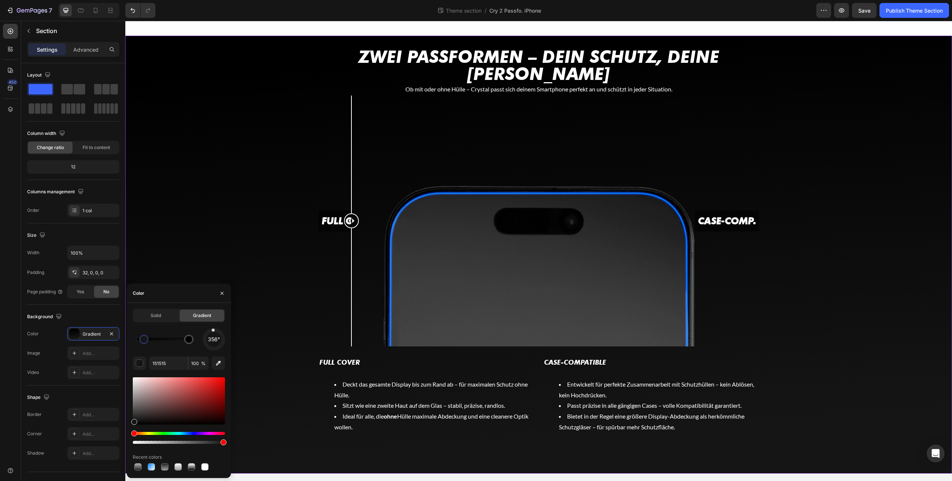
click at [144, 341] on div at bounding box center [144, 340] width 6 height 6
click at [160, 362] on input "151515" at bounding box center [168, 363] width 39 height 13
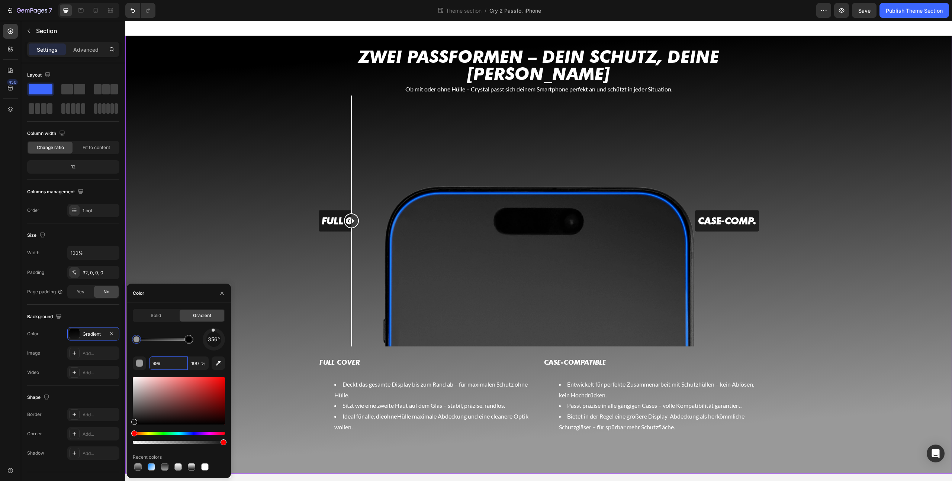
drag, startPoint x: 266, startPoint y: 360, endPoint x: 126, endPoint y: 342, distance: 141.4
click at [190, 343] on div at bounding box center [188, 339] width 9 height 9
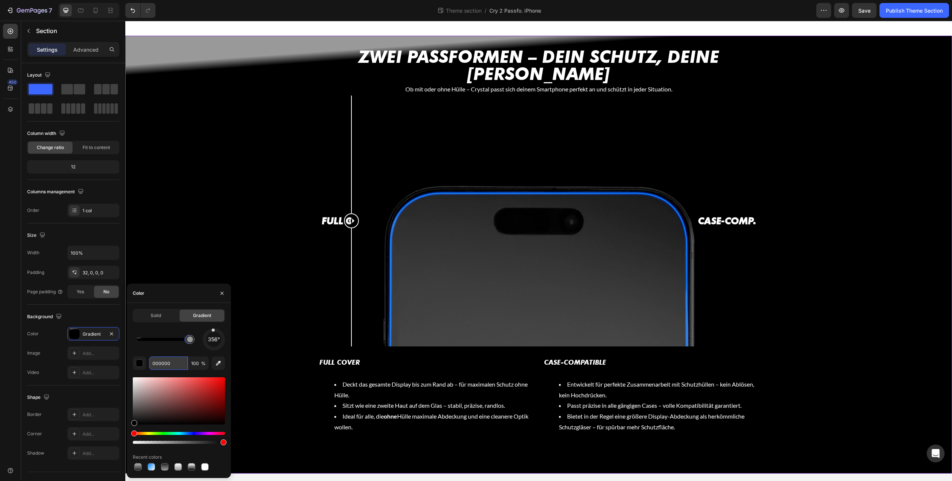
click at [178, 364] on input "000000" at bounding box center [168, 363] width 39 height 13
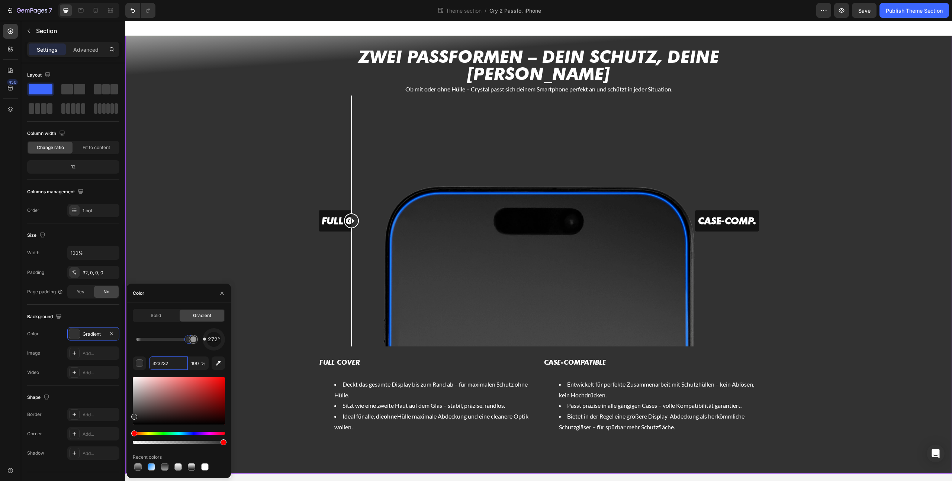
drag, startPoint x: 214, startPoint y: 332, endPoint x: 203, endPoint y: 339, distance: 12.8
click at [203, 339] on div "272°" at bounding box center [214, 339] width 22 height 22
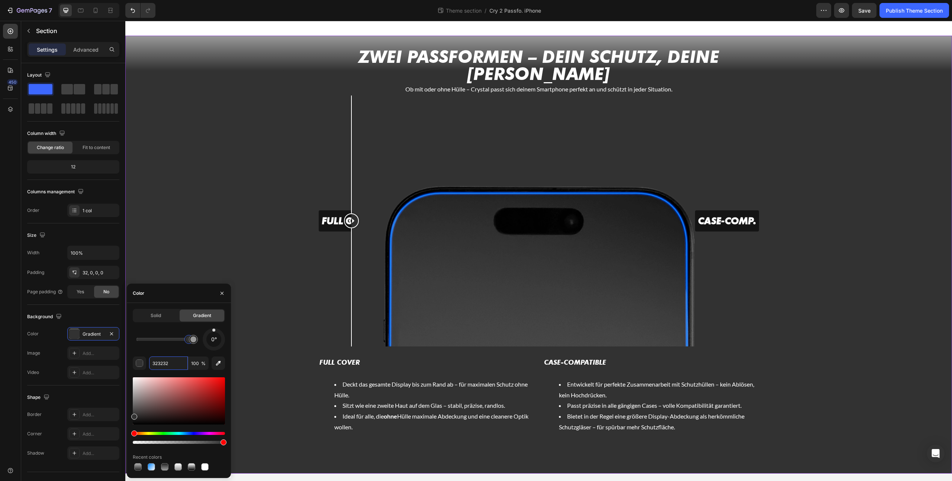
drag, startPoint x: 203, startPoint y: 339, endPoint x: 214, endPoint y: 332, distance: 12.4
click at [214, 332] on div "0°" at bounding box center [214, 339] width 22 height 22
drag, startPoint x: 193, startPoint y: 342, endPoint x: 118, endPoint y: 345, distance: 75.2
click at [118, 345] on div "450 Sections(18) Elements(81) Section Element Hero Section Product Detail Brand…" at bounding box center [62, 251] width 125 height 460
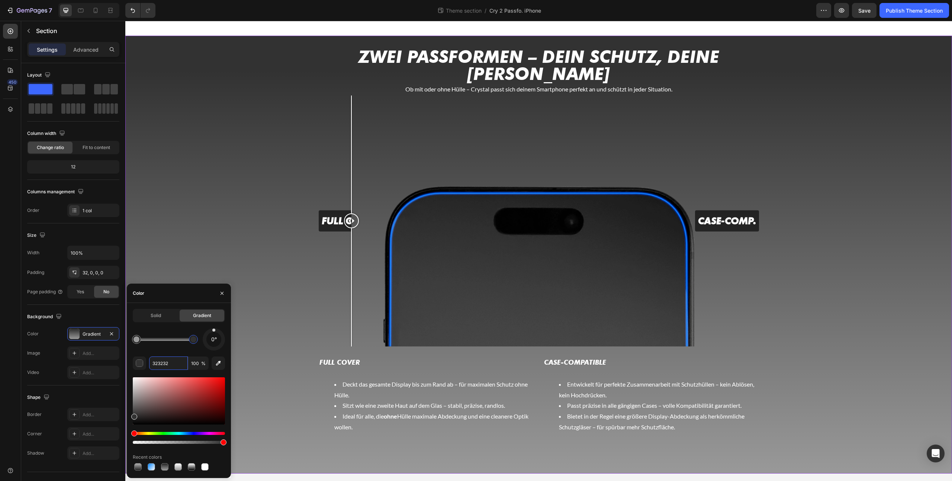
drag, startPoint x: 192, startPoint y: 341, endPoint x: 210, endPoint y: 341, distance: 19.0
click at [209, 341] on div "0°" at bounding box center [179, 339] width 92 height 22
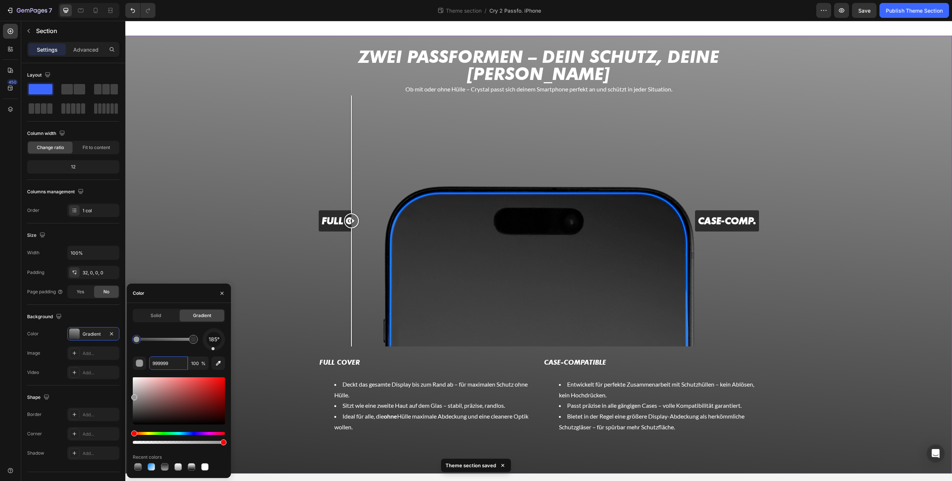
drag, startPoint x: 214, startPoint y: 333, endPoint x: 212, endPoint y: 355, distance: 22.4
click at [212, 355] on div "185° 999999 100 % Recent colors" at bounding box center [179, 400] width 92 height 144
click at [214, 351] on div "185° 999999 100 % Recent colors" at bounding box center [179, 400] width 92 height 144
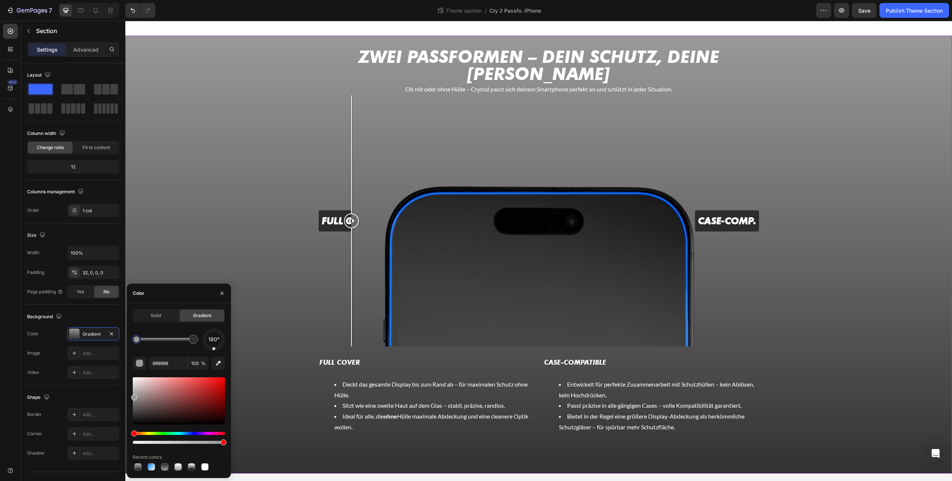
click at [214, 350] on div at bounding box center [213, 348] width 3 height 3
click at [193, 339] on div at bounding box center [193, 340] width 6 height 6
click at [172, 363] on input "323232" at bounding box center [168, 363] width 39 height 13
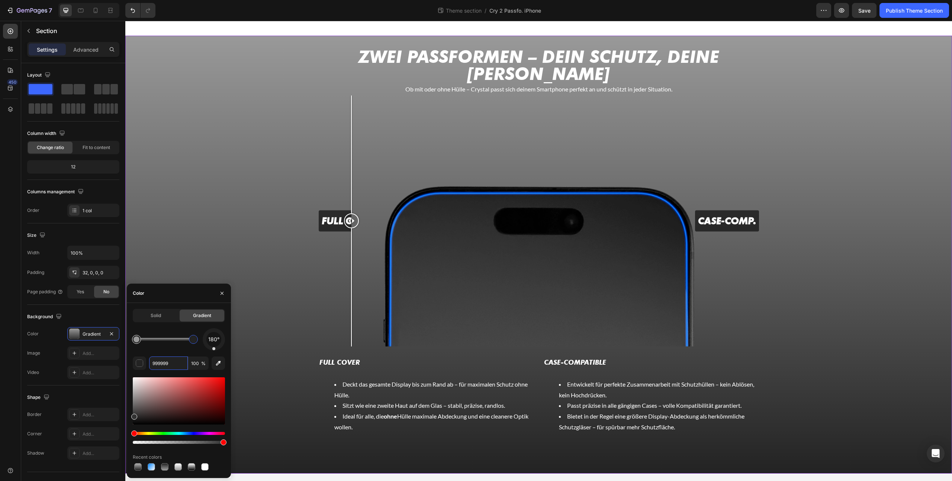
click at [136, 340] on div at bounding box center [136, 340] width 6 height 6
click at [166, 367] on input "999999" at bounding box center [168, 363] width 39 height 13
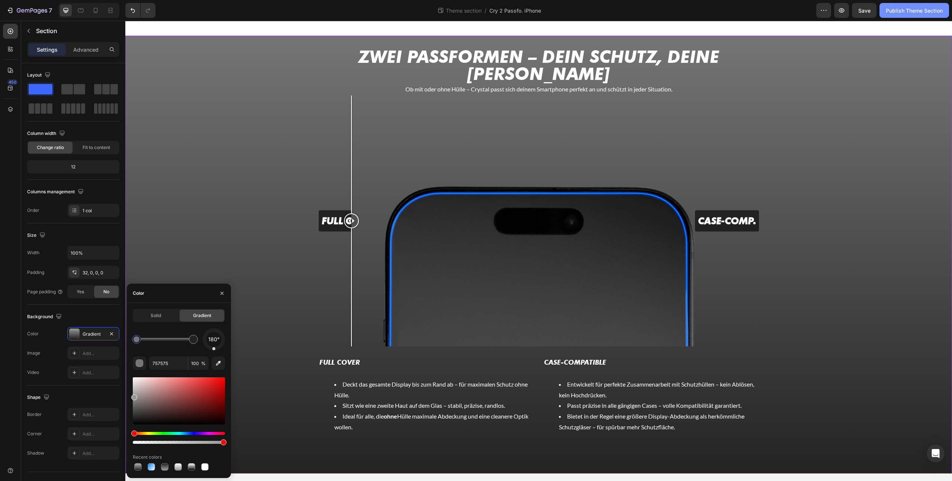
click at [905, 10] on div "Publish Theme Section" at bounding box center [914, 11] width 57 height 8
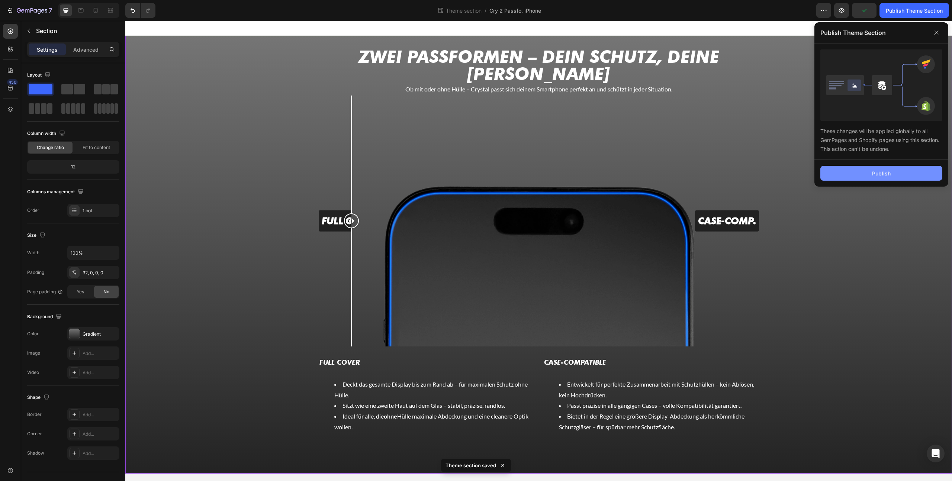
click at [871, 170] on button "Publish" at bounding box center [881, 173] width 122 height 15
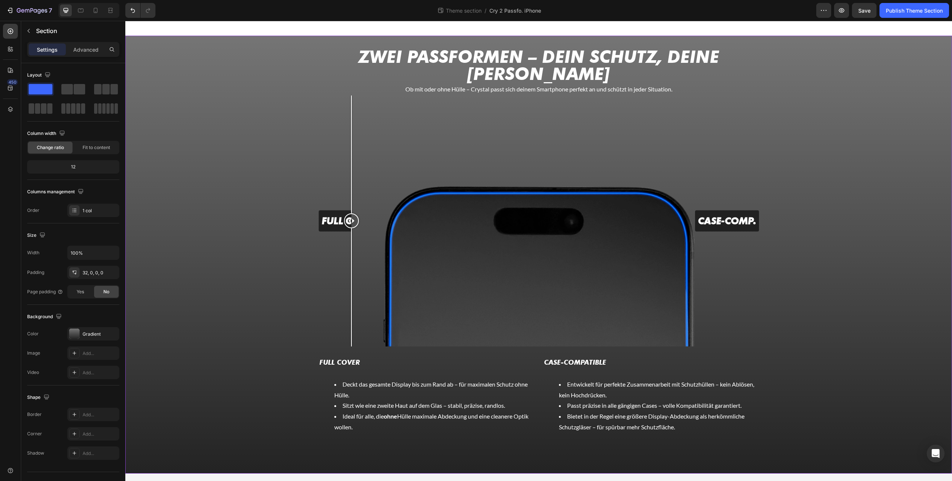
click at [210, 236] on div "⁠⁠⁠⁠⁠⁠⁠ Zwei Passformen – dein Schutz, deine Wahl Heading Ob mit oder ohne Hüll…" at bounding box center [538, 261] width 827 height 426
click at [76, 332] on div at bounding box center [74, 334] width 10 height 10
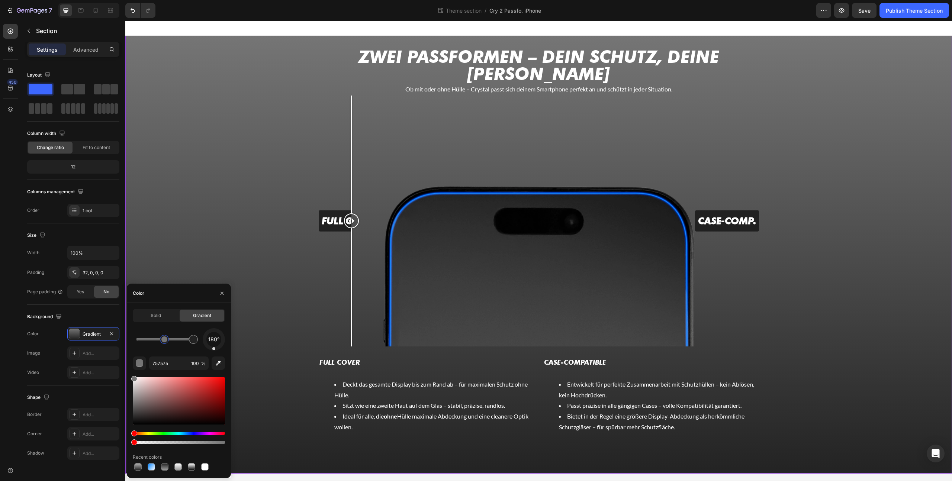
drag, startPoint x: 136, startPoint y: 340, endPoint x: 164, endPoint y: 341, distance: 28.3
click at [164, 341] on div at bounding box center [164, 340] width 6 height 6
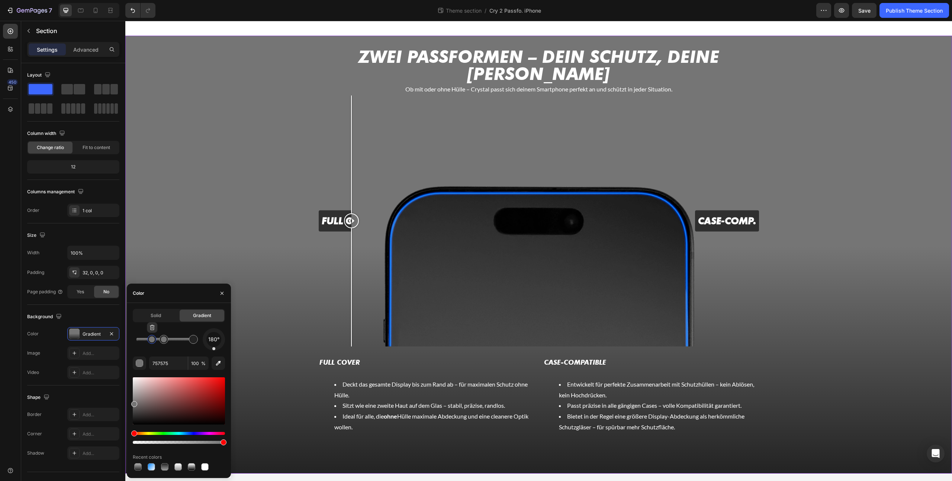
click at [150, 341] on div at bounding box center [164, 339] width 57 height 3
drag, startPoint x: 150, startPoint y: 340, endPoint x: 131, endPoint y: 340, distance: 19.3
click at [133, 340] on div at bounding box center [136, 340] width 6 height 6
click at [169, 366] on input "757575" at bounding box center [168, 363] width 39 height 13
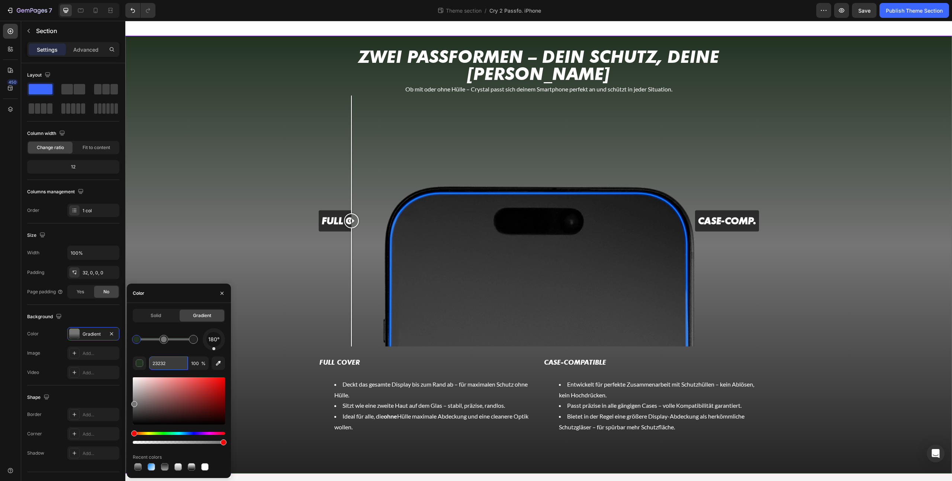
type input "232323"
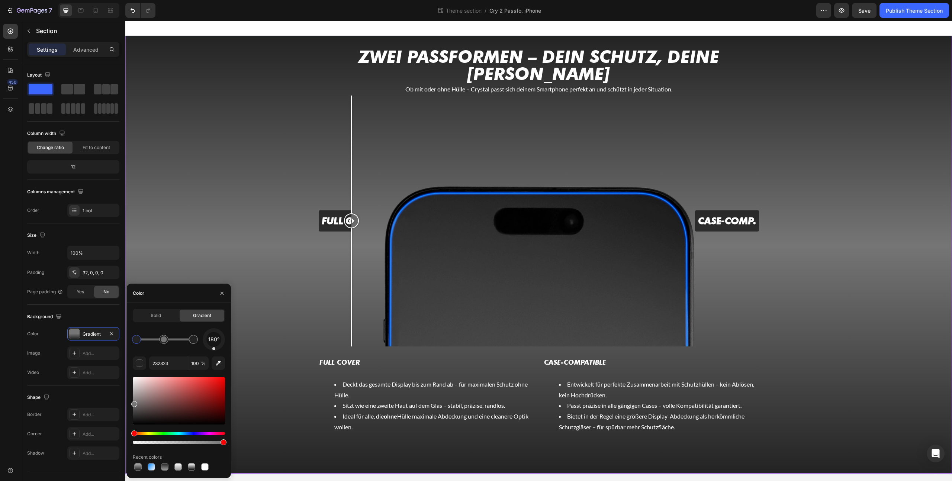
click at [178, 239] on div "⁠⁠⁠⁠⁠⁠⁠ Zwei Passformen – dein Schutz, deine Wahl Heading Ob mit oder ohne Hüll…" at bounding box center [538, 261] width 827 height 426
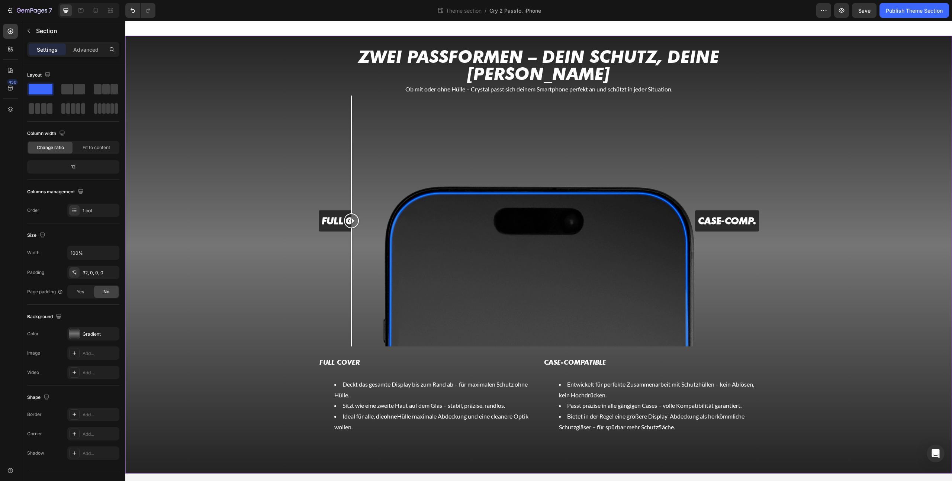
click at [261, 199] on div "⁠⁠⁠⁠⁠⁠⁠ Zwei Passformen – dein Schutz, deine Wahl Heading Ob mit oder ohne Hüll…" at bounding box center [538, 261] width 827 height 426
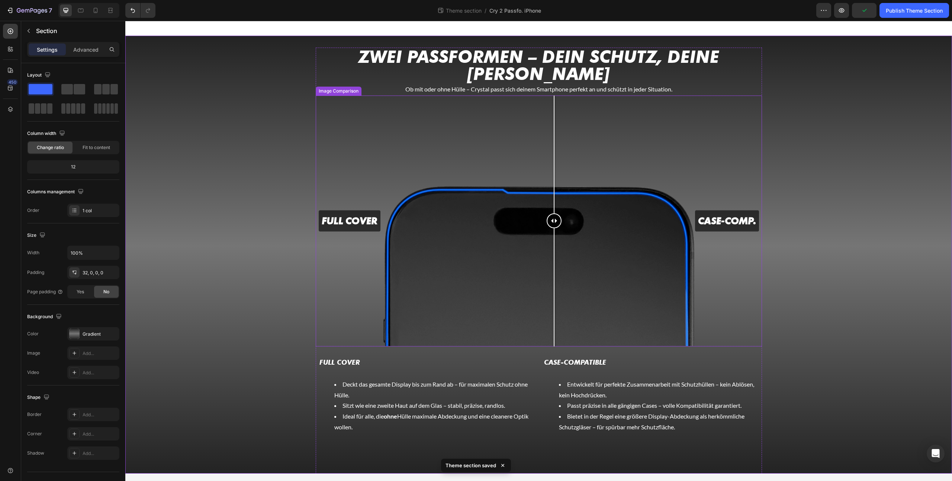
drag, startPoint x: 353, startPoint y: 203, endPoint x: 554, endPoint y: 203, distance: 200.8
click at [554, 213] on div at bounding box center [554, 220] width 15 height 15
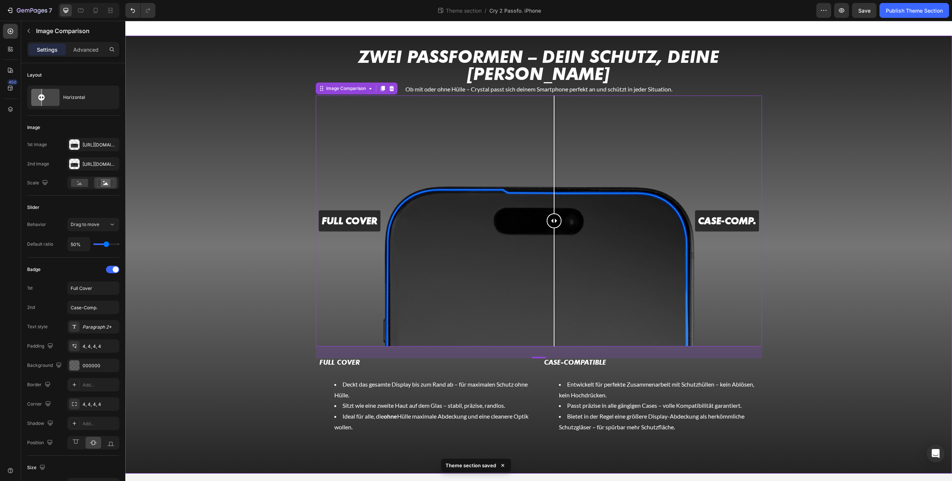
click at [201, 327] on div "⁠⁠⁠⁠⁠⁠⁠ Zwei Passformen – dein Schutz, deine Wahl Heading Ob mit oder ohne Hüll…" at bounding box center [538, 261] width 827 height 426
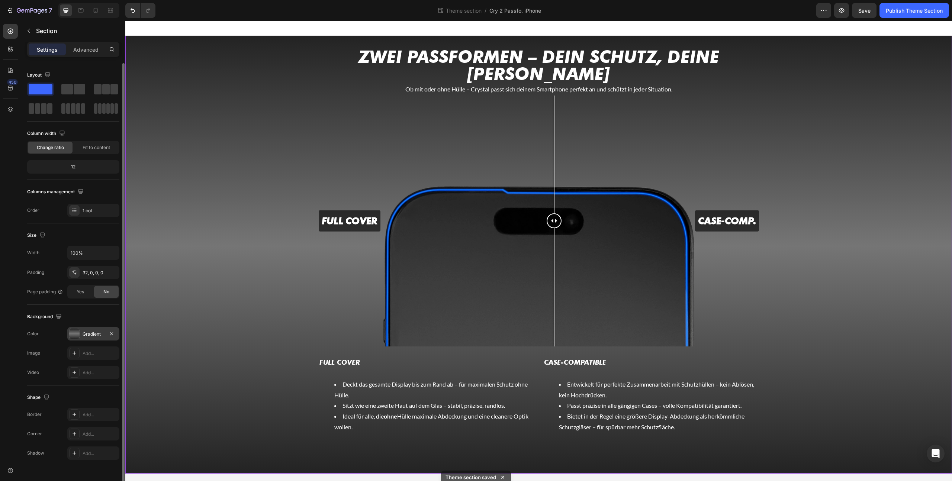
click at [78, 332] on div at bounding box center [74, 334] width 10 height 10
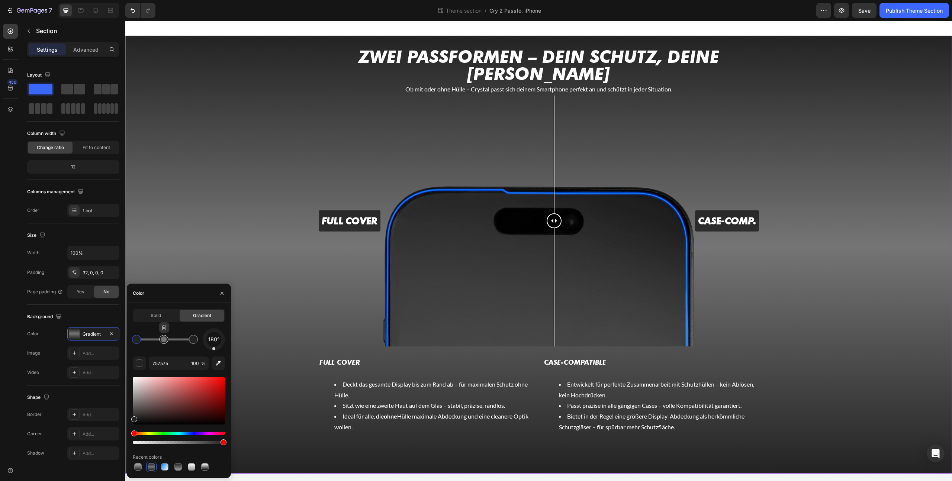
click at [166, 344] on div at bounding box center [163, 339] width 13 height 13
click at [164, 361] on input "757575" at bounding box center [168, 363] width 39 height 13
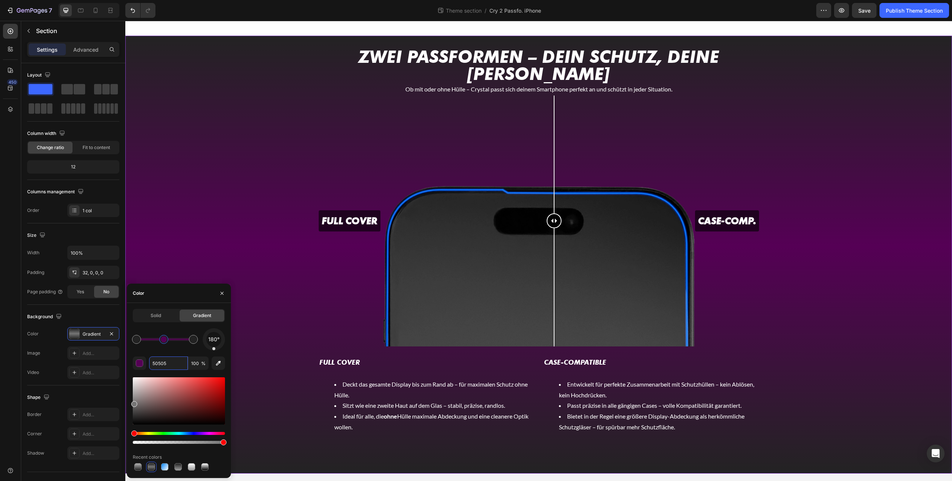
type input "505050"
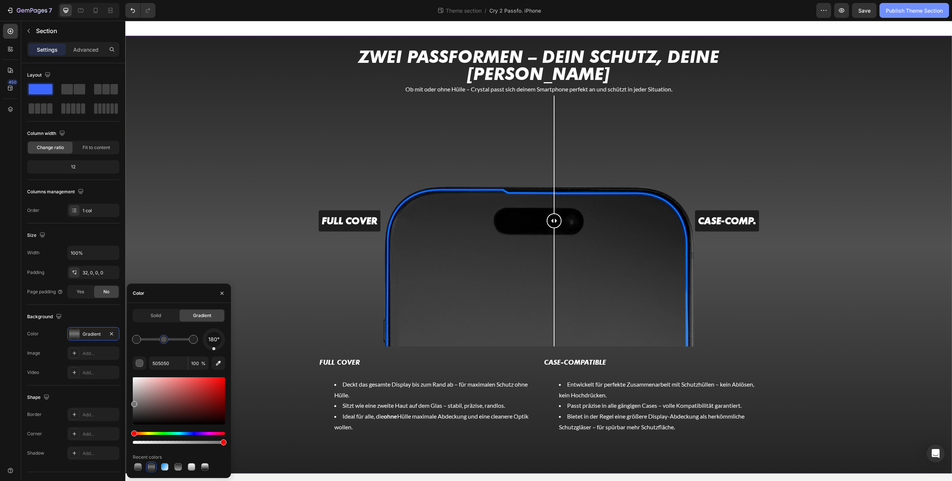
click at [911, 17] on button "Publish Theme Section" at bounding box center [914, 10] width 70 height 15
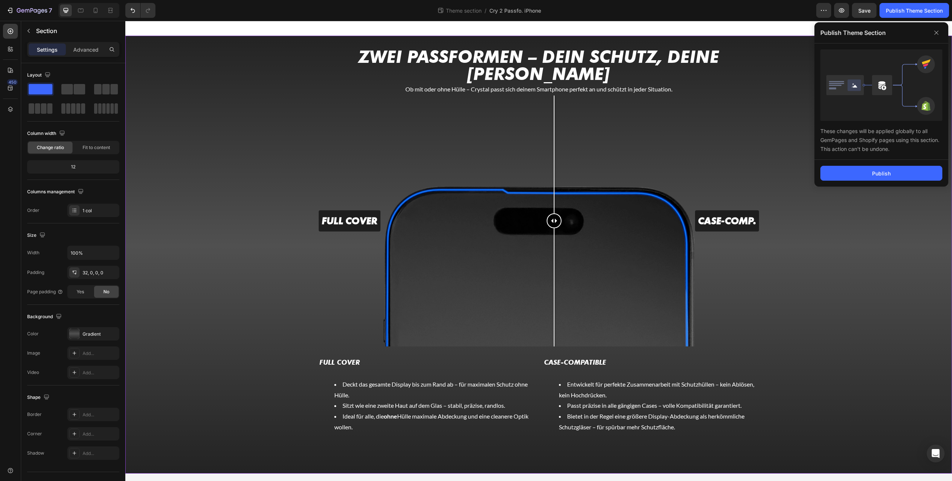
click at [859, 164] on div "Publish" at bounding box center [881, 173] width 134 height 27
click at [859, 169] on button "Publish" at bounding box center [881, 173] width 122 height 15
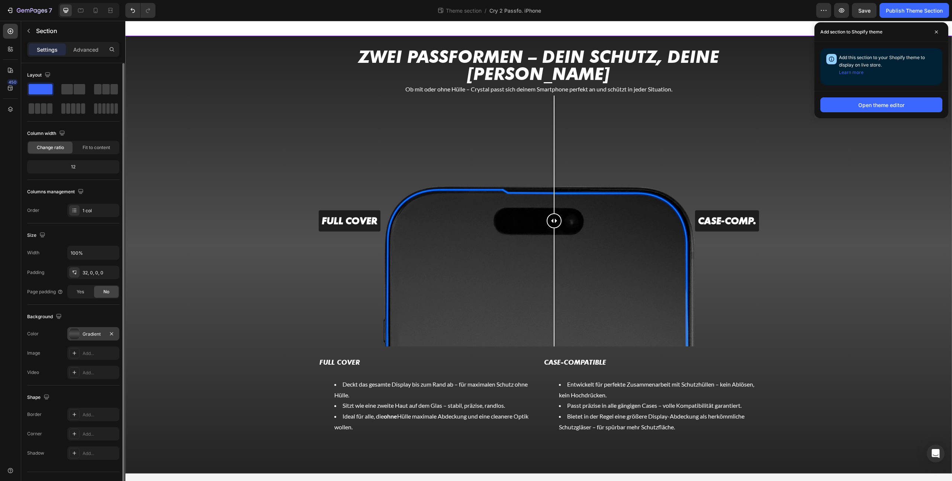
click at [78, 332] on div at bounding box center [74, 334] width 10 height 10
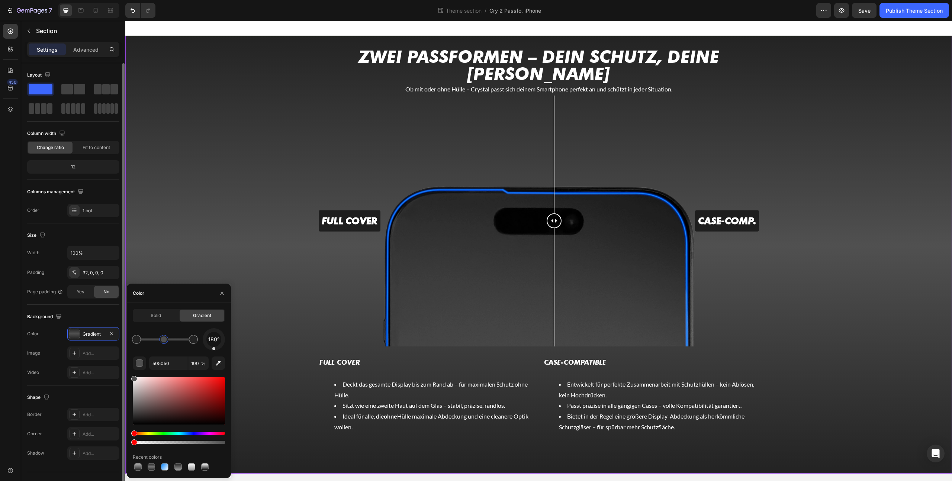
click at [84, 316] on div "Background" at bounding box center [73, 317] width 92 height 12
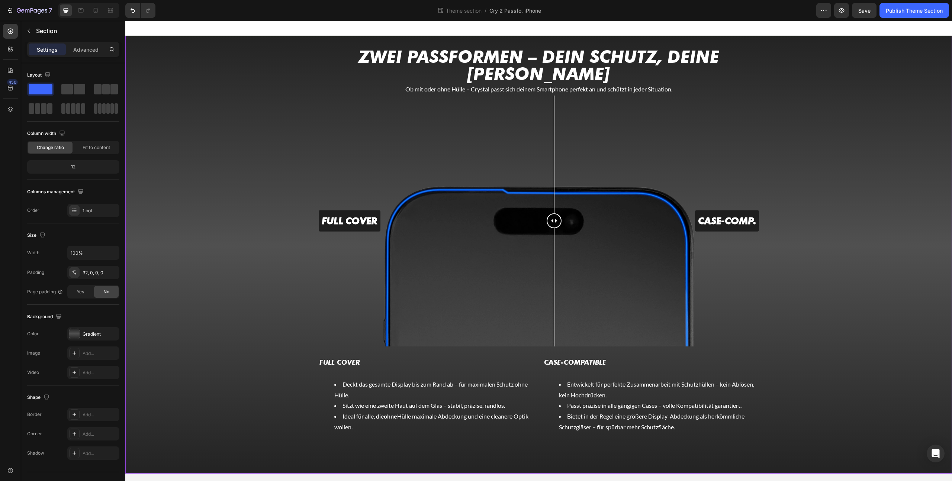
click at [218, 295] on div "⁠⁠⁠⁠⁠⁠⁠ Zwei Passformen – dein Schutz, deine Wahl Heading Ob mit oder ohne Hüll…" at bounding box center [538, 261] width 827 height 426
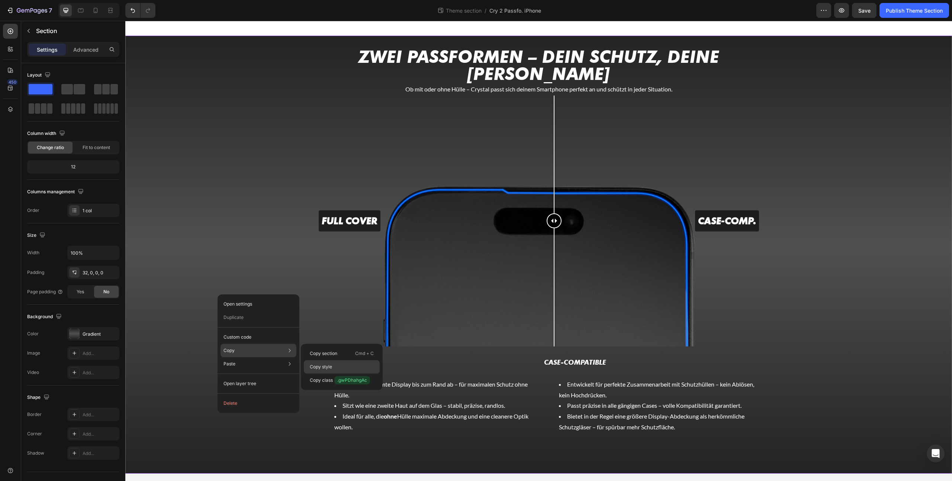
click at [326, 366] on p "Copy style" at bounding box center [321, 367] width 22 height 7
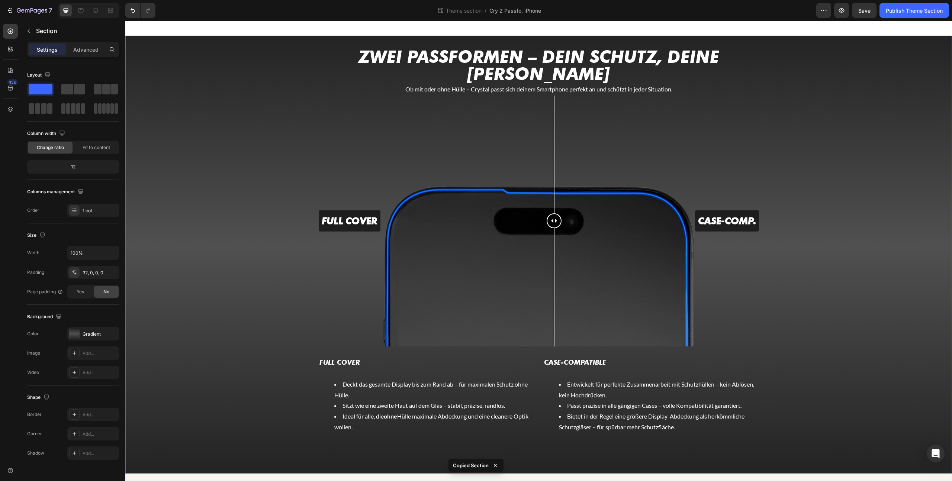
click at [169, 297] on div "⁠⁠⁠⁠⁠⁠⁠ Zwei Passformen – dein Schutz, deine Wahl Heading Ob mit oder ohne Hüll…" at bounding box center [538, 261] width 827 height 426
click at [95, 12] on icon at bounding box center [95, 10] width 7 height 7
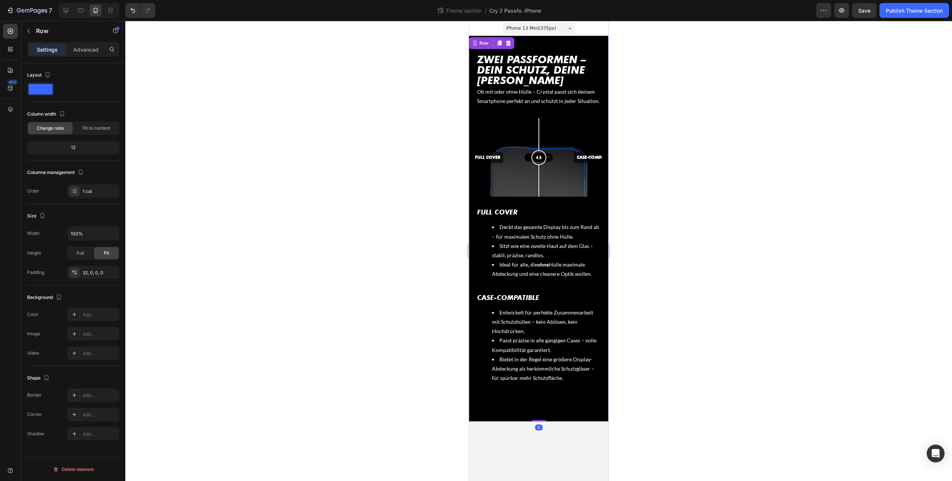
click at [477, 401] on div "⁠⁠⁠⁠⁠⁠⁠ Zwei Passformen – dein Schutz, deine Wahl Heading Ob mit oder ohne Hüll…" at bounding box center [538, 235] width 139 height 374
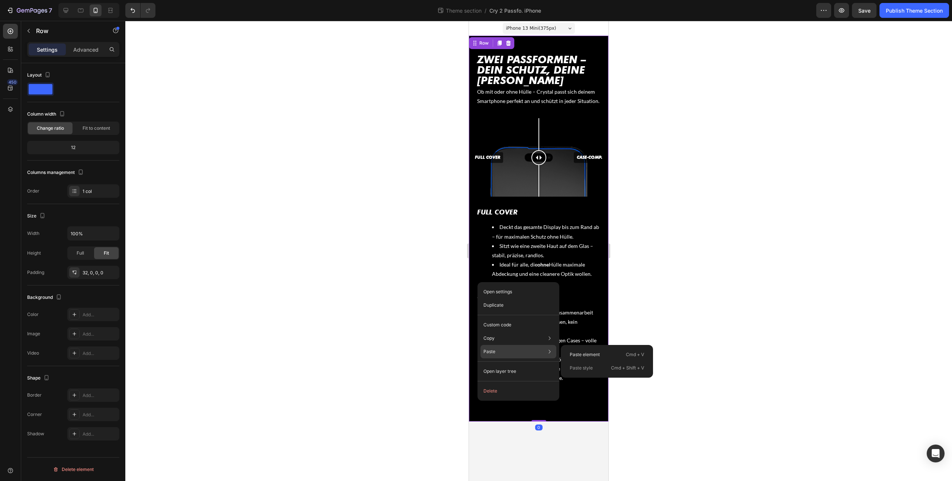
click at [593, 363] on div "Paste style Cmd + Shift + V" at bounding box center [607, 367] width 86 height 13
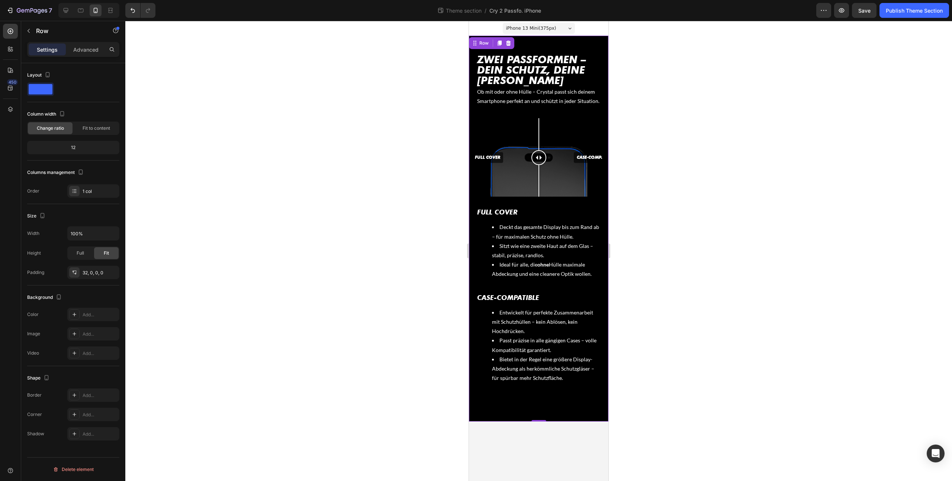
click at [486, 397] on div "⁠⁠⁠⁠⁠⁠⁠ Zwei Passformen – dein Schutz, deine Wahl Heading Ob mit oder ohne Hüll…" at bounding box center [538, 235] width 139 height 374
click at [501, 401] on div "⁠⁠⁠⁠⁠⁠⁠ Zwei Passformen – dein Schutz, deine Wahl Heading Ob mit oder ohne Hüll…" at bounding box center [538, 235] width 139 height 374
click at [59, 300] on button "button" at bounding box center [58, 297] width 9 height 9
click at [59, 310] on icon "button" at bounding box center [60, 308] width 7 height 7
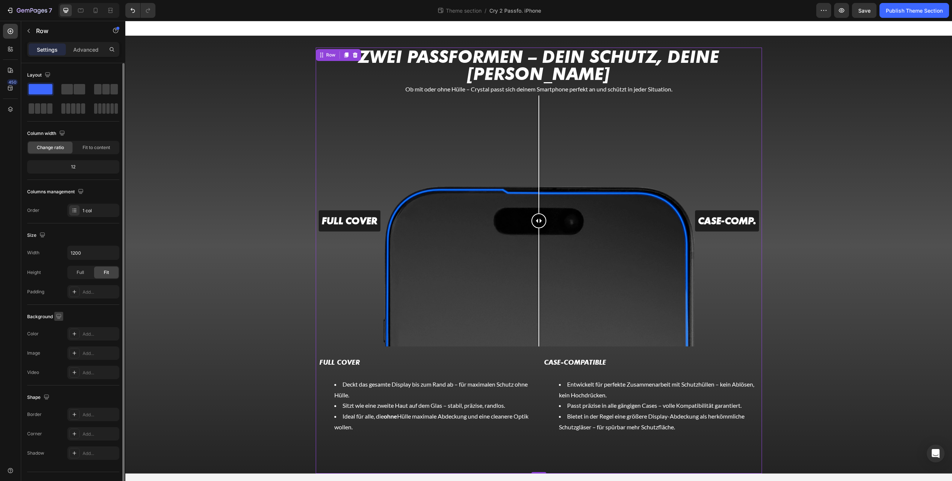
click at [61, 317] on icon "button" at bounding box center [58, 316] width 7 height 7
click at [59, 356] on icon "button" at bounding box center [60, 354] width 7 height 7
type input "100%"
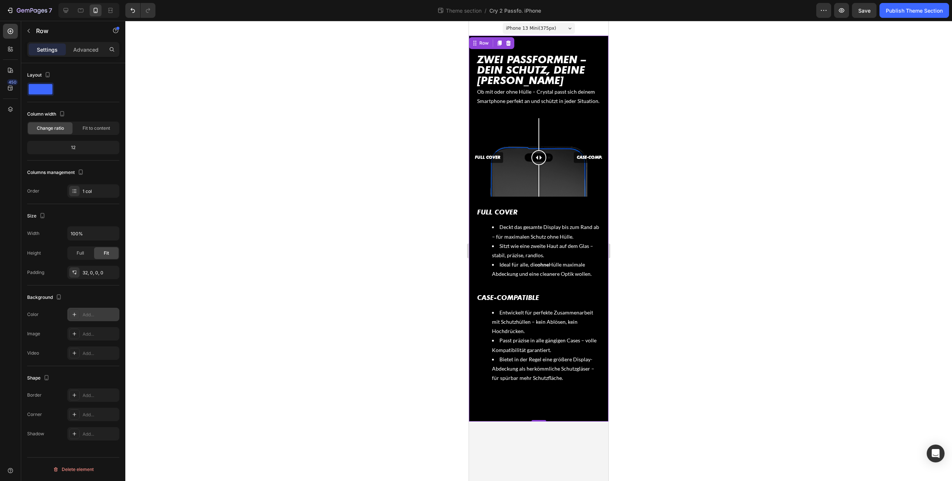
click at [74, 319] on div at bounding box center [74, 314] width 10 height 10
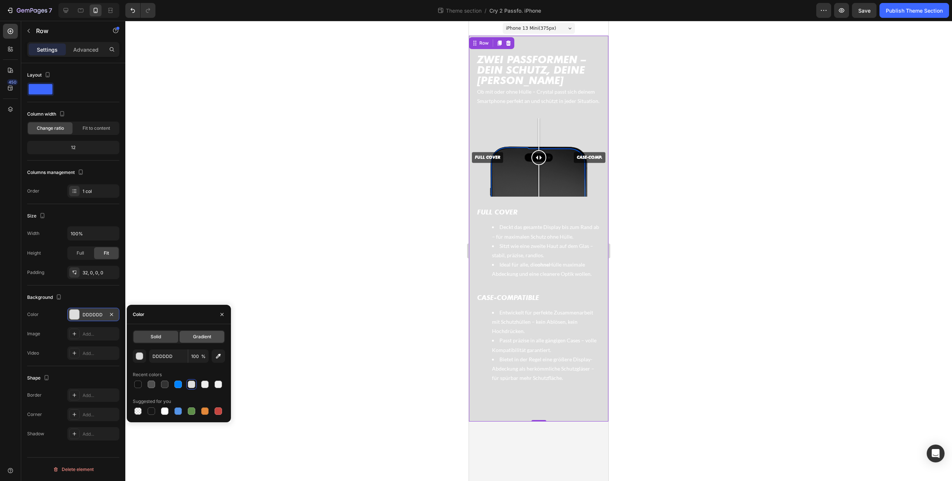
click at [198, 331] on div "Gradient" at bounding box center [202, 337] width 45 height 12
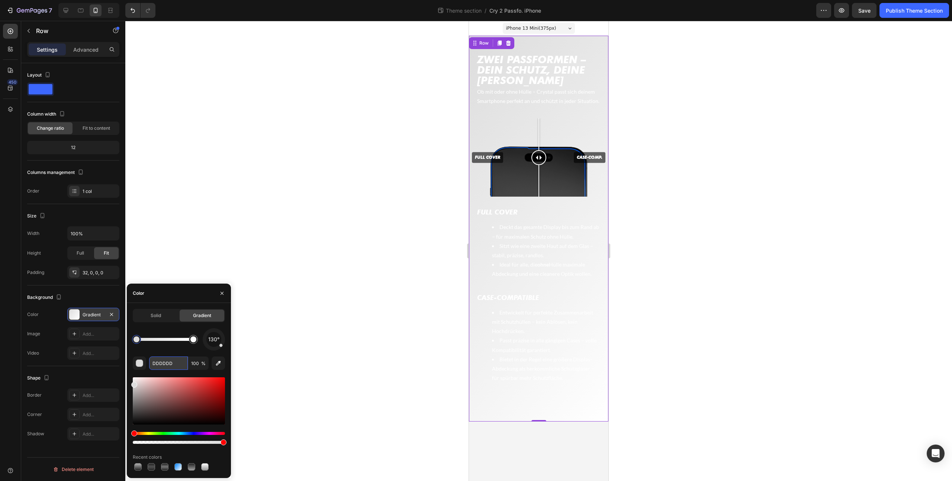
click at [163, 367] on input "DDDDDD" at bounding box center [168, 363] width 39 height 13
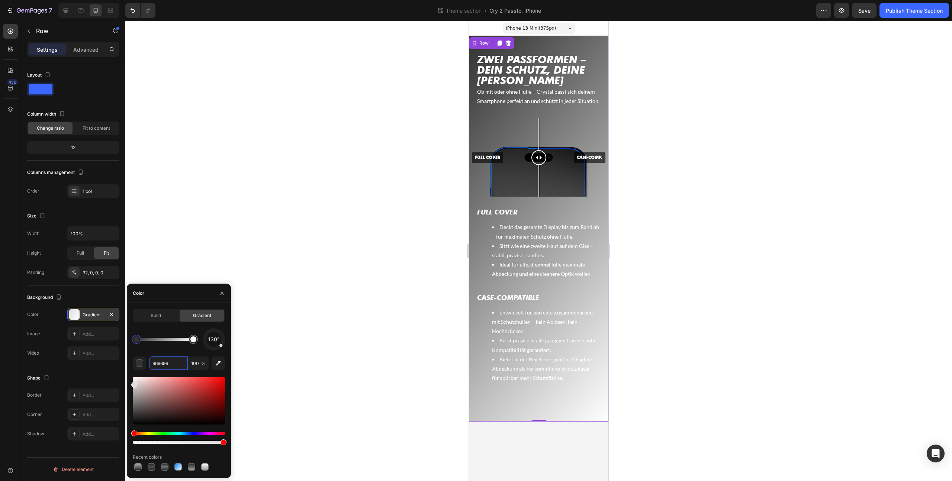
click at [164, 340] on div at bounding box center [164, 339] width 57 height 3
click at [164, 359] on input "969696" at bounding box center [168, 363] width 39 height 13
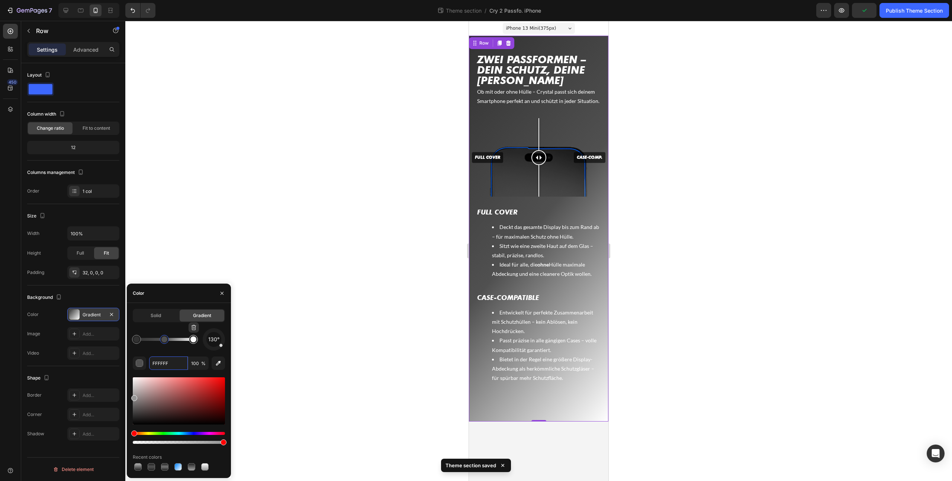
click at [192, 344] on div at bounding box center [193, 339] width 9 height 9
click at [168, 364] on input "FFFFFF" at bounding box center [168, 363] width 39 height 13
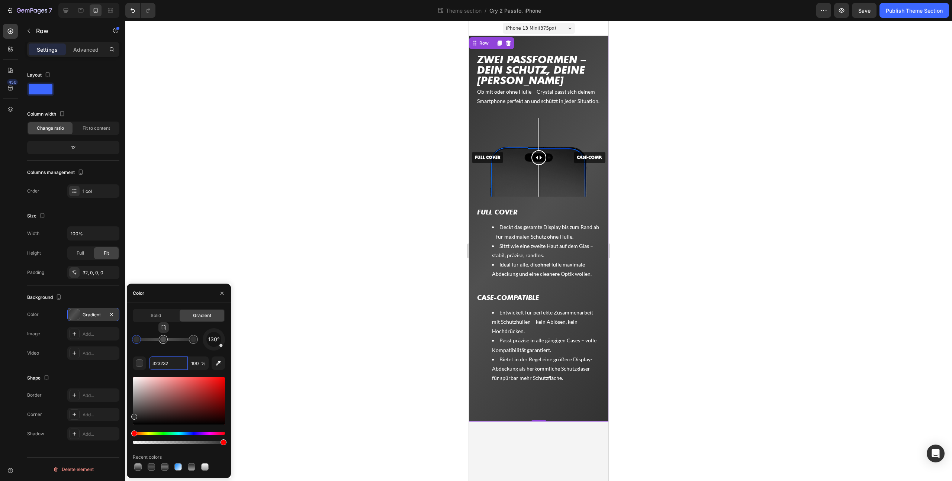
type input "505050"
click at [164, 342] on div at bounding box center [163, 340] width 6 height 6
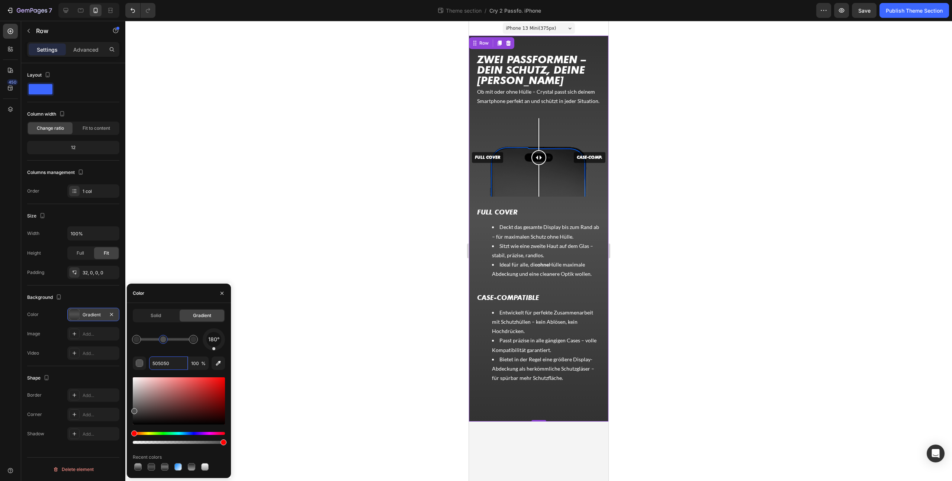
drag, startPoint x: 221, startPoint y: 347, endPoint x: 214, endPoint y: 352, distance: 9.1
click at [214, 352] on div "180° 505050 100 % Recent colors" at bounding box center [179, 400] width 92 height 144
click at [312, 355] on div at bounding box center [538, 251] width 827 height 460
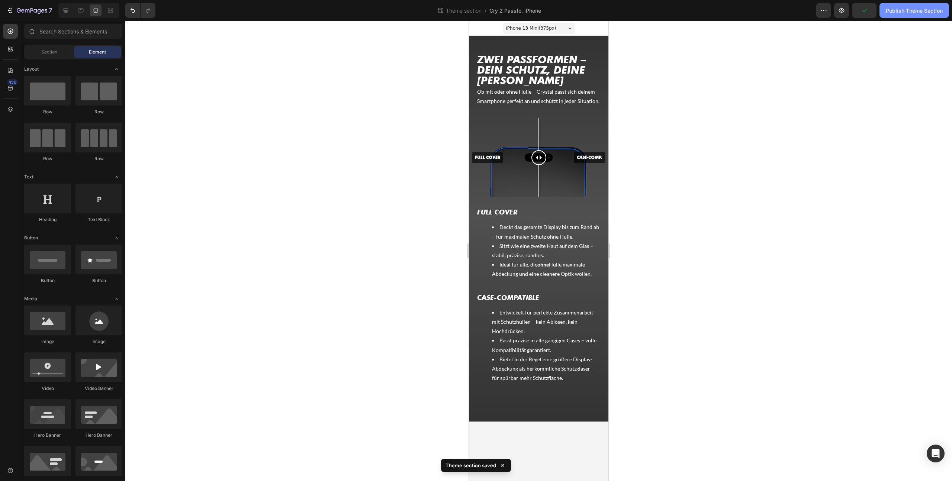
click at [905, 16] on button "Publish Theme Section" at bounding box center [914, 10] width 70 height 15
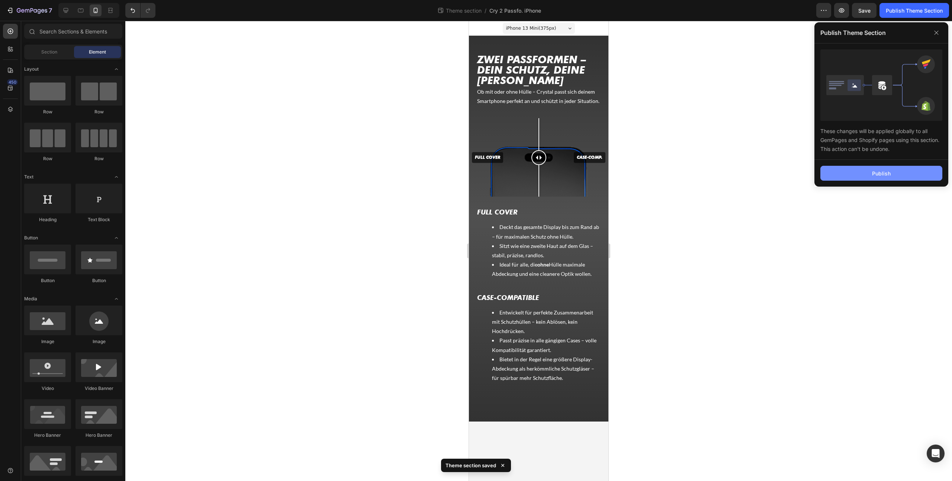
click at [901, 177] on button "Publish" at bounding box center [881, 173] width 122 height 15
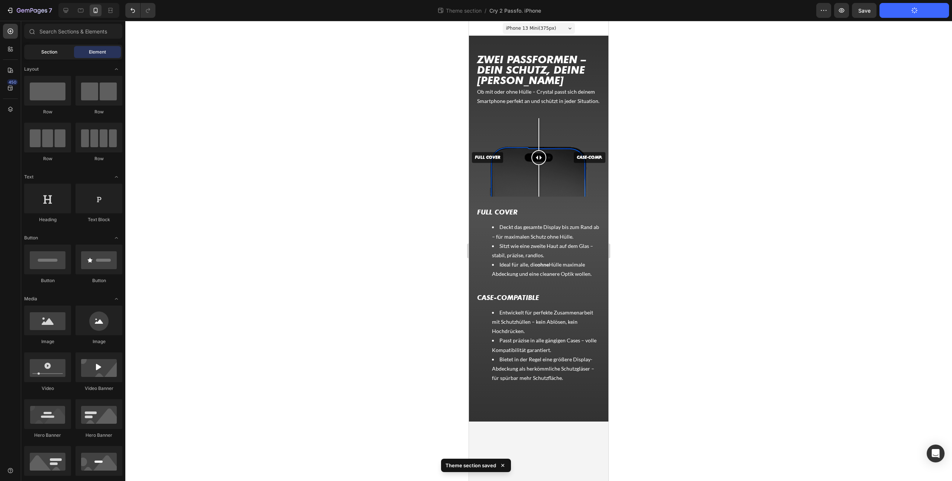
click at [31, 53] on div "Section" at bounding box center [49, 52] width 47 height 12
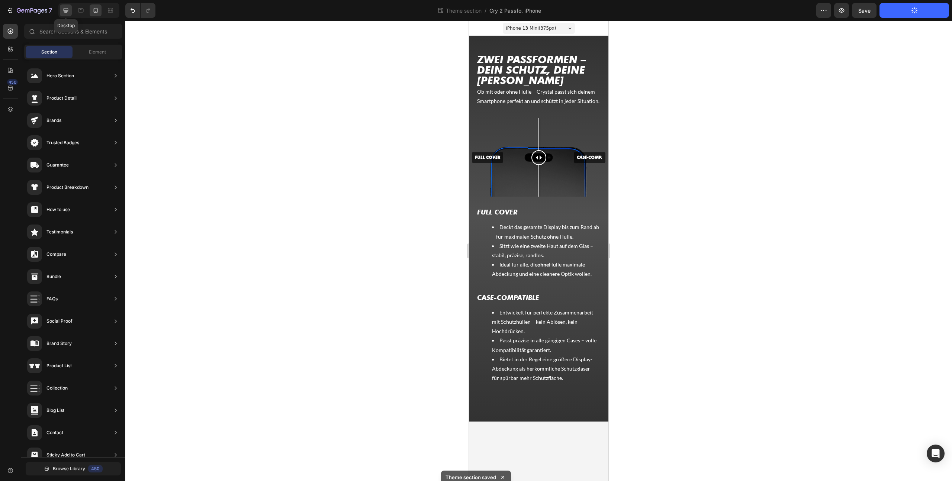
click at [67, 12] on icon at bounding box center [65, 10] width 7 height 7
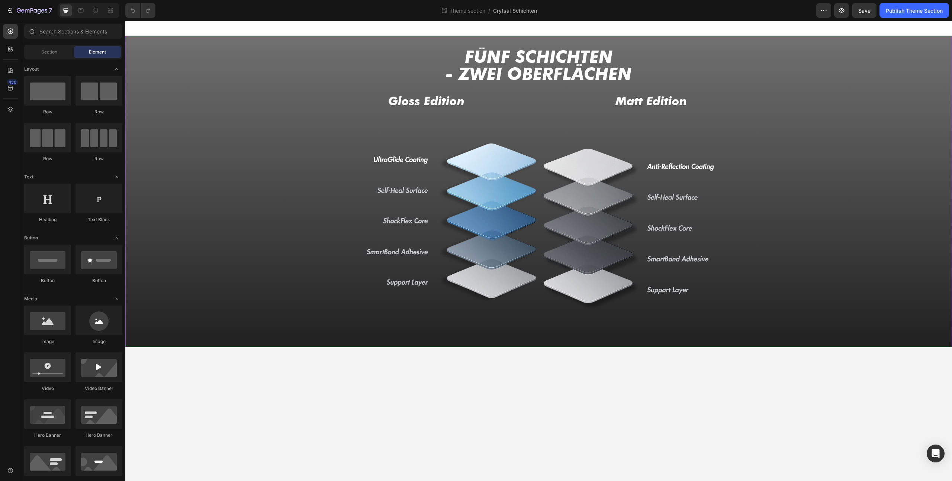
click at [291, 99] on div "FÜNF SChichten - zwei Oberflächen Heading Gloss Edition Heading Image Matt Edit…" at bounding box center [538, 192] width 827 height 288
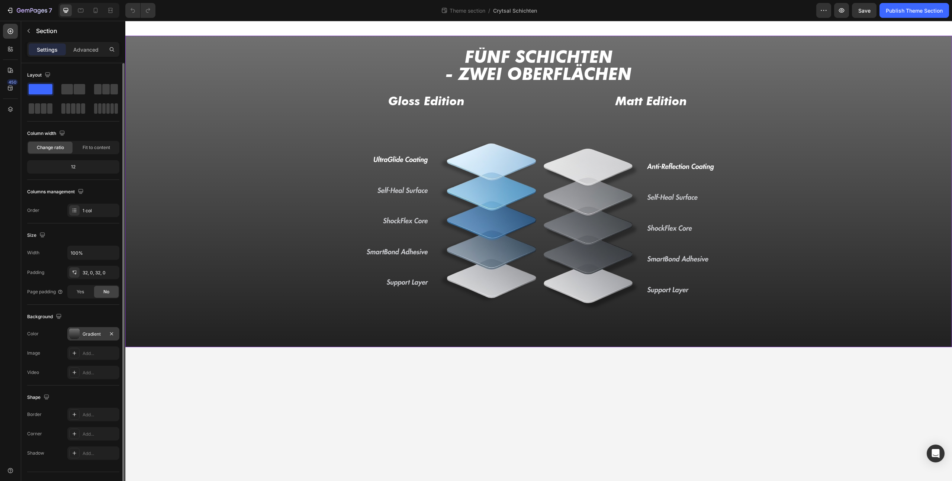
click at [92, 333] on div "Gradient" at bounding box center [94, 334] width 22 height 7
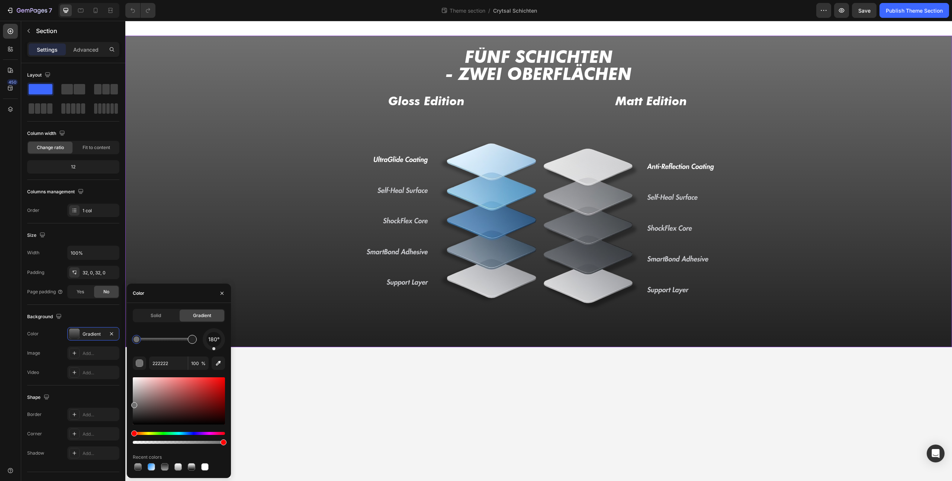
click at [190, 340] on div at bounding box center [192, 340] width 6 height 6
click at [141, 340] on div at bounding box center [136, 339] width 9 height 9
click at [167, 363] on input "707070" at bounding box center [168, 363] width 39 height 13
click at [167, 362] on input "707070" at bounding box center [168, 363] width 39 height 13
click at [173, 365] on input "757575" at bounding box center [168, 363] width 39 height 13
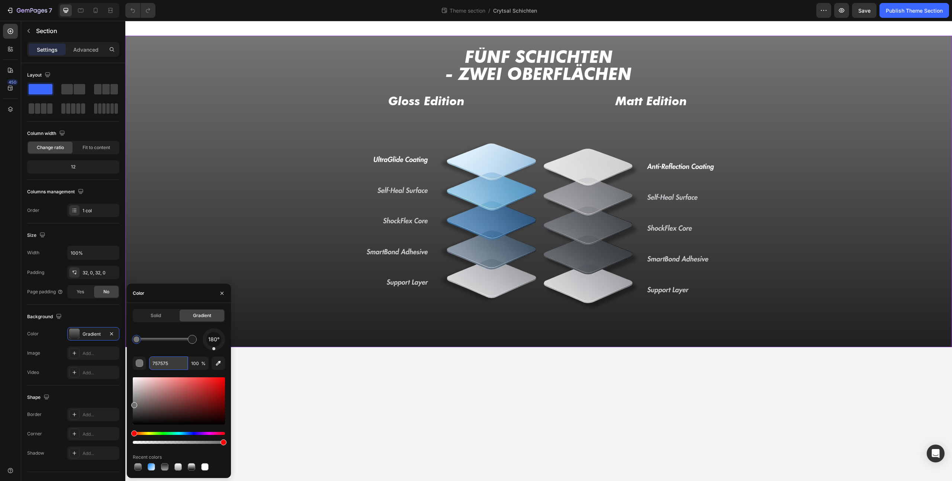
click at [173, 365] on input "757575" at bounding box center [168, 363] width 39 height 13
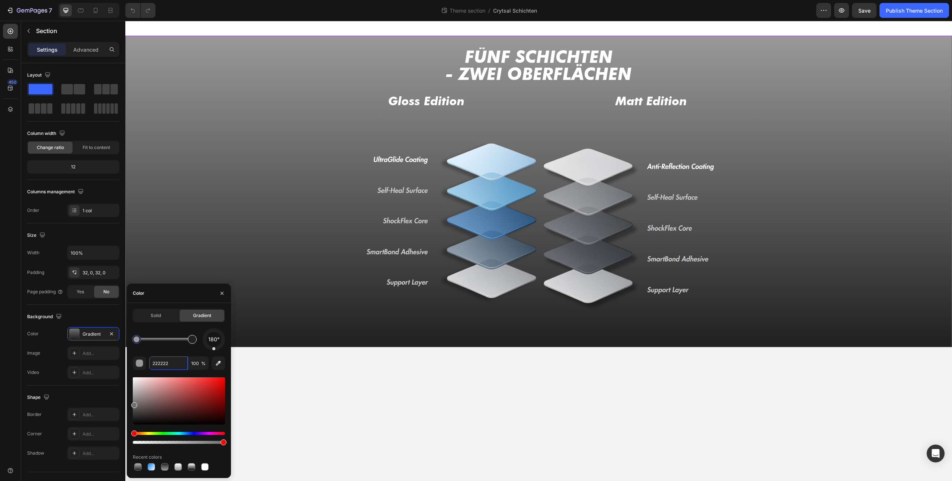
click at [195, 339] on div at bounding box center [192, 340] width 6 height 6
click at [168, 359] on input "222222" at bounding box center [168, 363] width 39 height 13
click at [168, 364] on input "232323" at bounding box center [168, 363] width 39 height 13
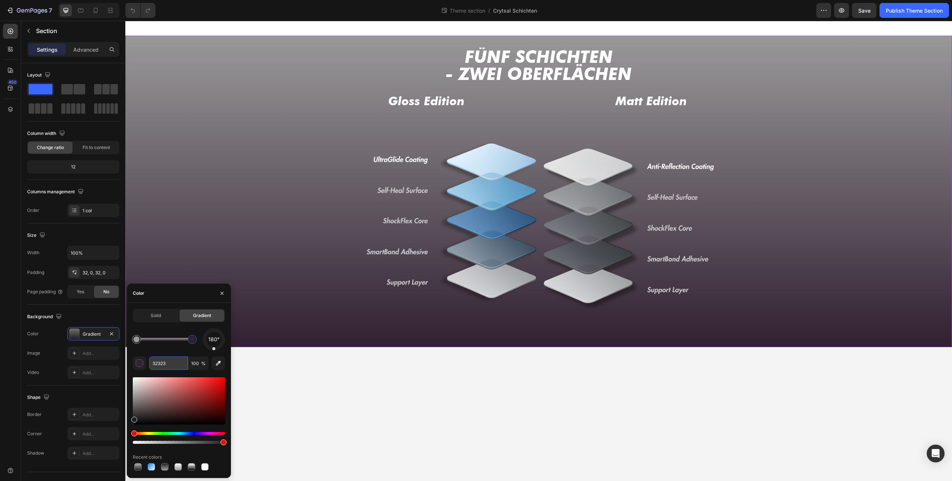
type input "323232"
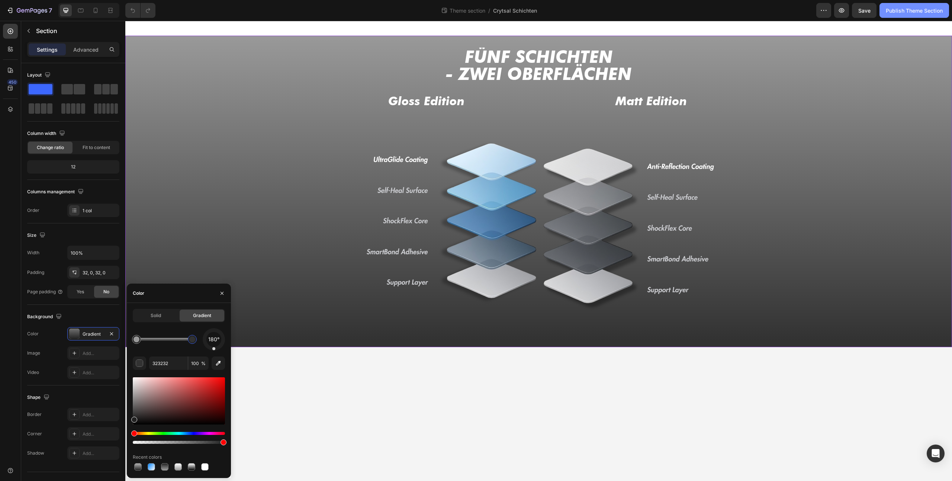
click at [904, 9] on div "Publish Theme Section" at bounding box center [914, 11] width 57 height 8
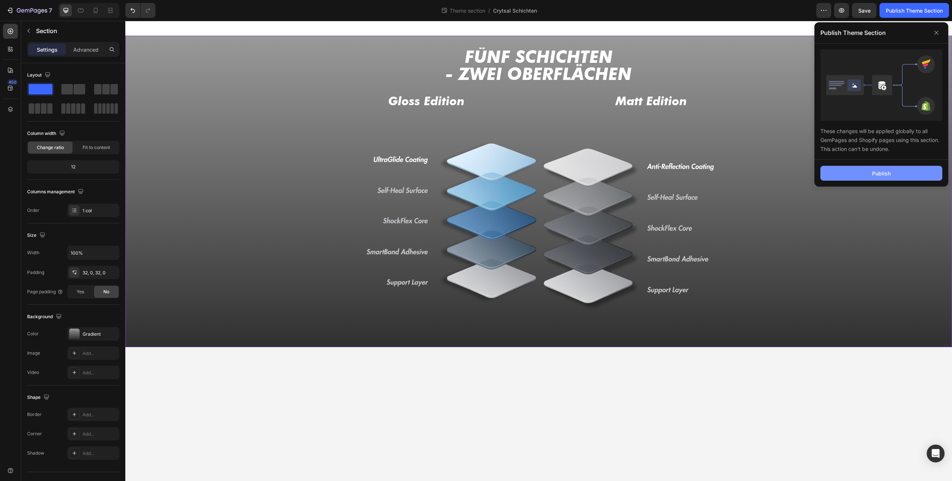
click at [870, 173] on button "Publish" at bounding box center [881, 173] width 122 height 15
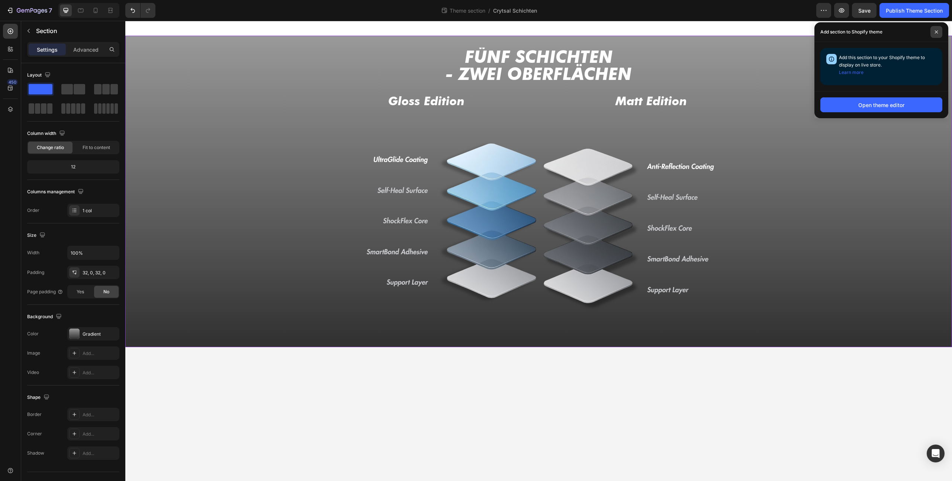
click at [937, 33] on icon at bounding box center [936, 32] width 4 height 4
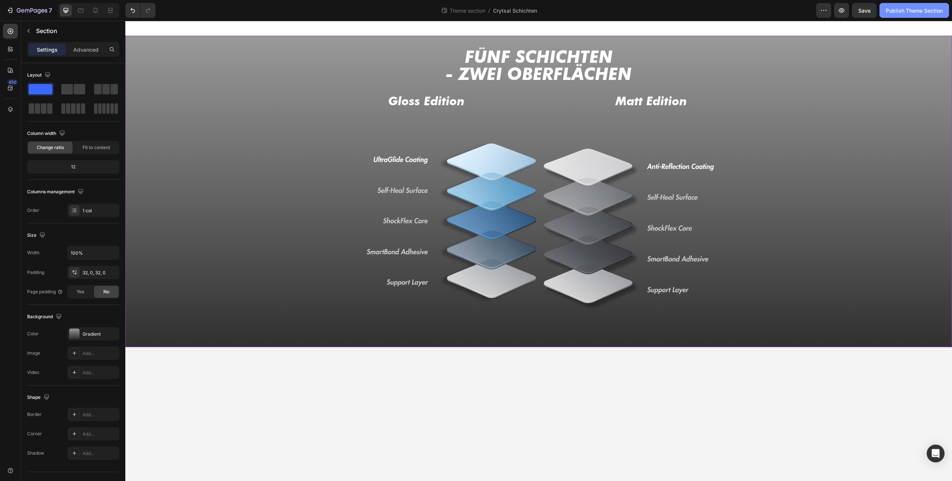
click at [889, 14] on div "Publish Theme Section" at bounding box center [914, 11] width 57 height 8
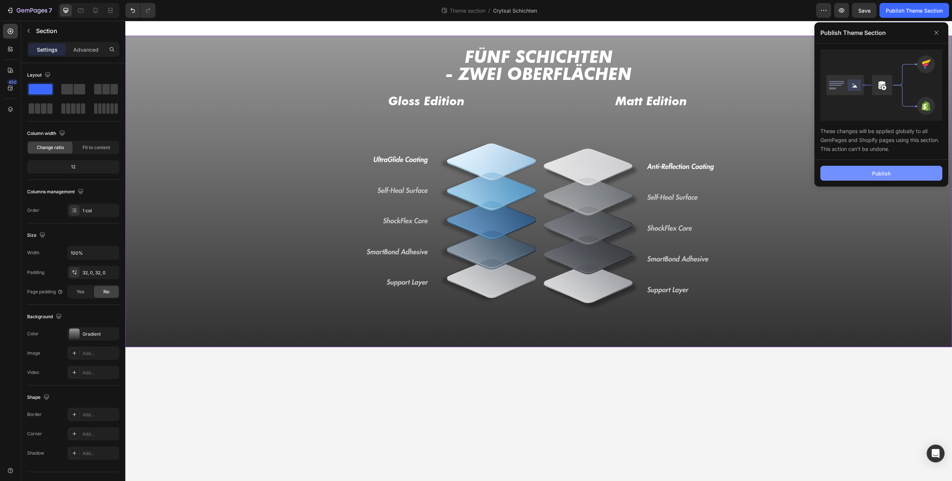
click at [883, 171] on div "Publish" at bounding box center [881, 174] width 19 height 8
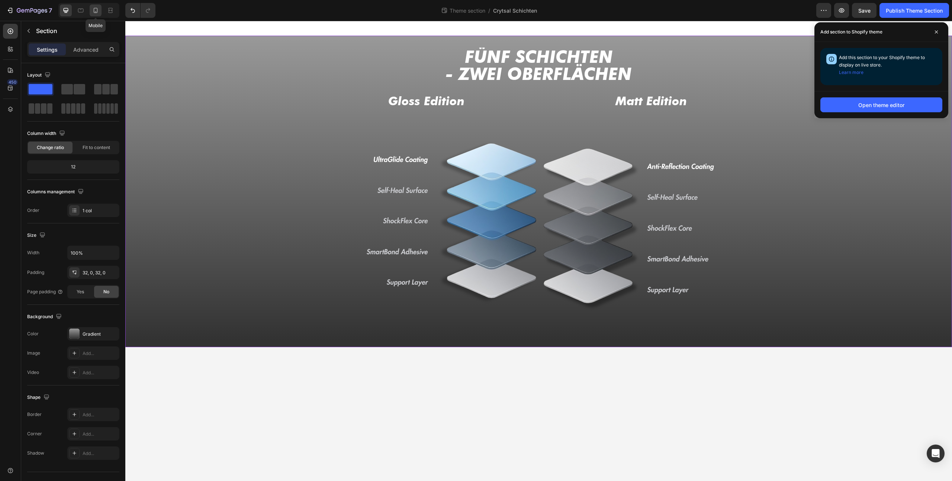
click at [95, 12] on icon at bounding box center [95, 10] width 7 height 7
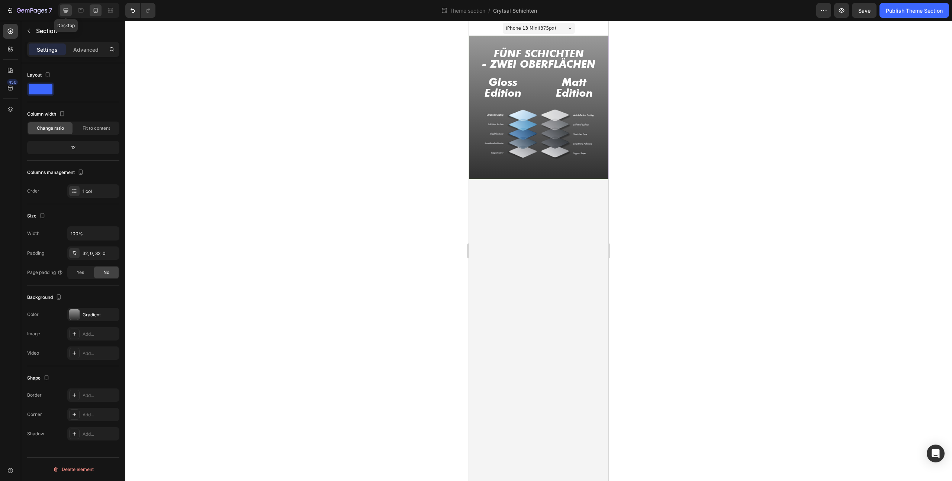
click at [65, 7] on icon at bounding box center [65, 10] width 7 height 7
